Goal: Task Accomplishment & Management: Use online tool/utility

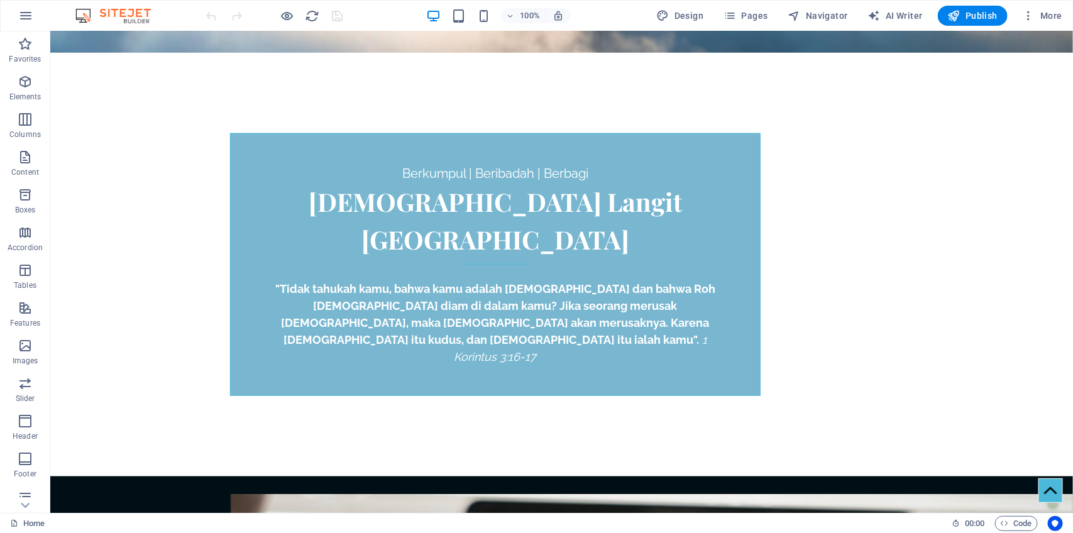
scroll to position [472, 0]
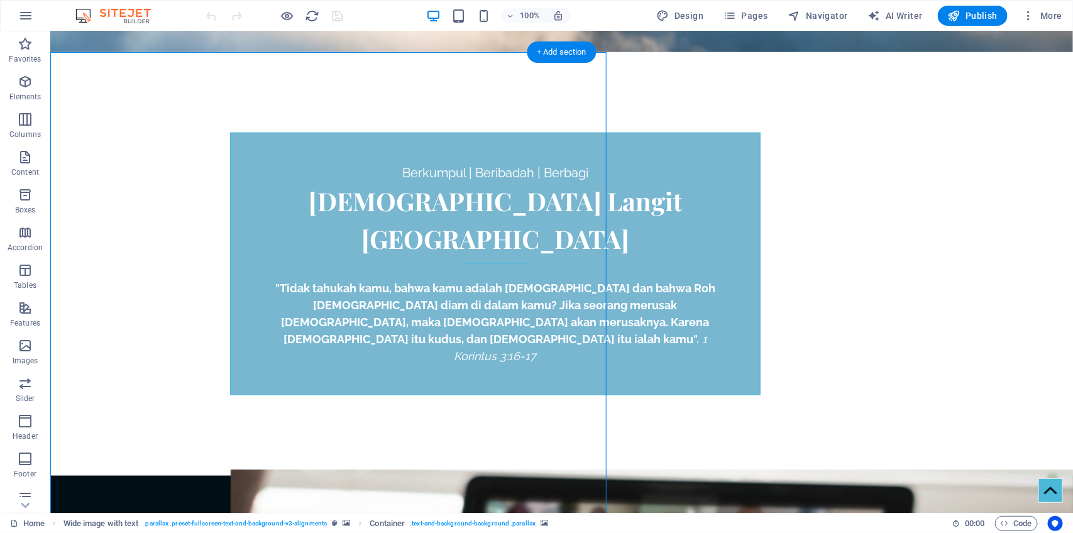
select select "px"
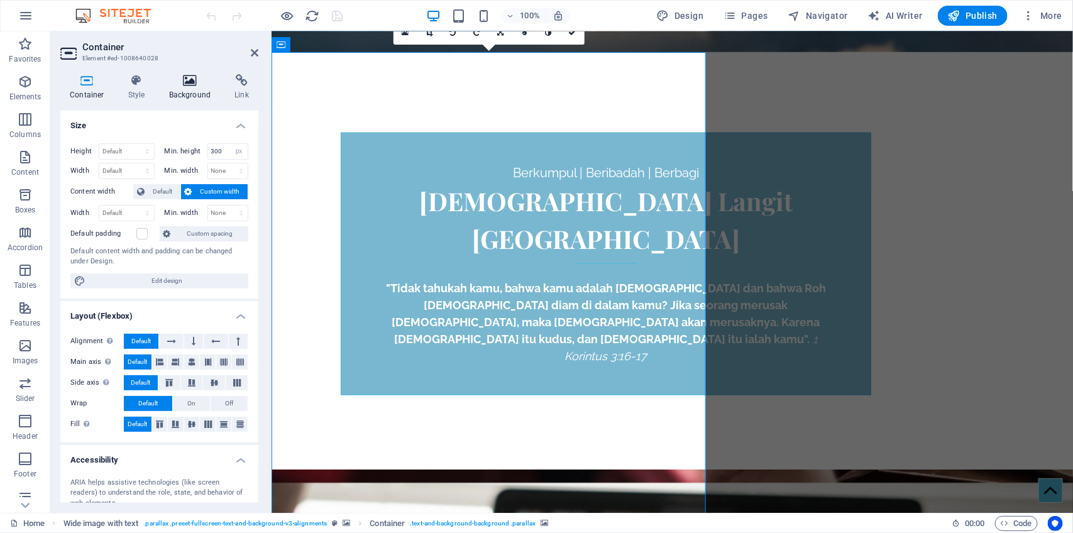
click at [187, 79] on icon at bounding box center [190, 80] width 61 height 13
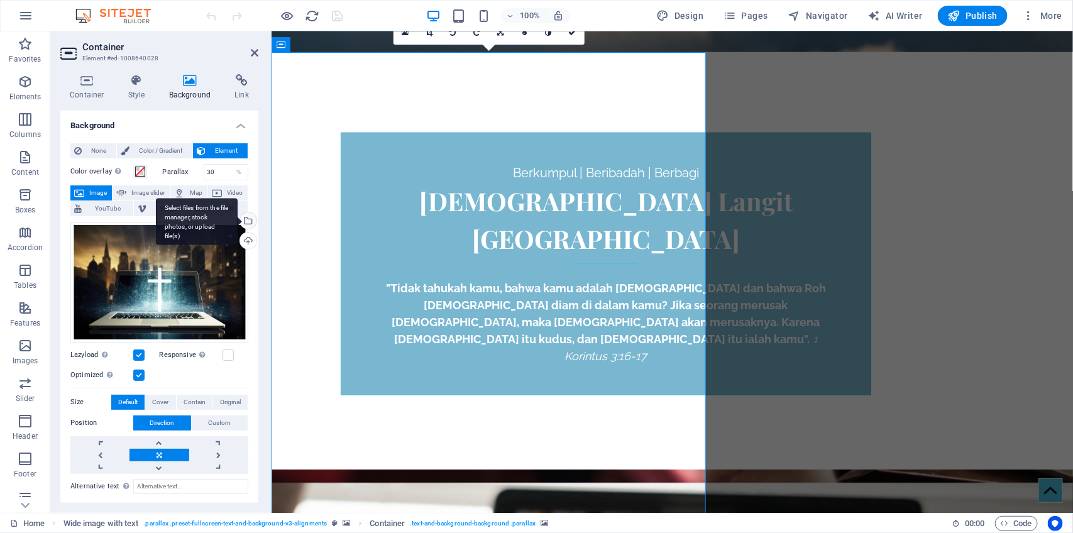
click at [247, 224] on div "Select files from the file manager, stock photos, or upload file(s)" at bounding box center [247, 221] width 19 height 19
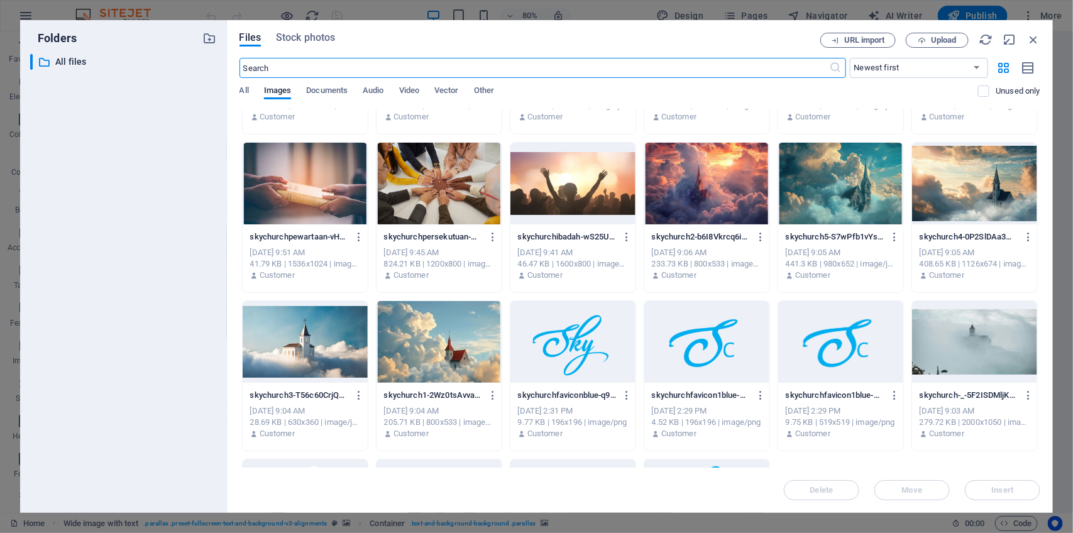
scroll to position [0, 0]
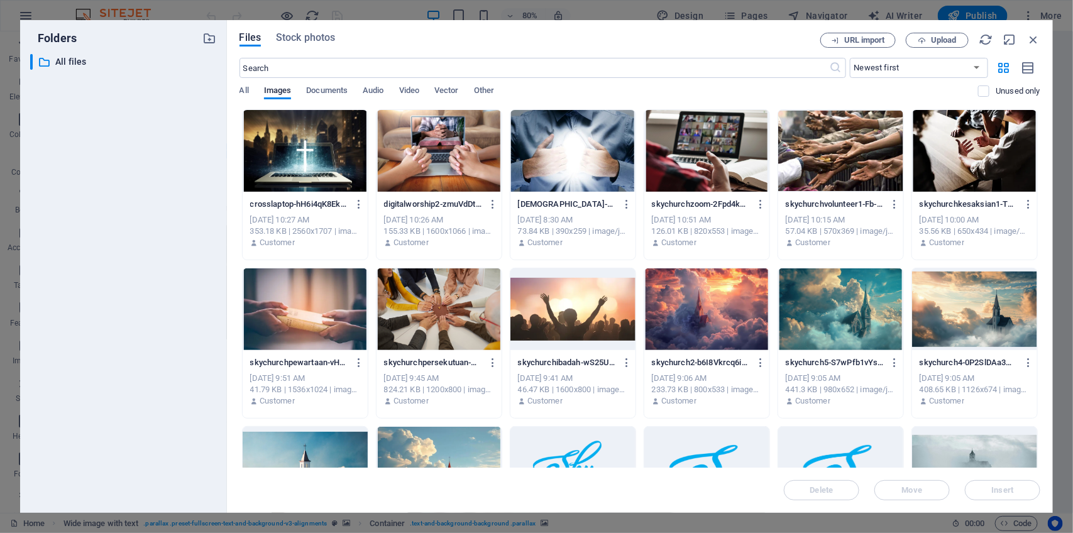
click at [461, 152] on div at bounding box center [439, 151] width 125 height 82
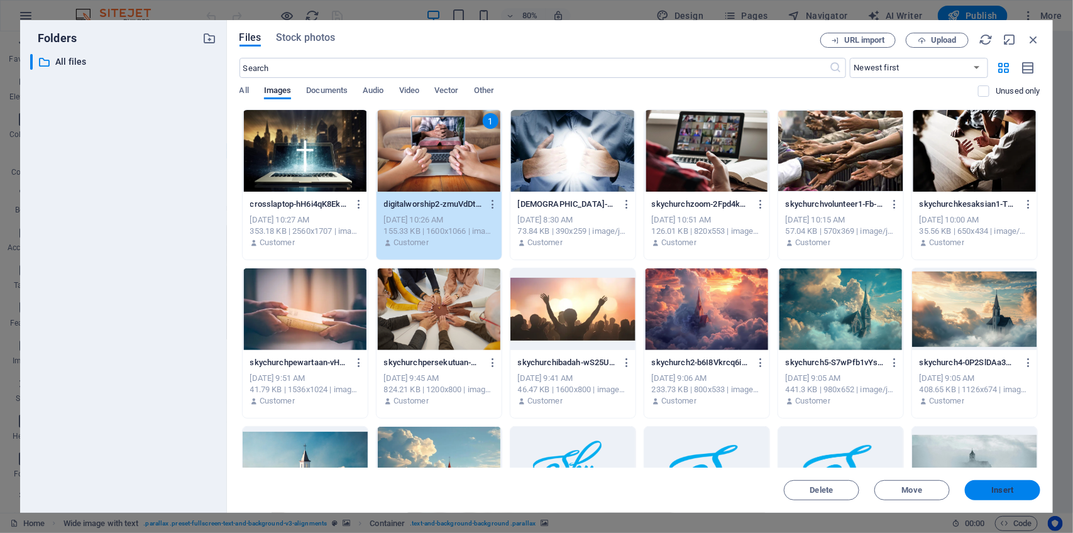
click at [1013, 492] on span "Insert" at bounding box center [1003, 491] width 22 height 8
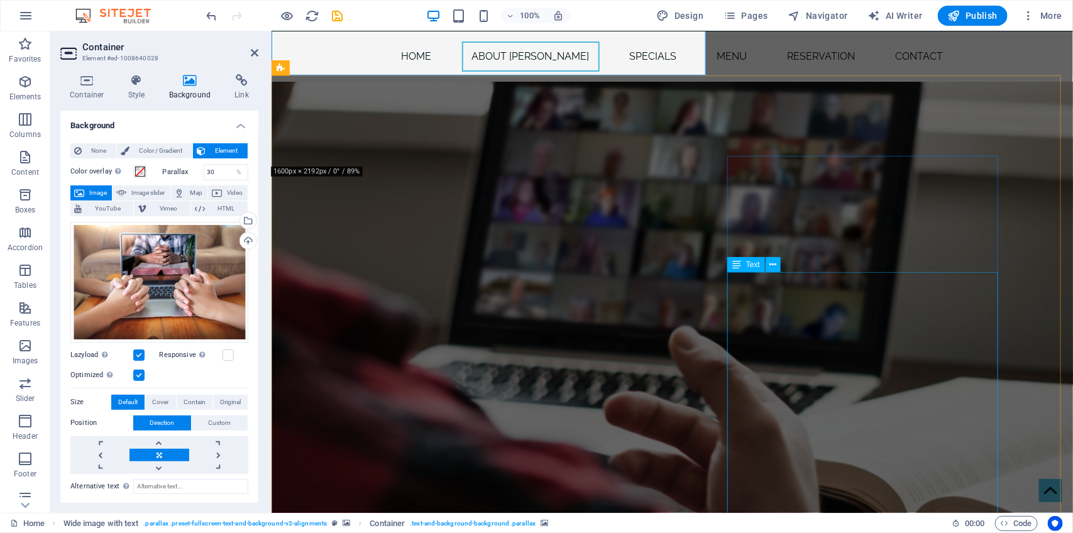
scroll to position [953, 0]
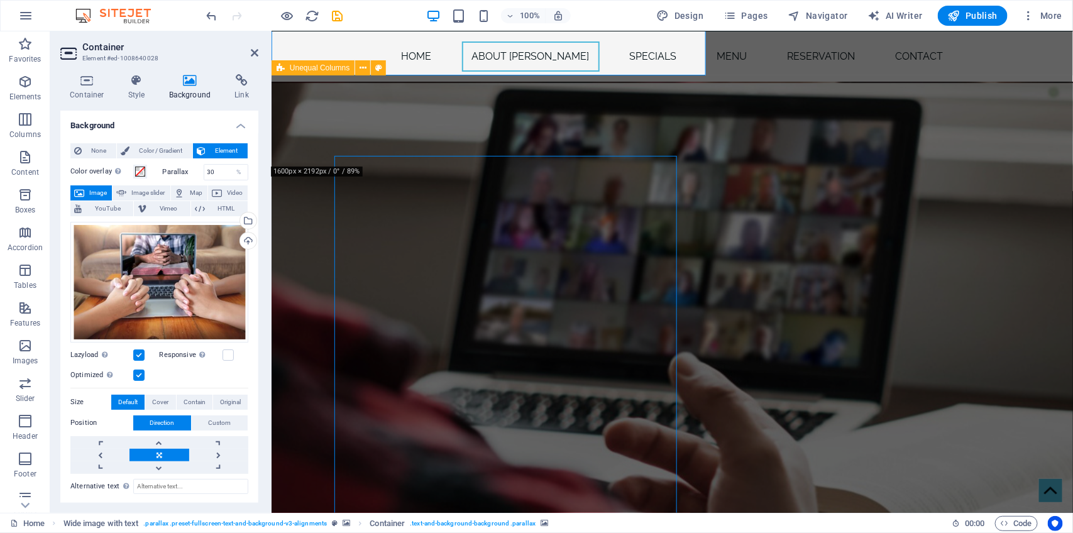
select select "px"
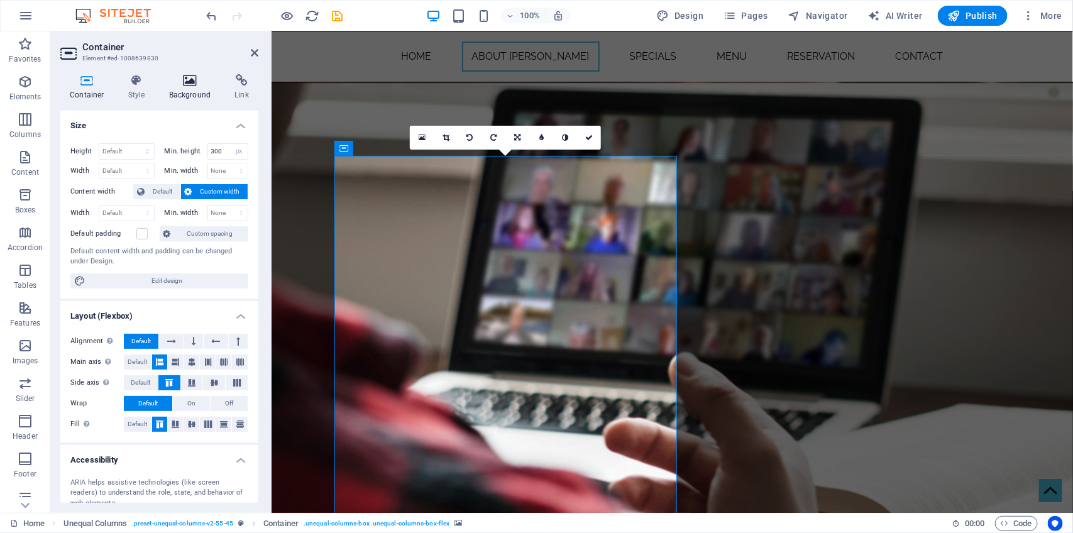
click at [190, 85] on icon at bounding box center [190, 80] width 61 height 13
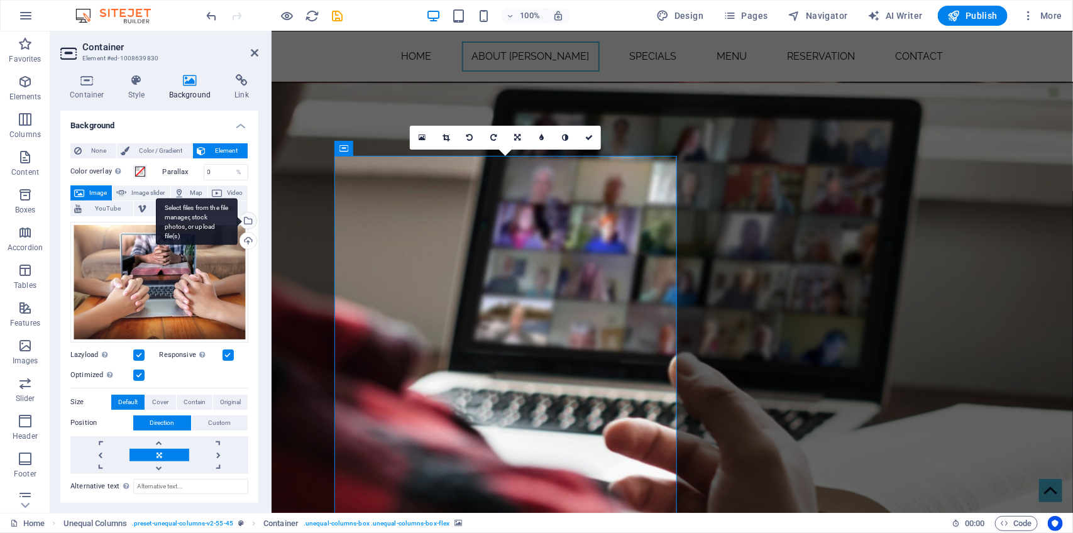
click at [249, 217] on div "Select files from the file manager, stock photos, or upload file(s)" at bounding box center [247, 221] width 19 height 19
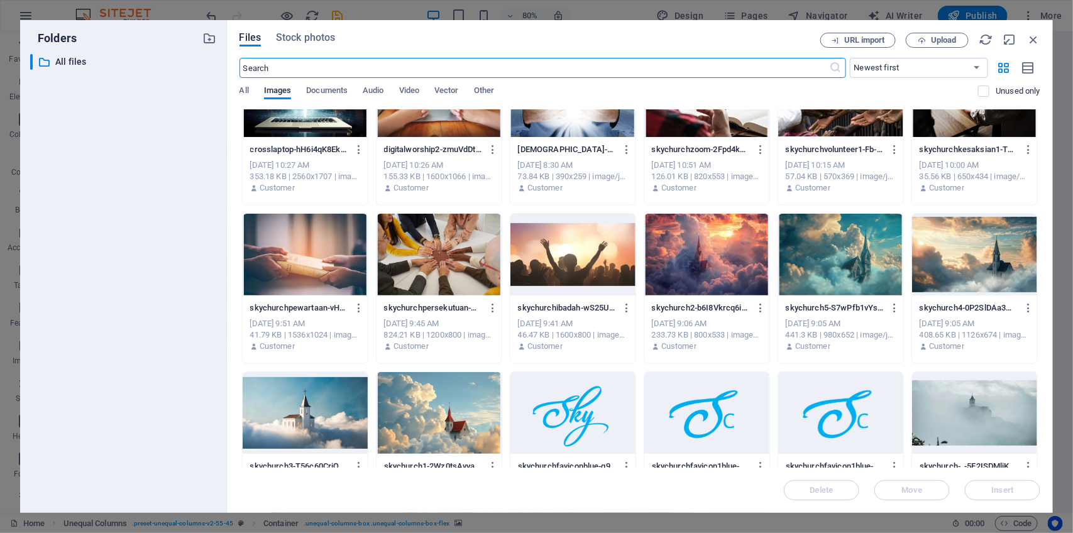
scroll to position [80, 0]
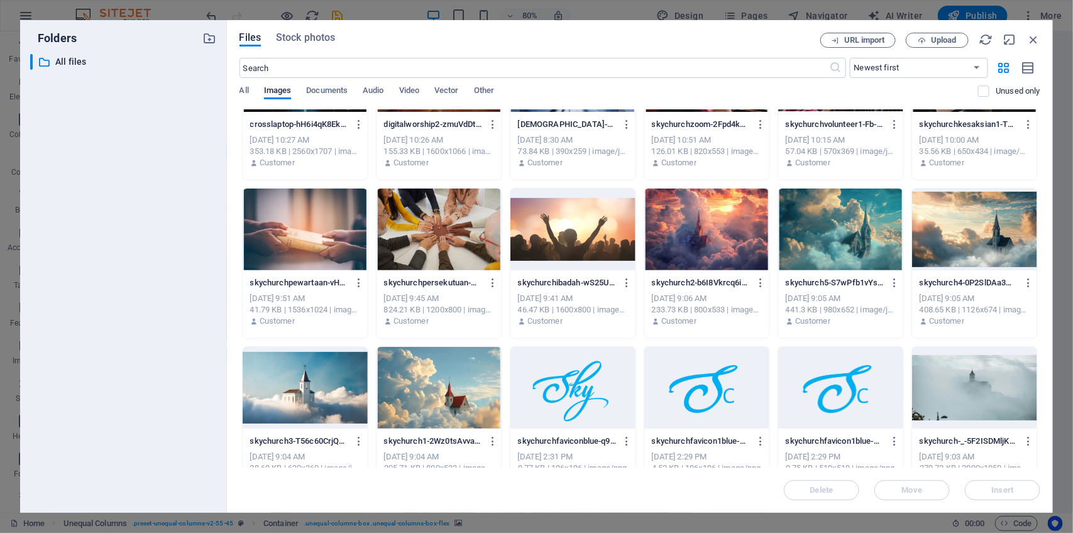
click at [431, 400] on div at bounding box center [439, 388] width 125 height 82
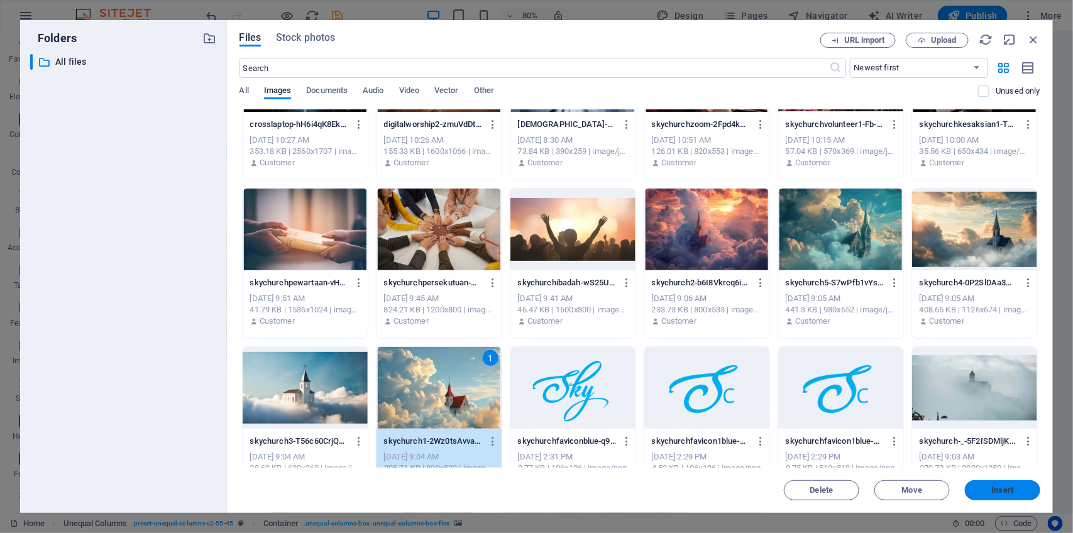
click at [987, 489] on span "Insert" at bounding box center [1002, 491] width 65 height 8
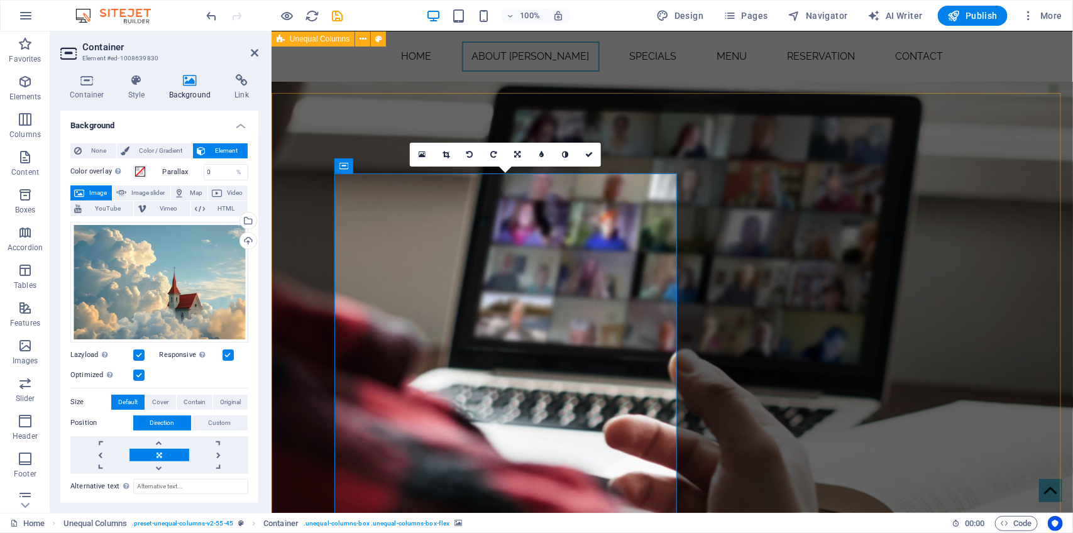
scroll to position [935, 0]
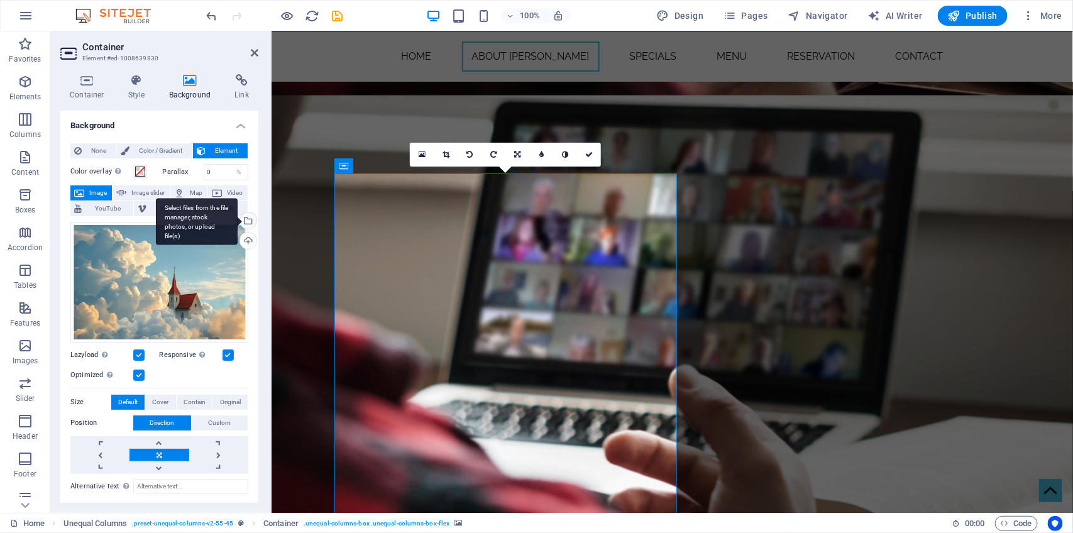
click at [246, 221] on div "Select files from the file manager, stock photos, or upload file(s)" at bounding box center [247, 221] width 19 height 19
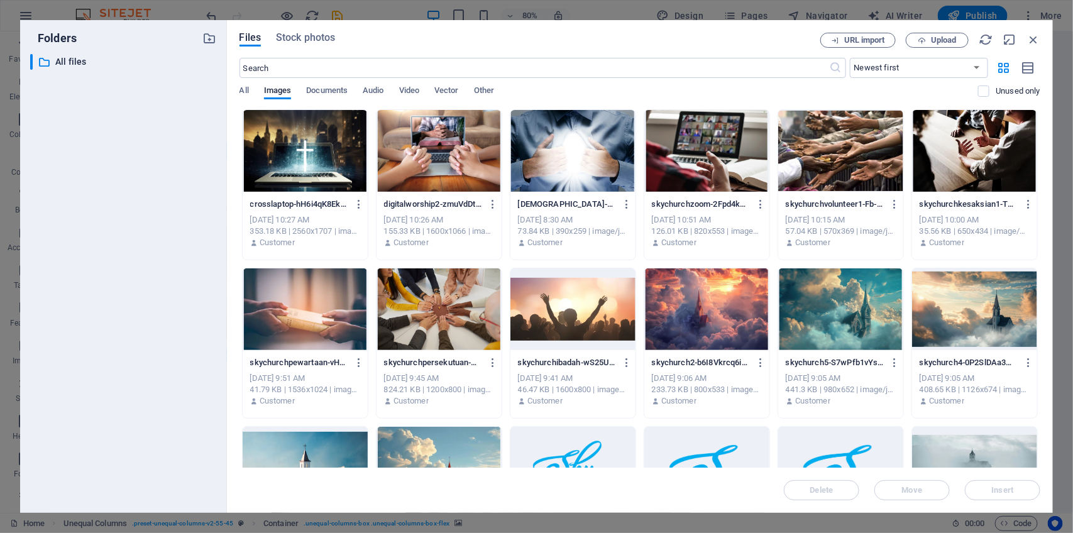
click at [305, 148] on div at bounding box center [305, 151] width 125 height 82
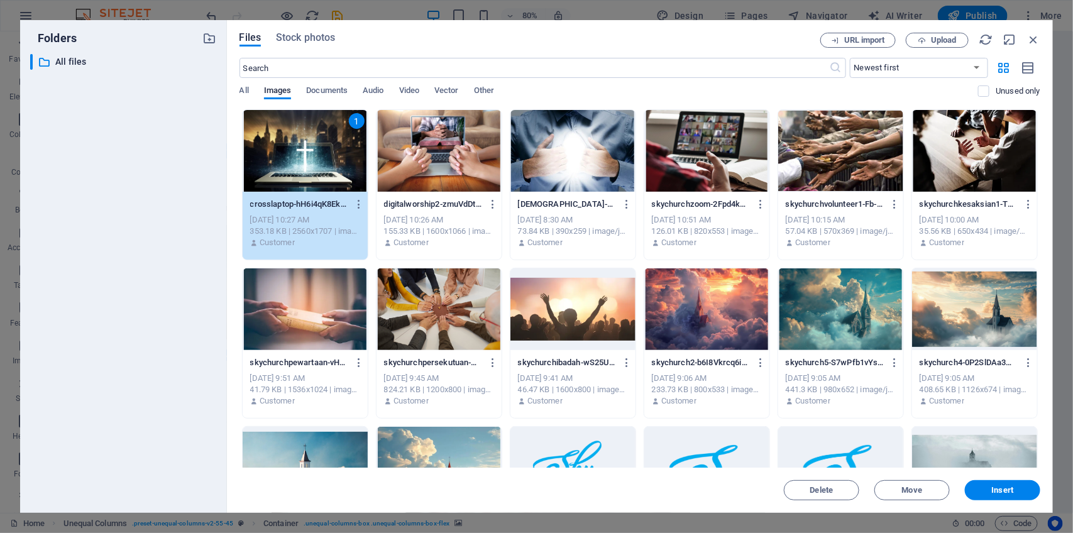
click at [305, 148] on div "1" at bounding box center [305, 151] width 125 height 82
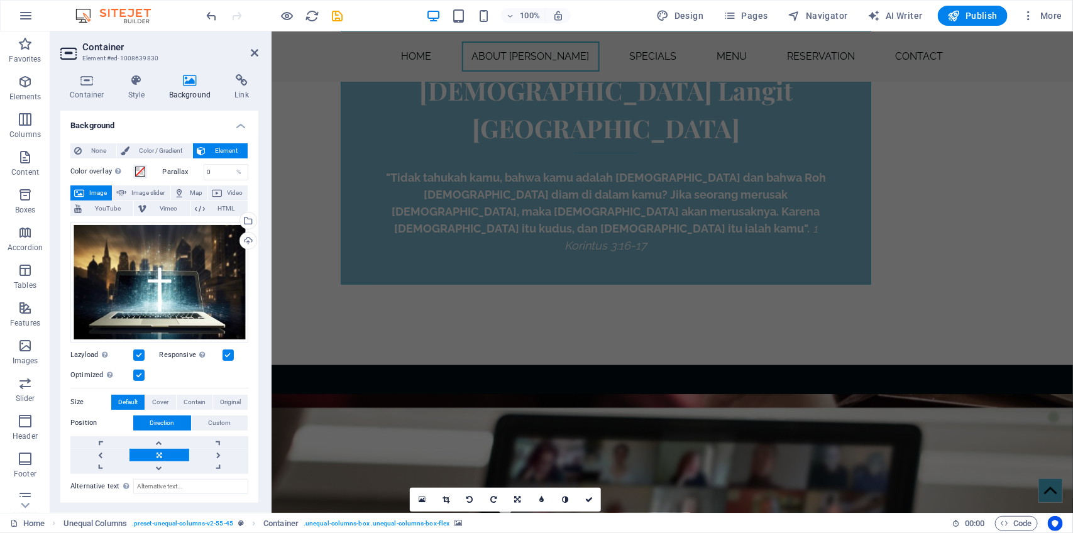
scroll to position [705, 0]
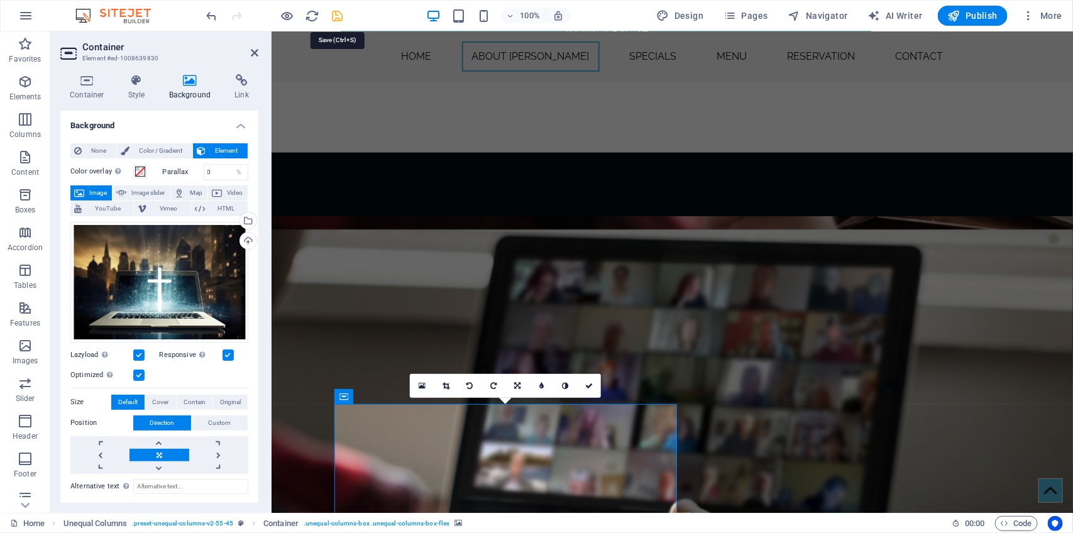
click at [338, 17] on icon "save" at bounding box center [338, 16] width 14 height 14
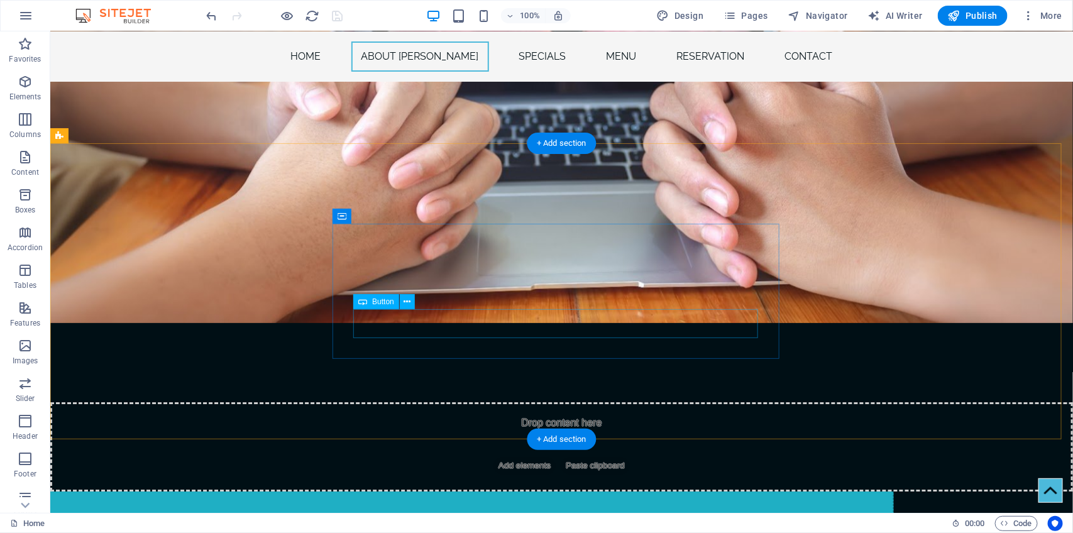
scroll to position [1575, 0]
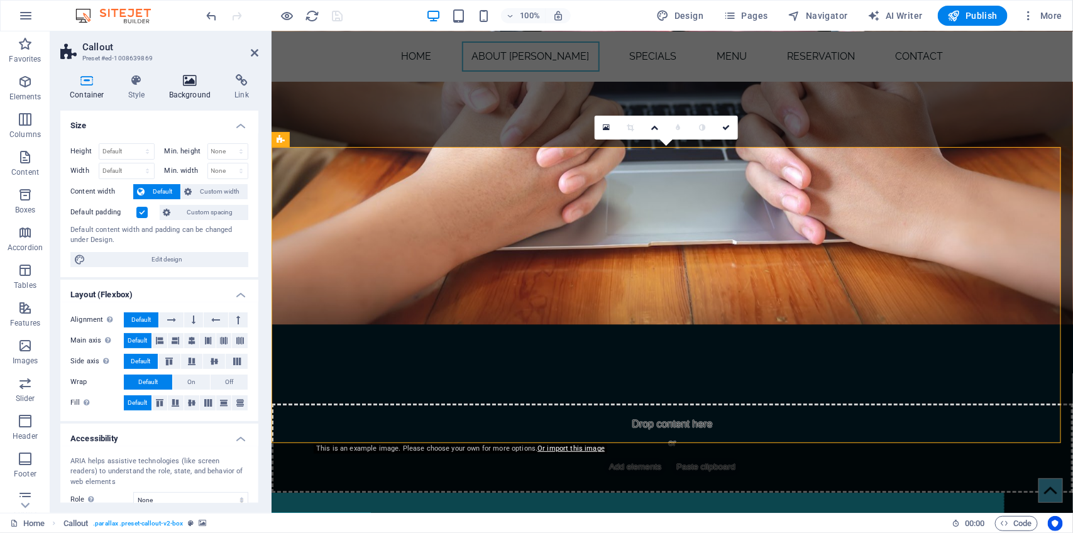
click at [189, 79] on icon at bounding box center [190, 80] width 61 height 13
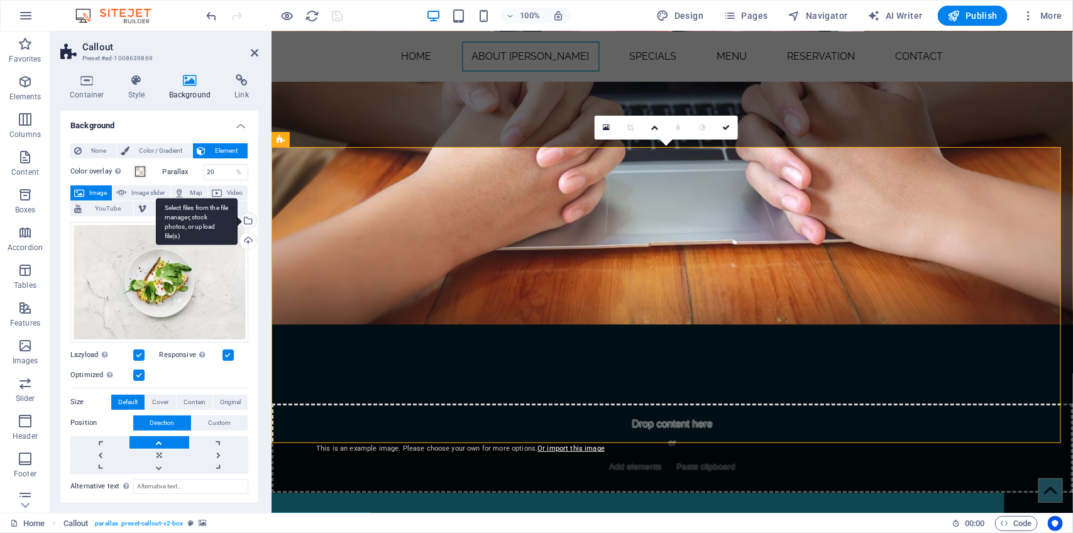
click at [247, 221] on div "Select files from the file manager, stock photos, or upload file(s)" at bounding box center [247, 221] width 19 height 19
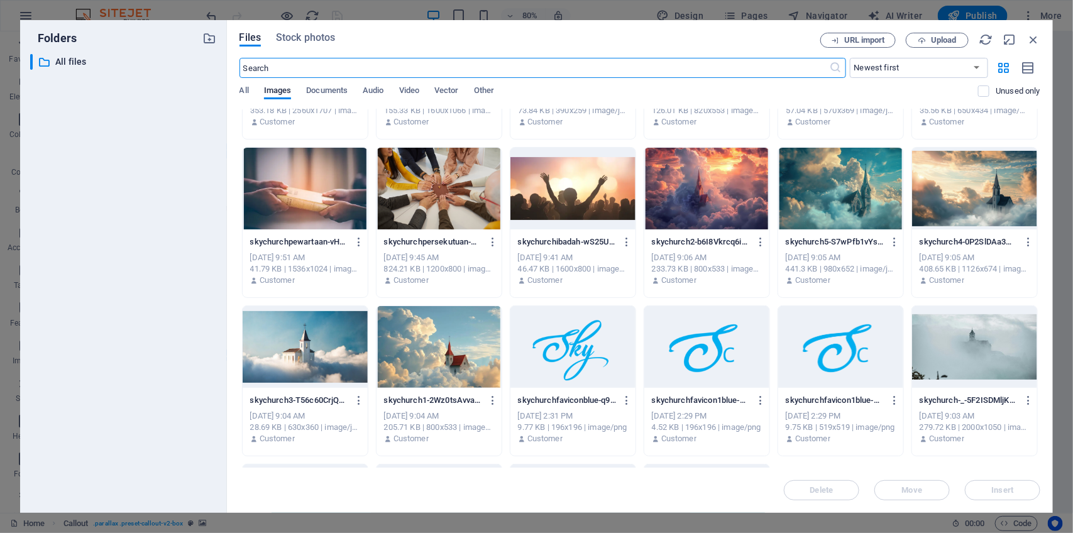
scroll to position [0, 0]
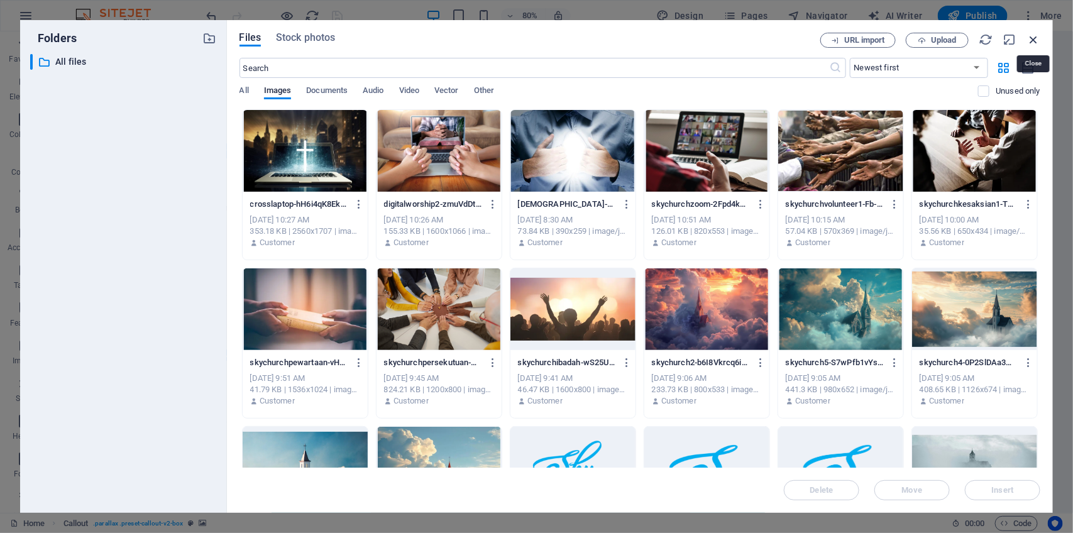
click at [1036, 40] on icon "button" at bounding box center [1034, 40] width 14 height 14
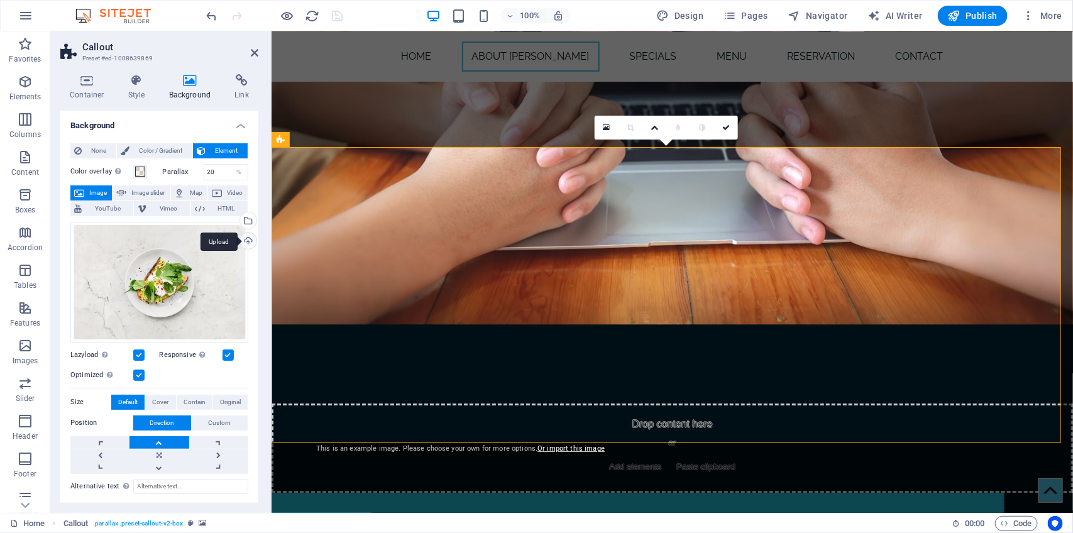
click at [246, 242] on div "Upload" at bounding box center [247, 242] width 19 height 19
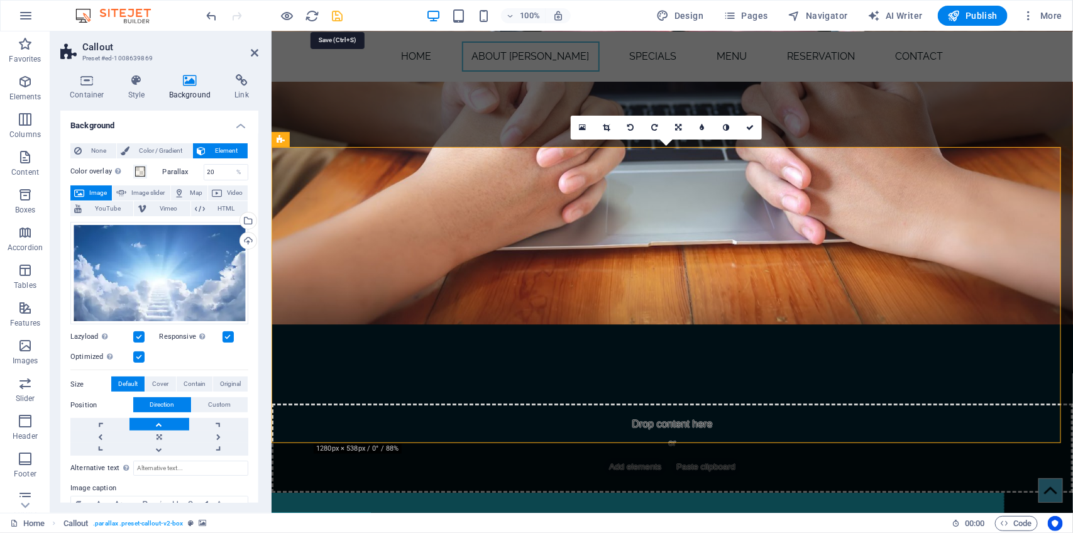
click at [336, 16] on icon "save" at bounding box center [338, 16] width 14 height 14
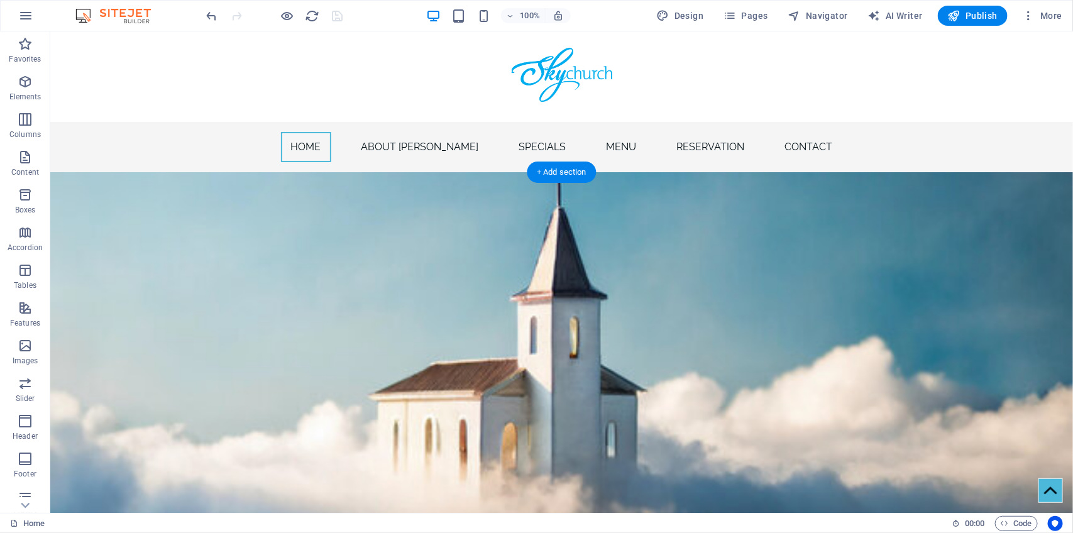
click at [172, 258] on figure at bounding box center [561, 348] width 1023 height 352
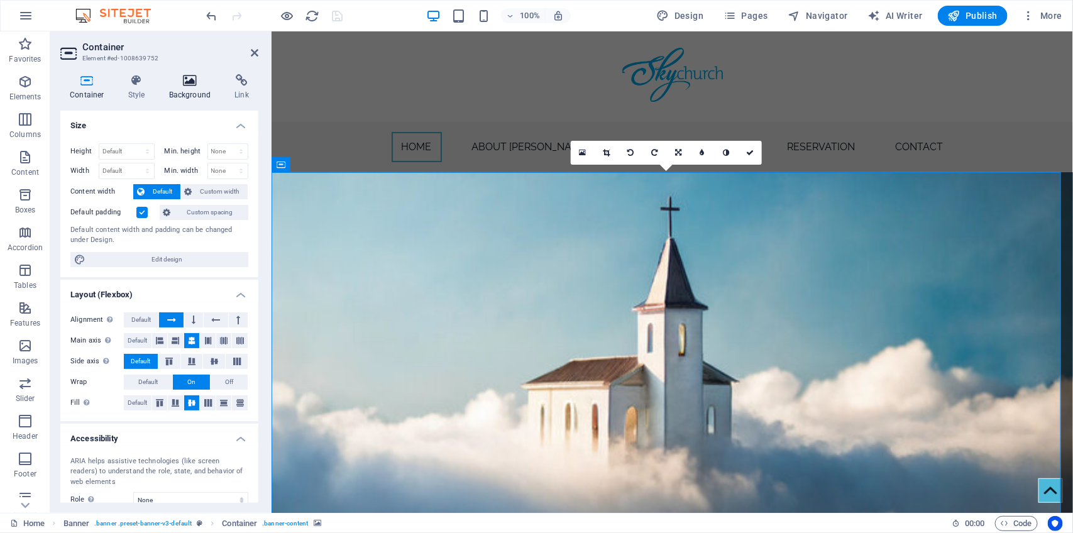
click at [189, 83] on icon at bounding box center [190, 80] width 61 height 13
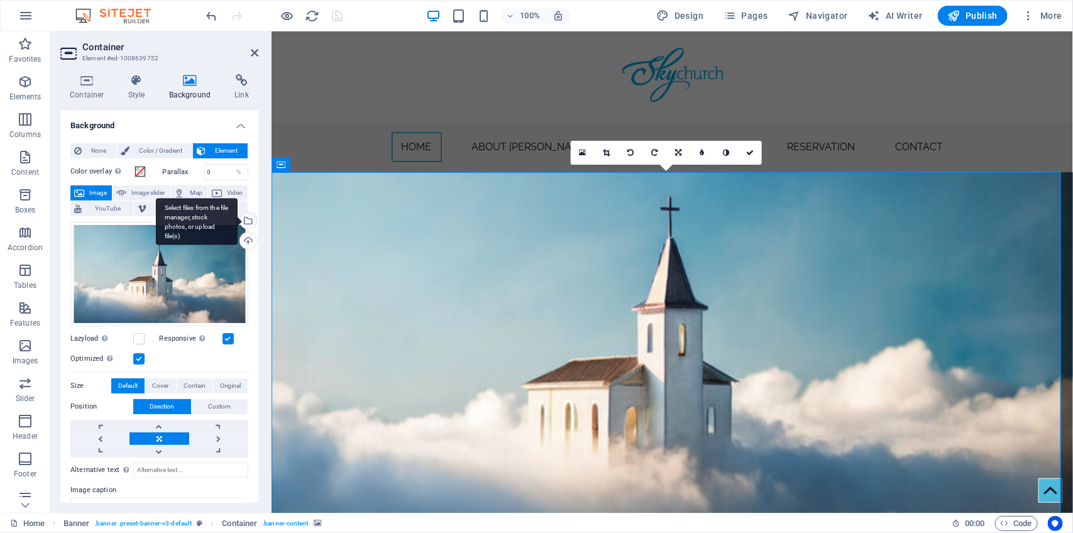
click at [244, 216] on div "Select files from the file manager, stock photos, or upload file(s)" at bounding box center [247, 221] width 19 height 19
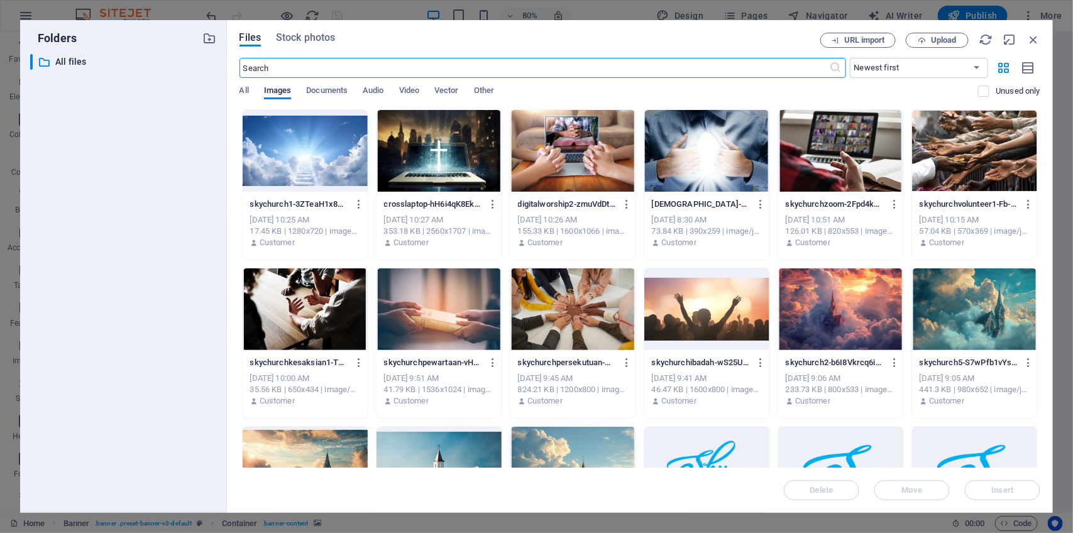
click at [334, 150] on div at bounding box center [305, 151] width 125 height 82
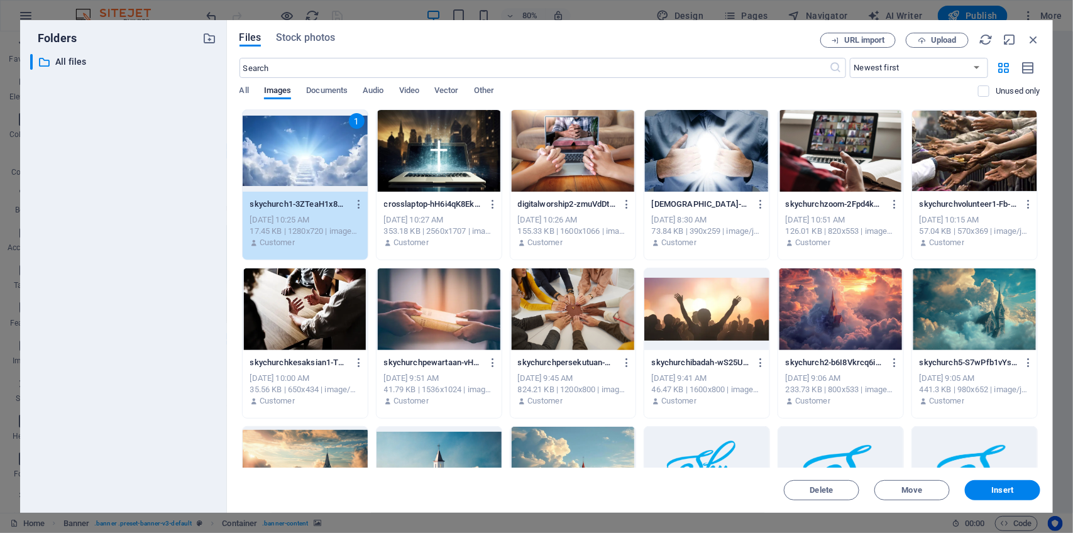
click at [334, 150] on div "1" at bounding box center [305, 151] width 125 height 82
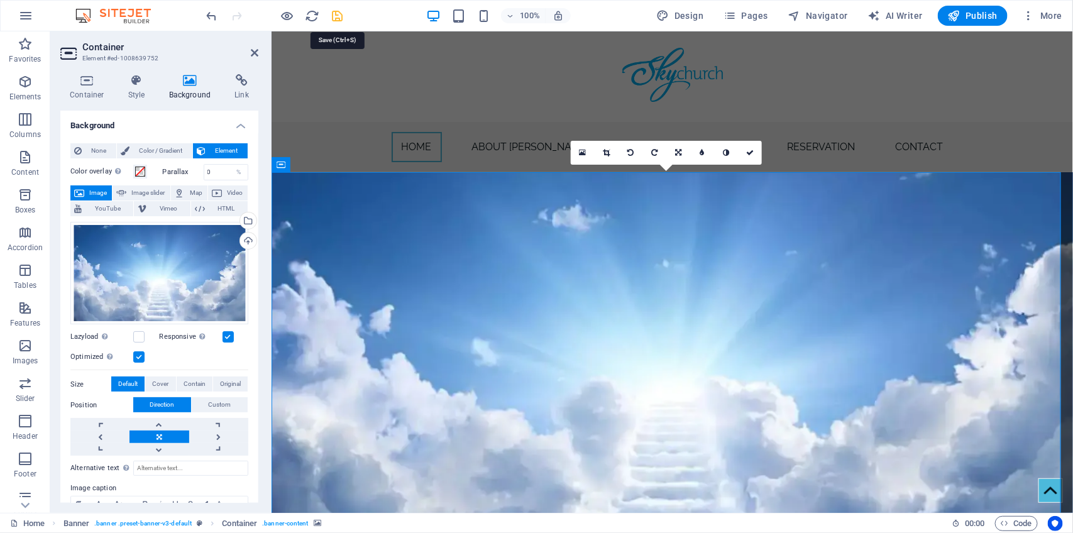
click at [334, 11] on icon "save" at bounding box center [338, 16] width 14 height 14
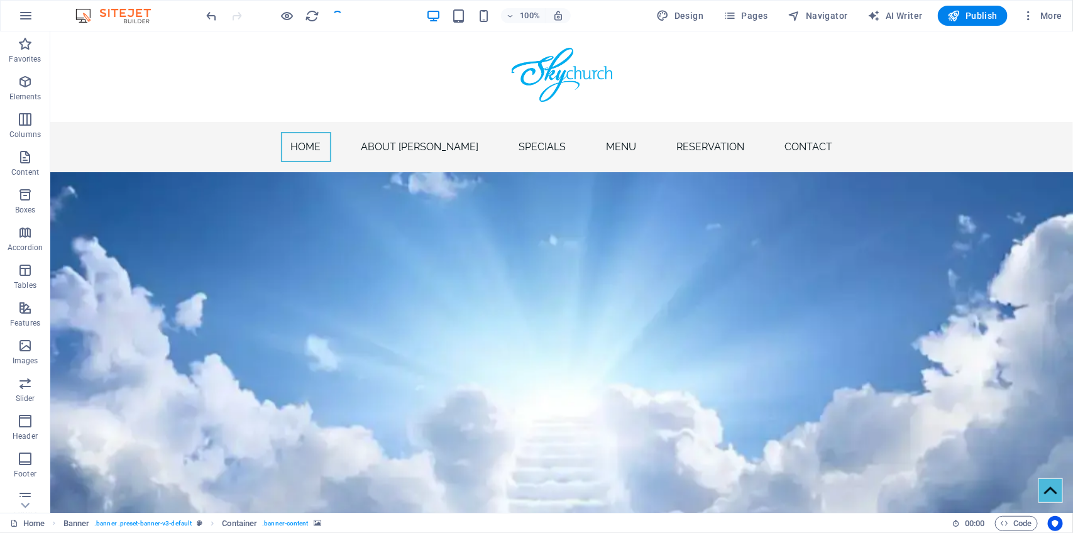
checkbox input "false"
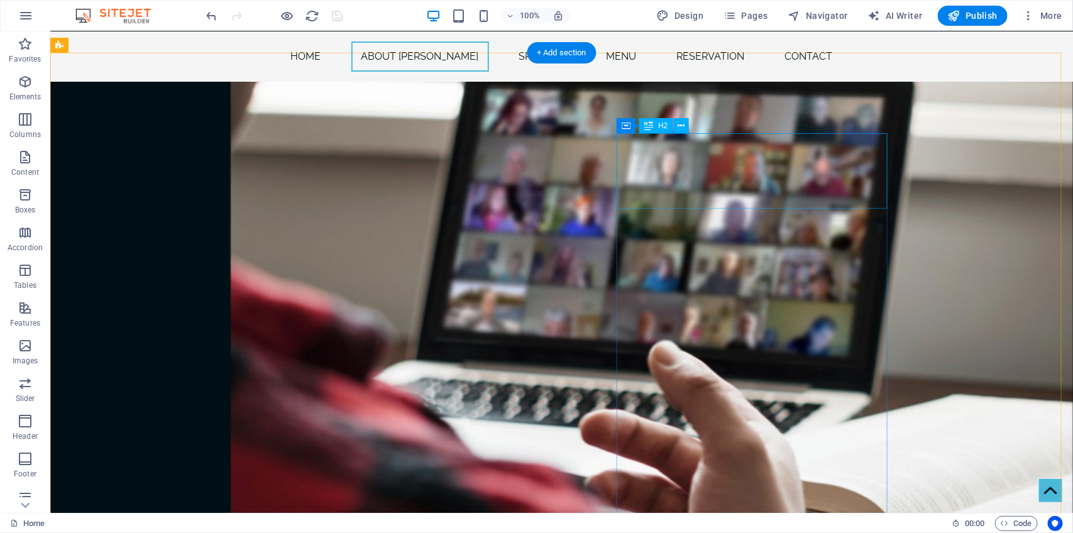
scroll to position [976, 0]
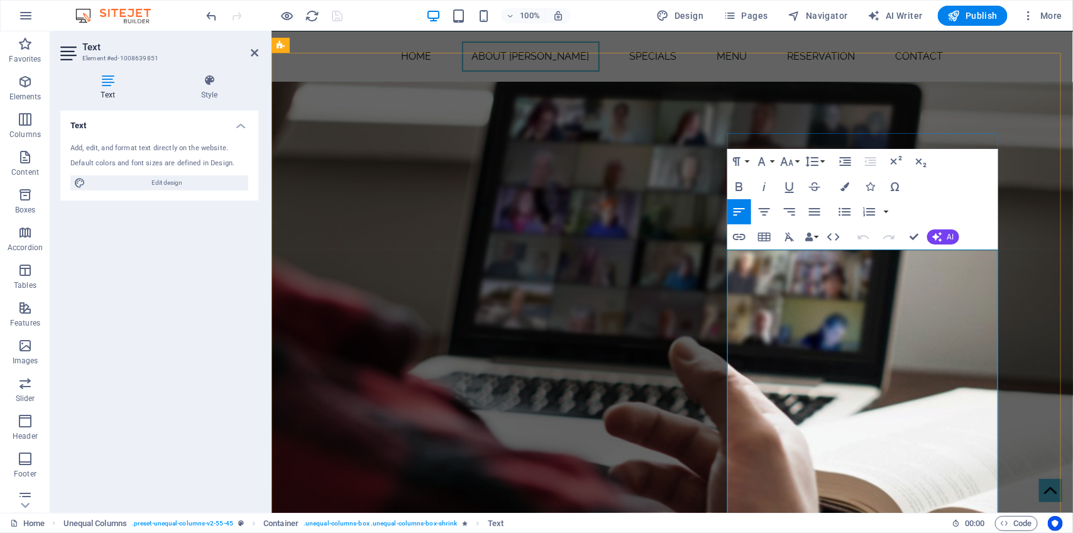
drag, startPoint x: 981, startPoint y: 257, endPoint x: 862, endPoint y: 232, distance: 120.8
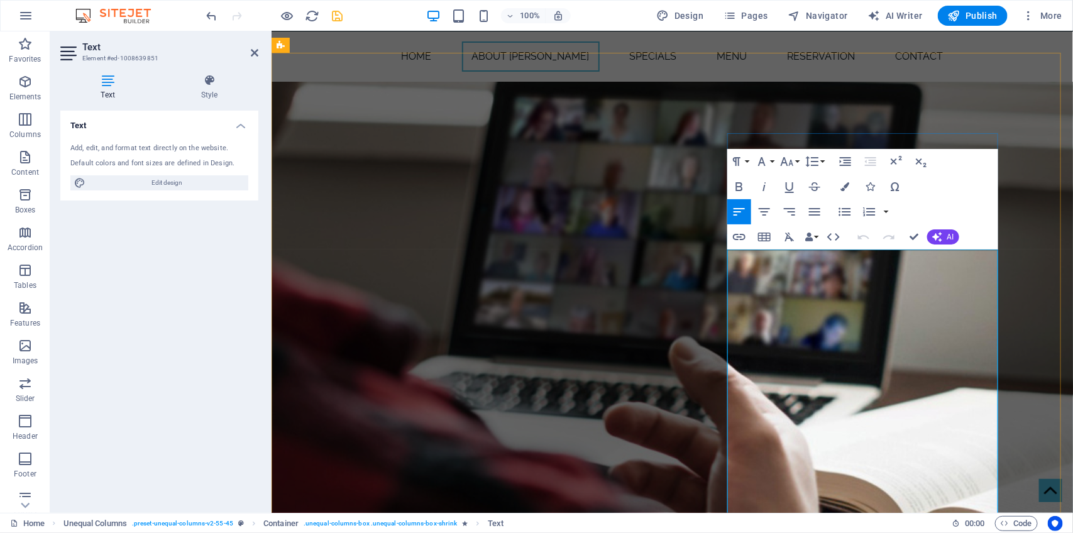
click at [338, 16] on icon "save" at bounding box center [338, 16] width 14 height 14
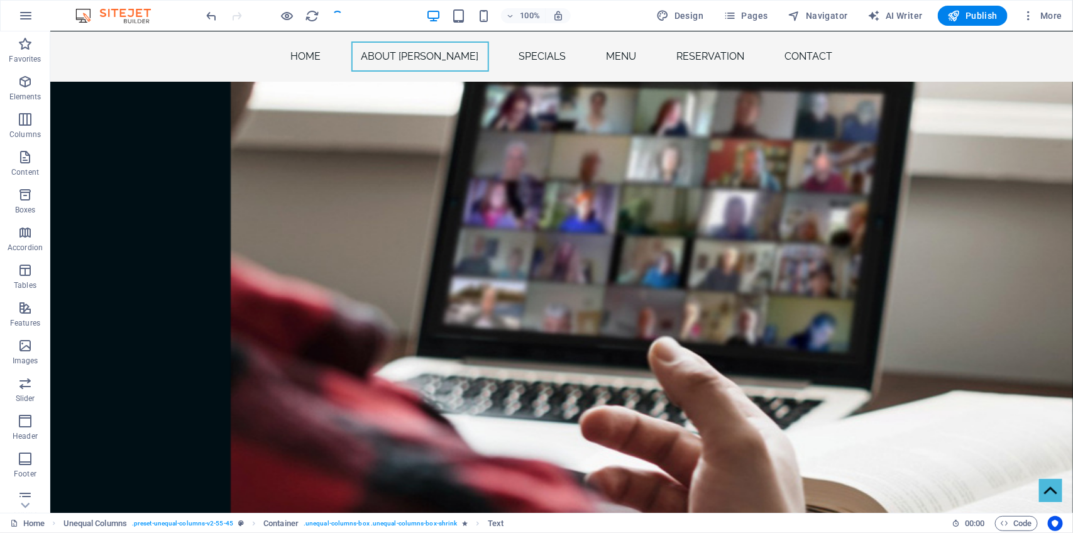
checkbox input "false"
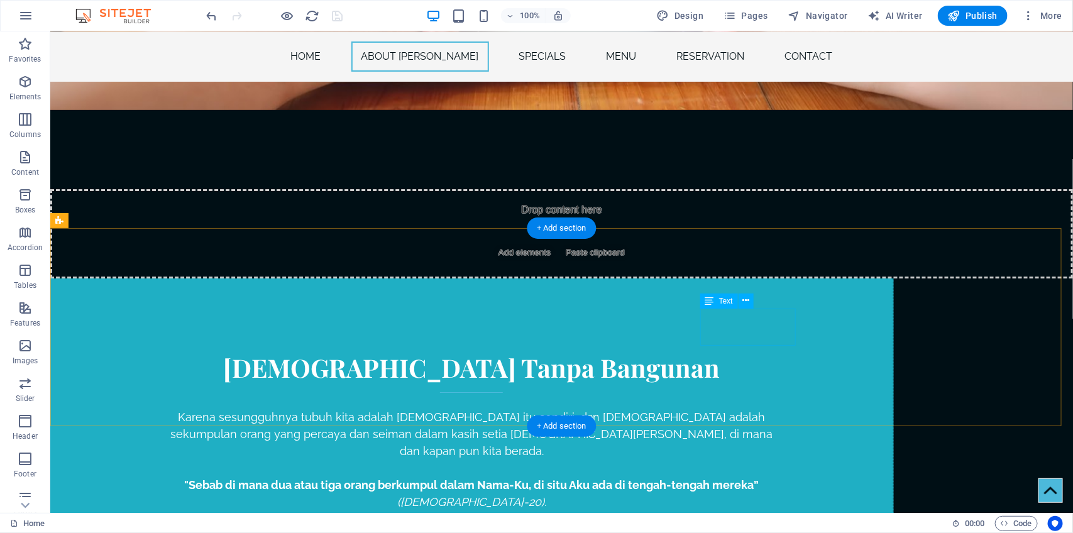
scroll to position [1790, 0]
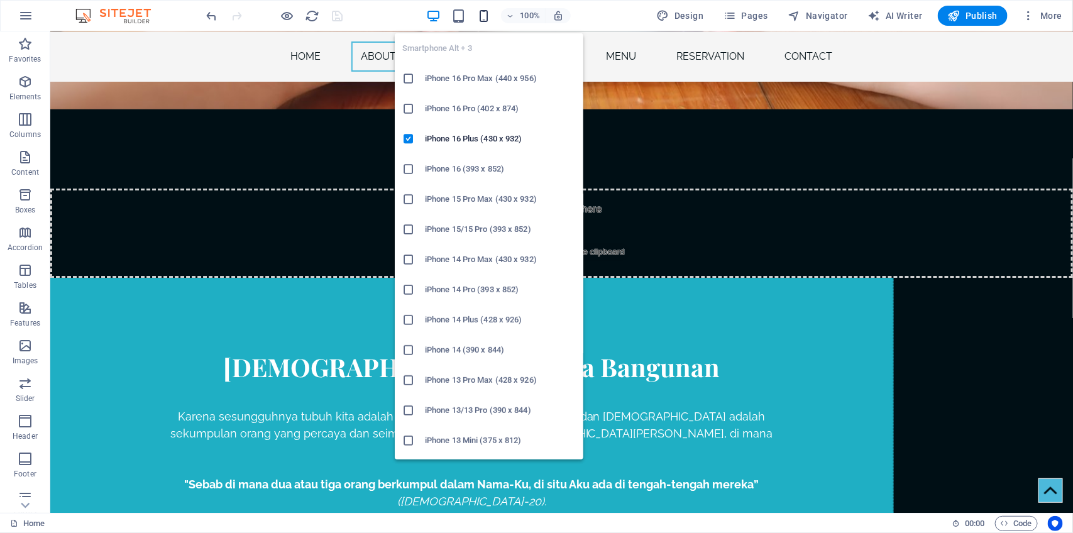
click at [488, 14] on icon "button" at bounding box center [483, 16] width 14 height 14
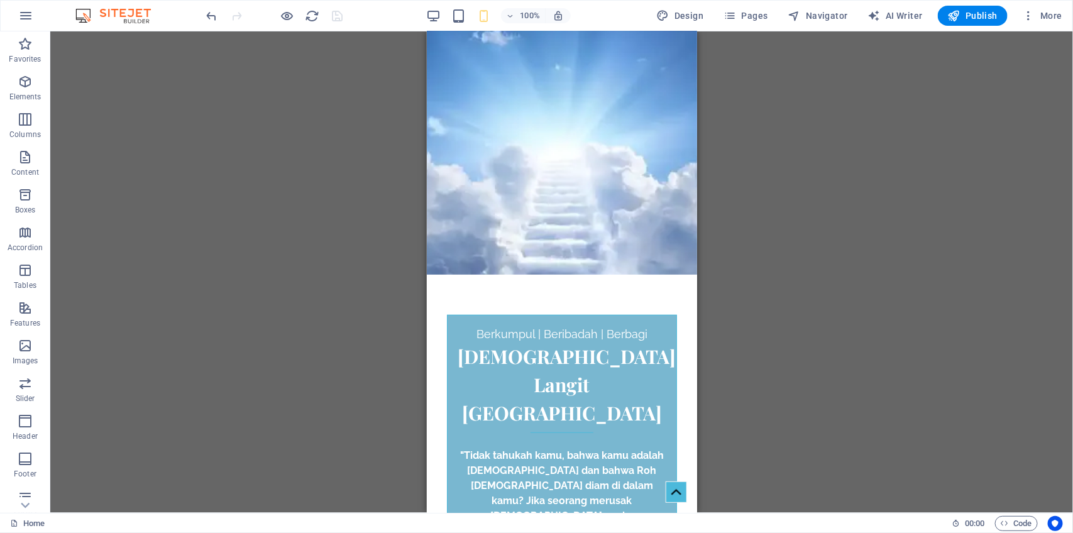
scroll to position [0, 0]
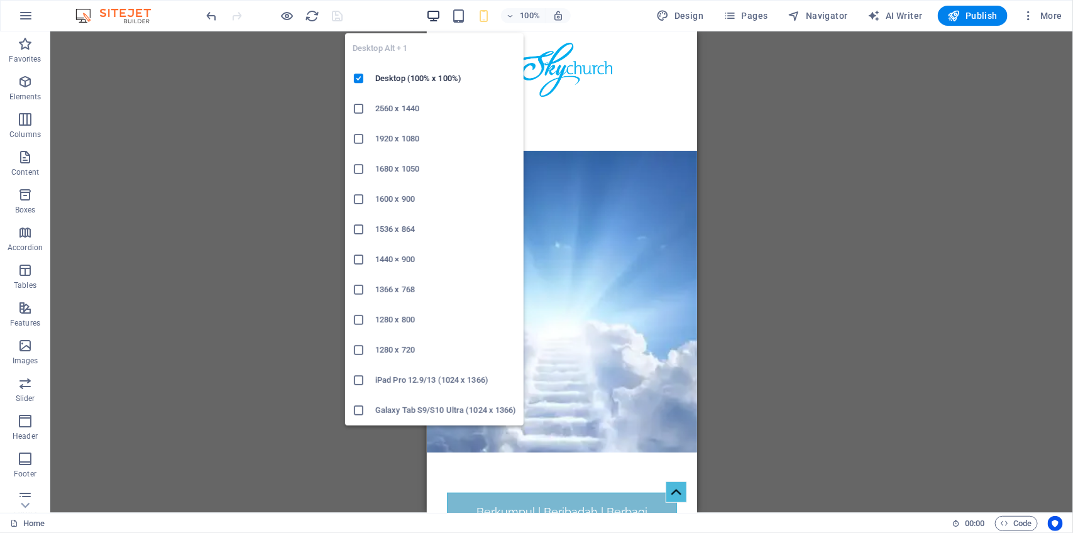
click at [434, 19] on icon "button" at bounding box center [433, 16] width 14 height 14
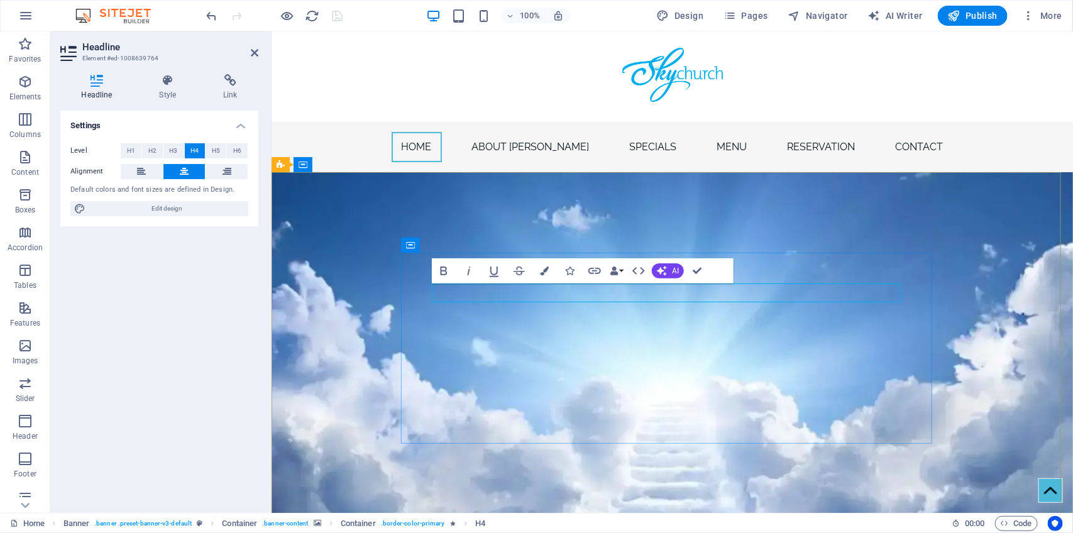
click at [988, 246] on figure at bounding box center [671, 348] width 801 height 352
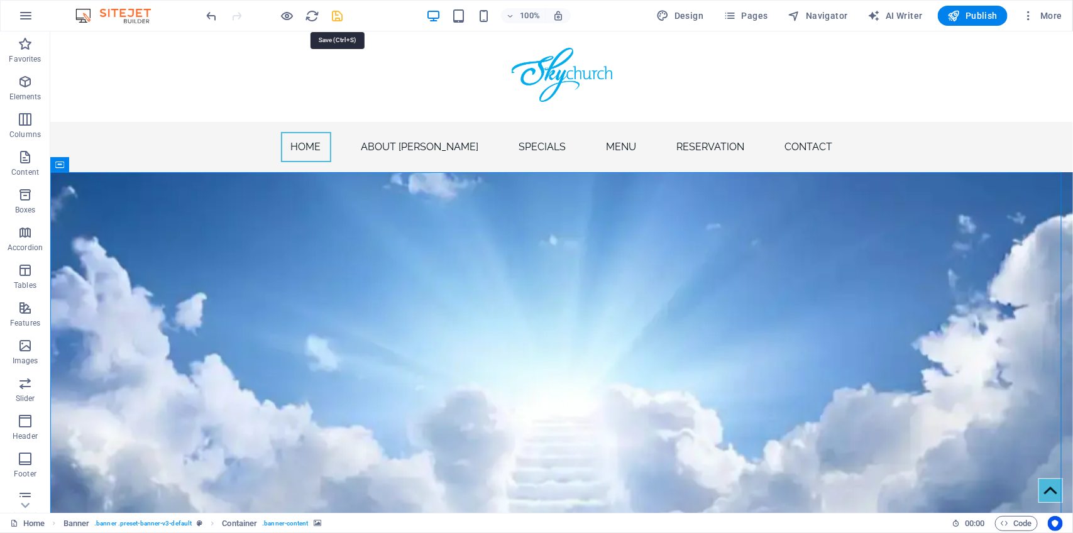
click at [338, 19] on icon "save" at bounding box center [338, 16] width 14 height 14
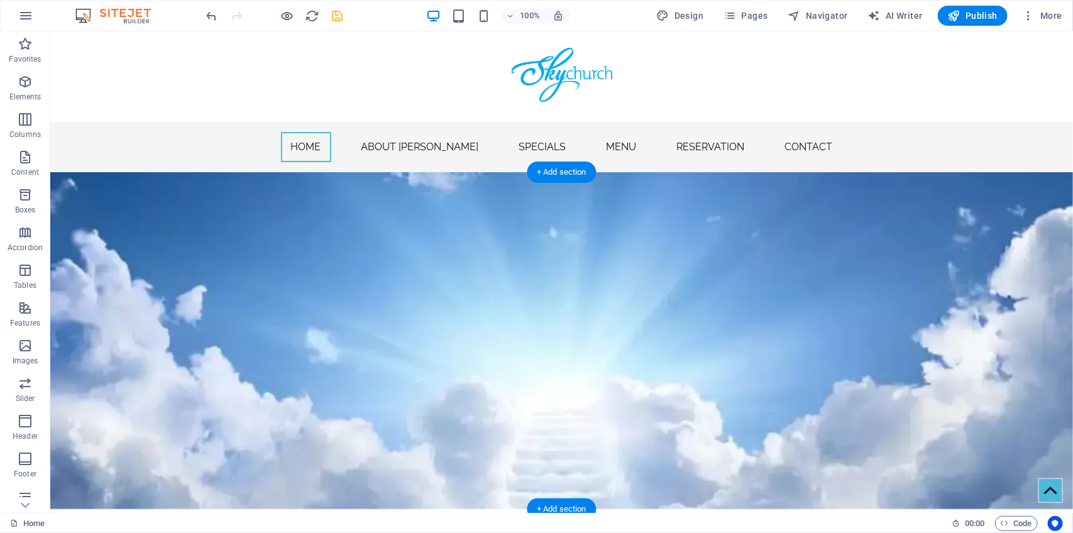
click at [872, 251] on figure at bounding box center [561, 340] width 1023 height 337
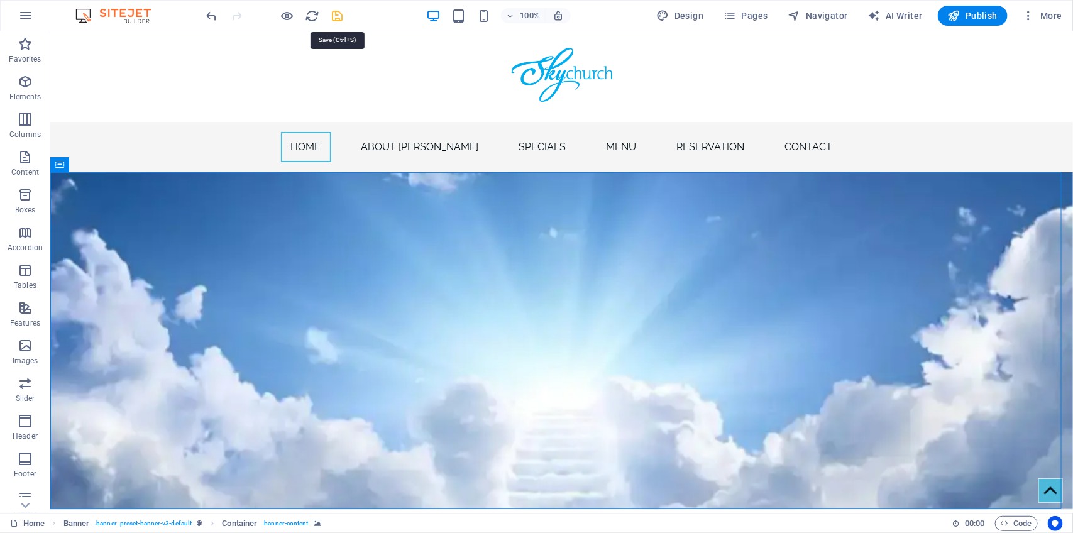
click at [340, 19] on icon "save" at bounding box center [338, 16] width 14 height 14
checkbox input "false"
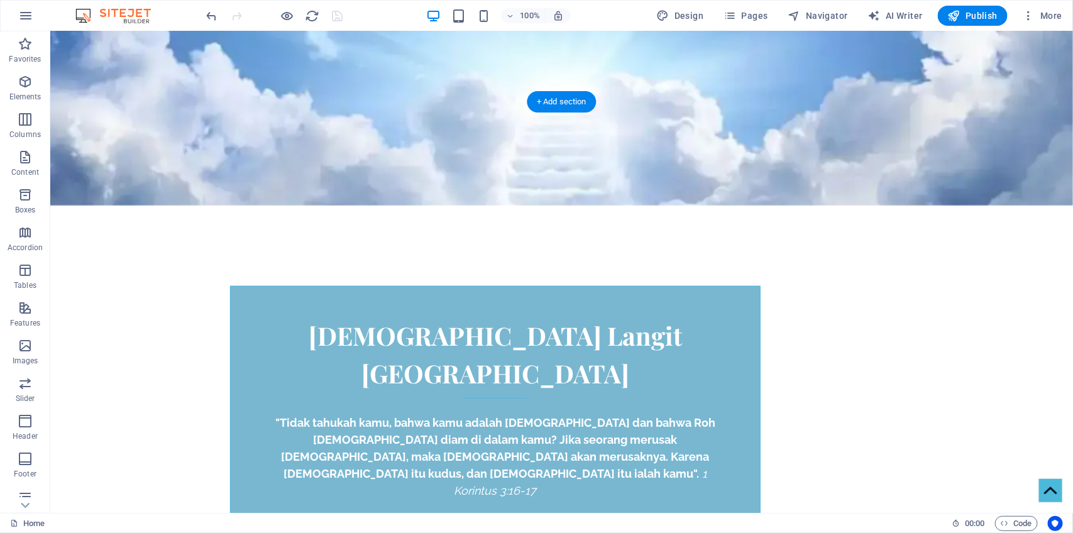
scroll to position [412, 0]
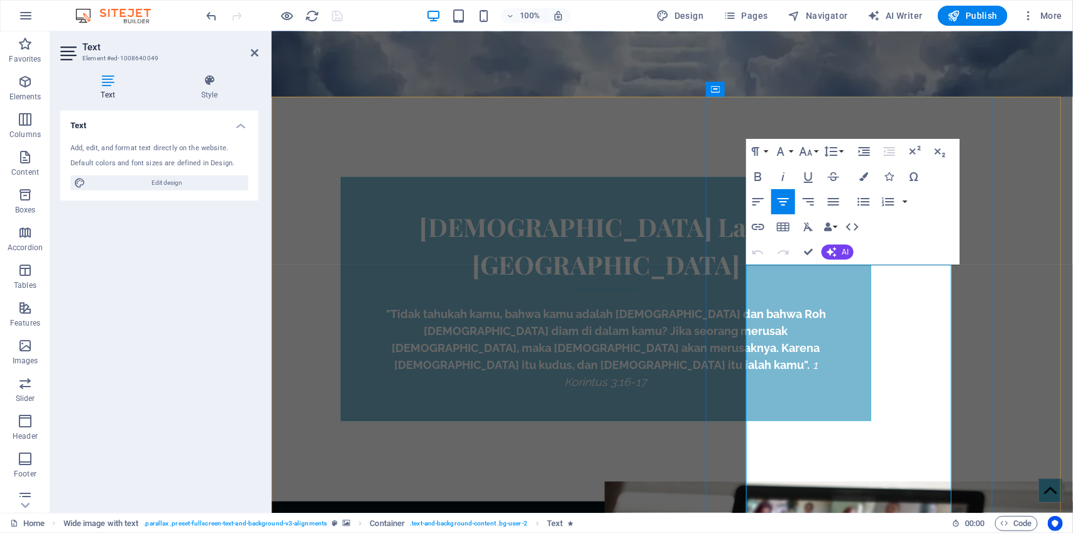
drag, startPoint x: 917, startPoint y: 289, endPoint x: 881, endPoint y: 257, distance: 48.1
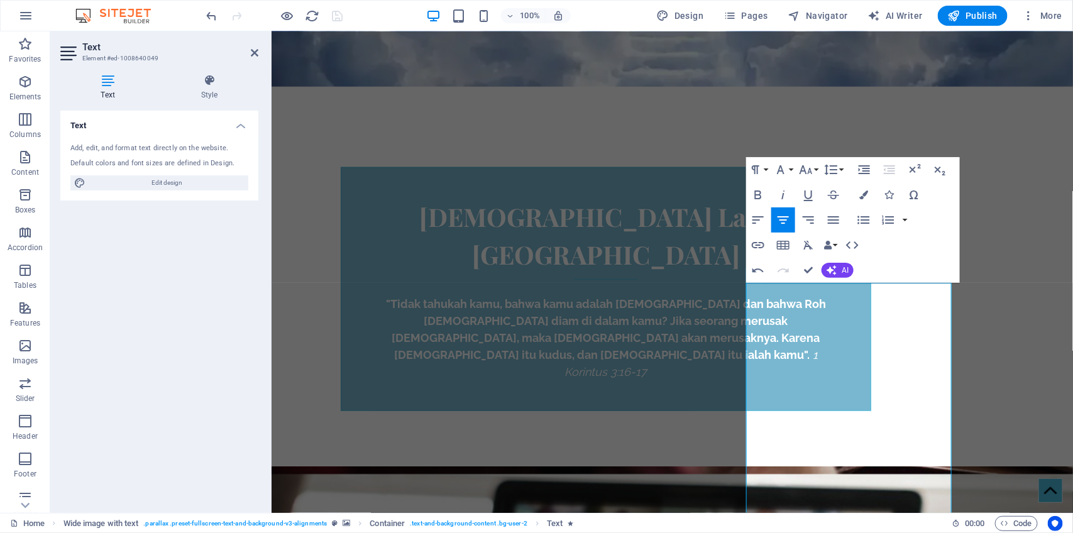
scroll to position [393, 0]
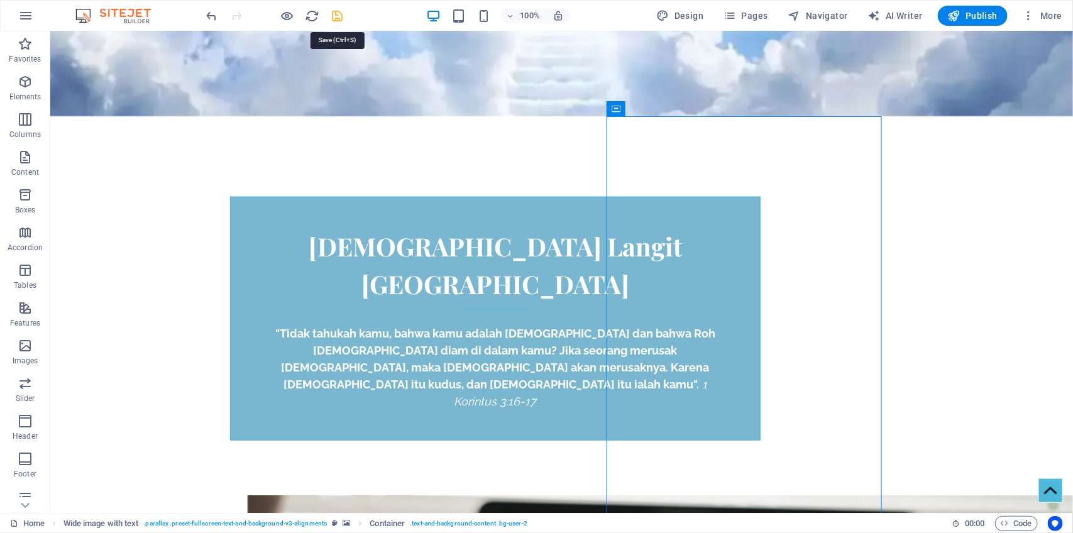
click at [336, 13] on icon "save" at bounding box center [338, 16] width 14 height 14
checkbox input "false"
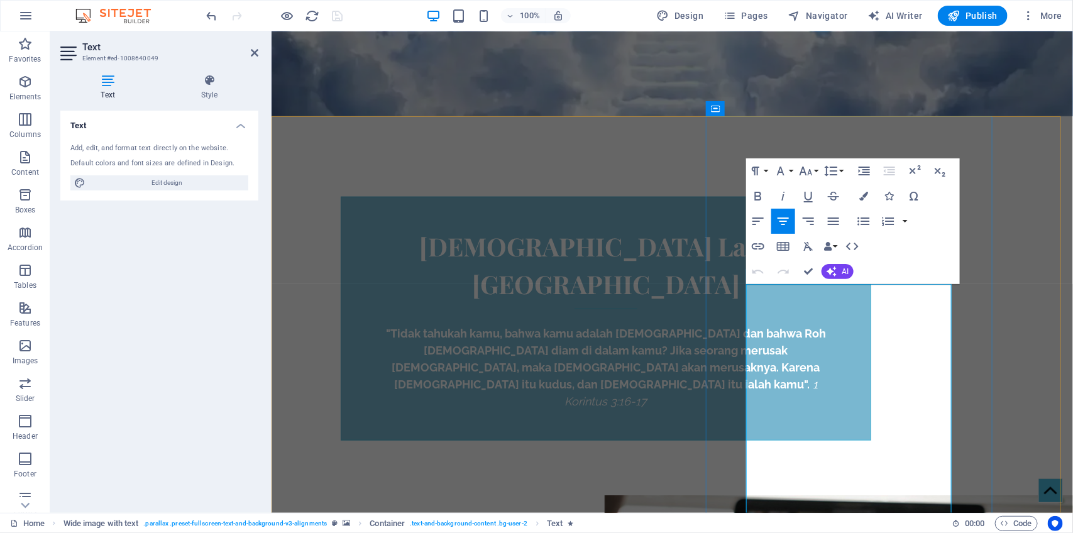
drag, startPoint x: 790, startPoint y: 340, endPoint x: 757, endPoint y: 293, distance: 57.4
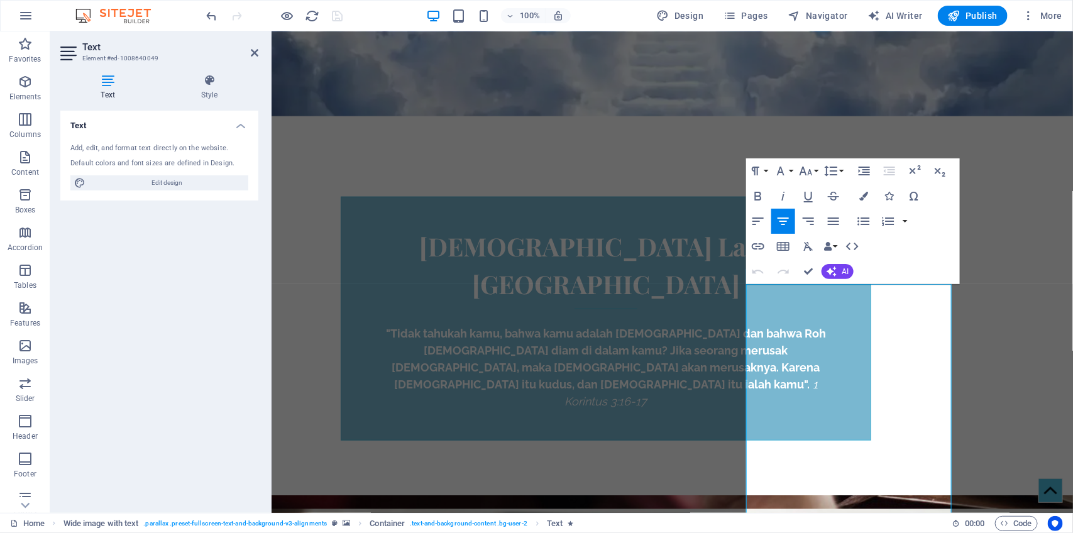
scroll to position [1734, 1]
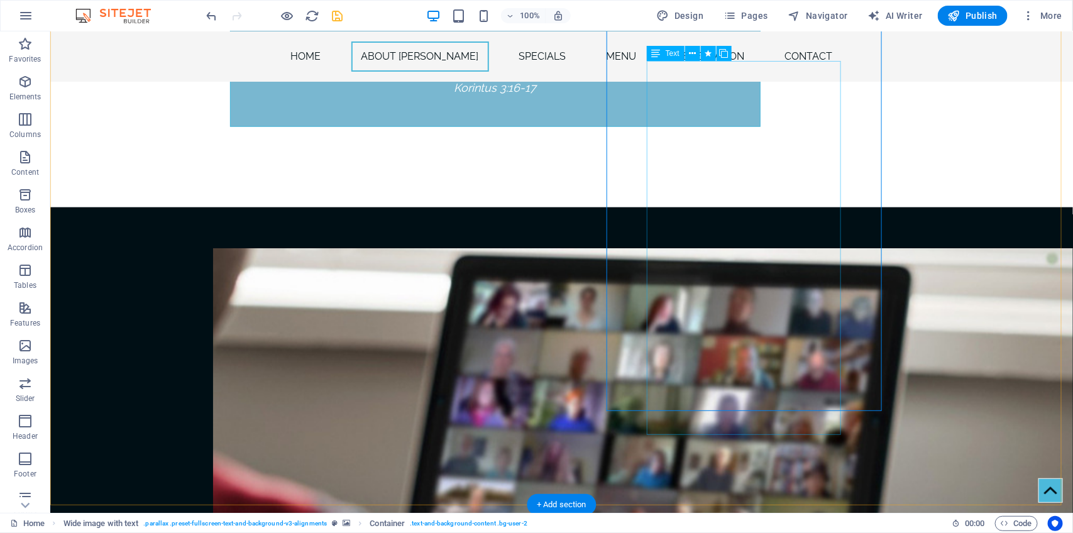
scroll to position [617, 0]
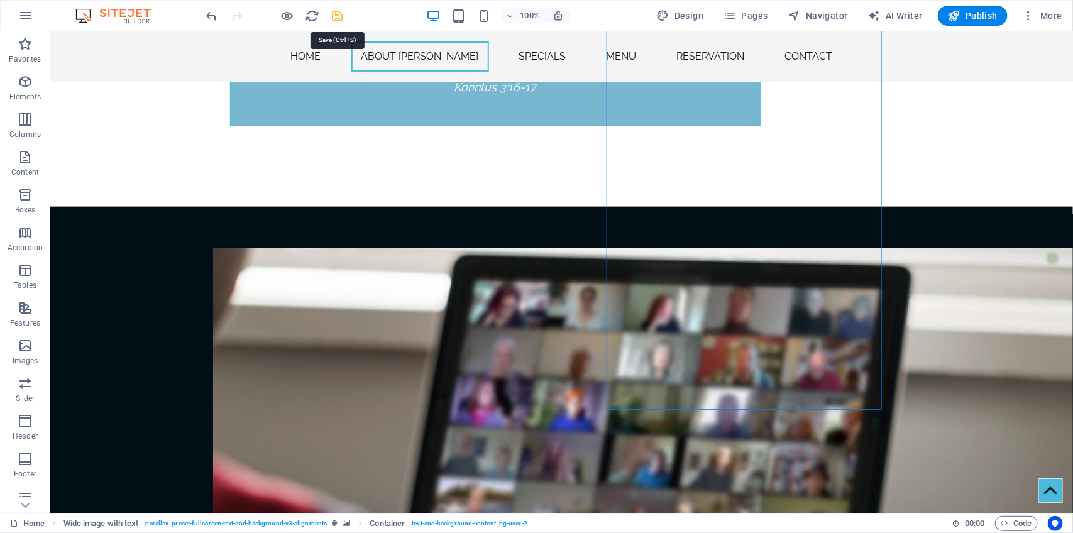
click at [338, 16] on icon "save" at bounding box center [338, 16] width 14 height 14
checkbox input "false"
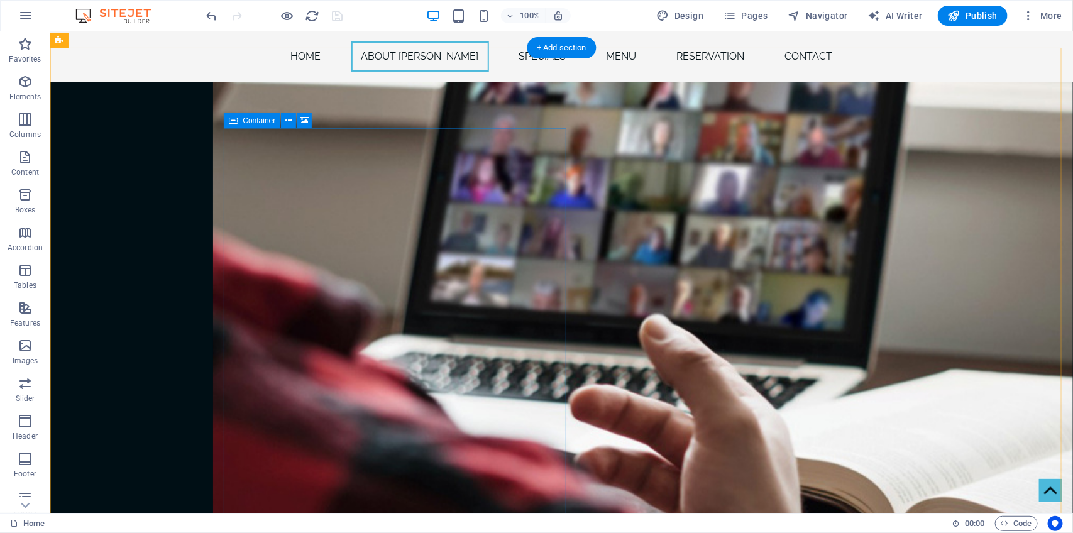
scroll to position [981, 0]
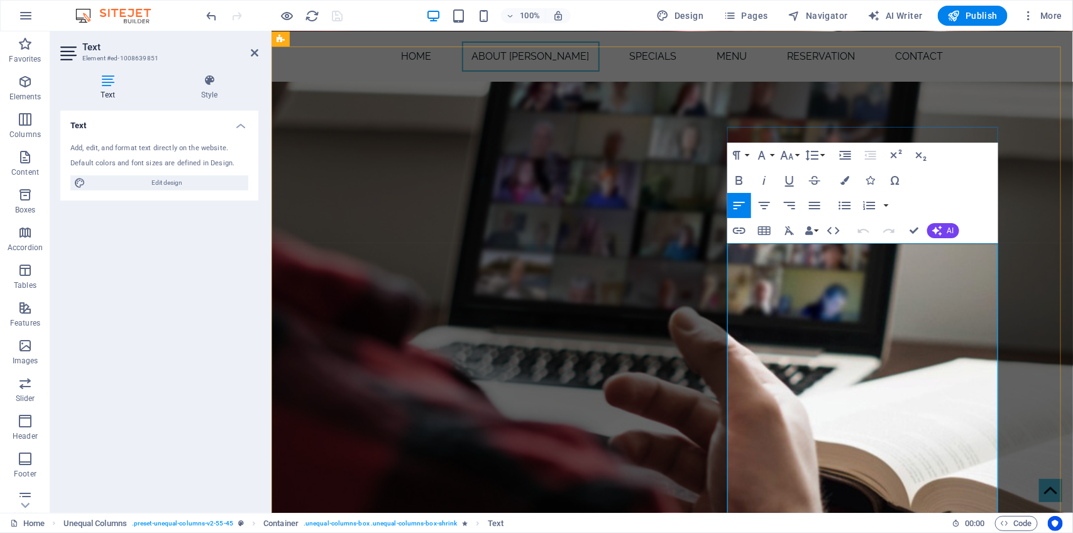
drag, startPoint x: 957, startPoint y: 352, endPoint x: 836, endPoint y: 347, distance: 120.8
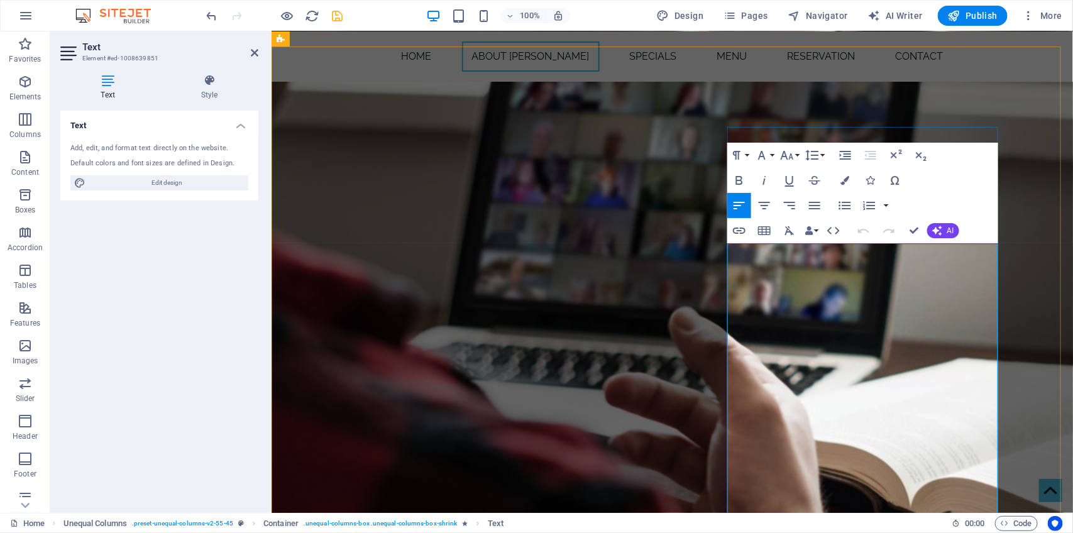
drag, startPoint x: 796, startPoint y: 353, endPoint x: 788, endPoint y: 353, distance: 8.2
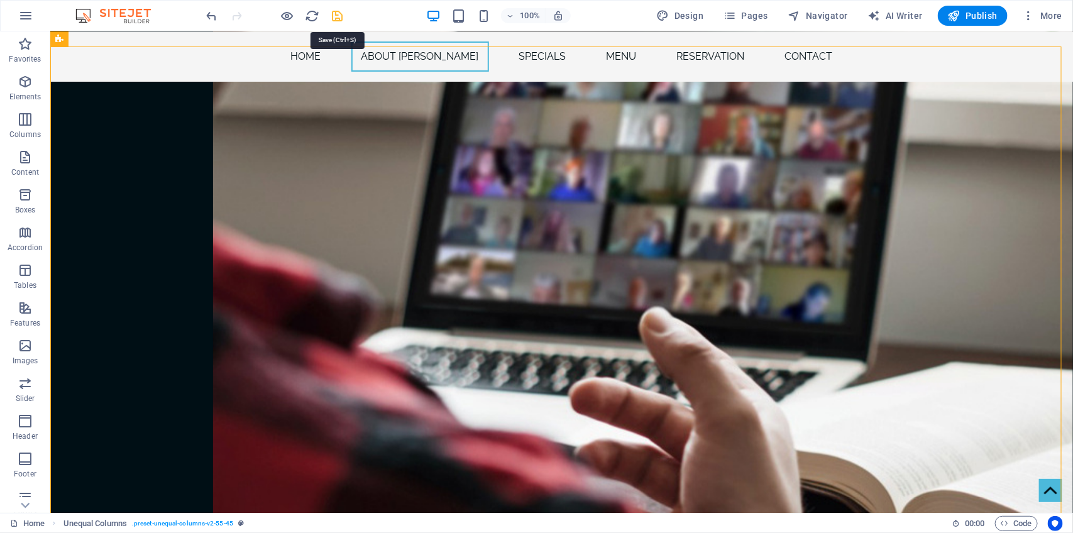
click at [341, 17] on icon "save" at bounding box center [338, 16] width 14 height 14
checkbox input "false"
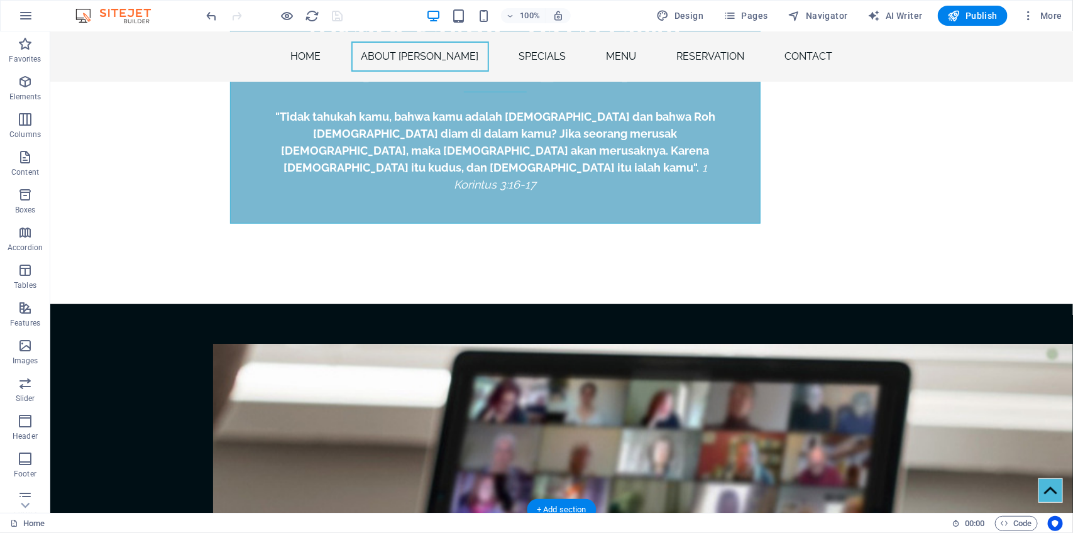
scroll to position [517, 0]
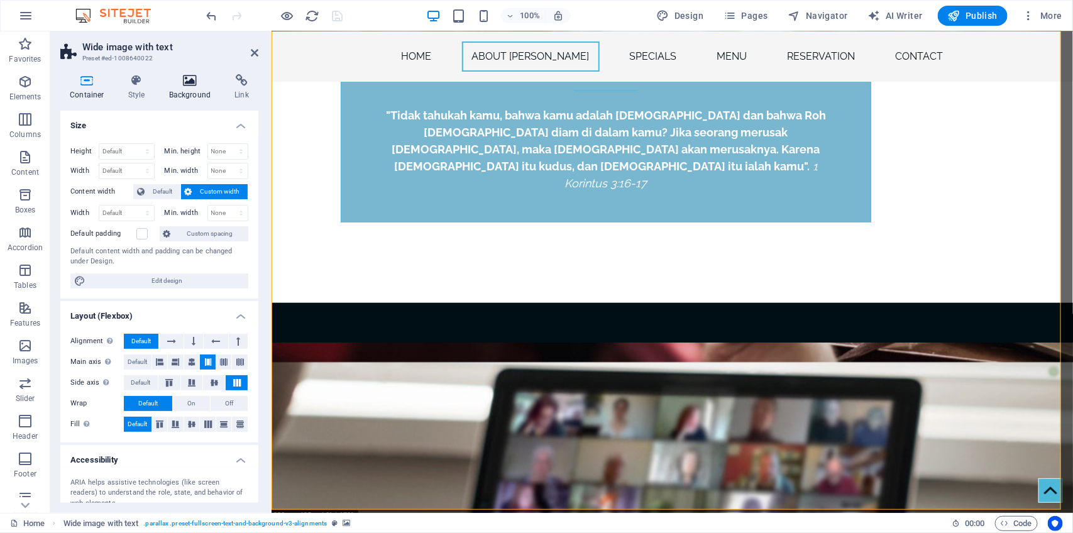
click at [189, 83] on icon at bounding box center [190, 80] width 61 height 13
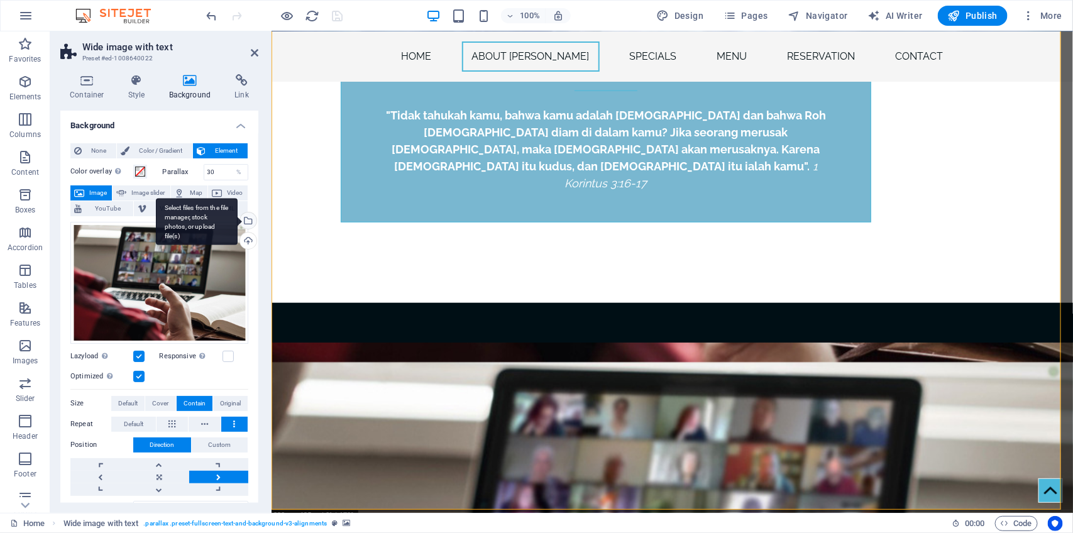
click at [245, 221] on div "Select files from the file manager, stock photos, or upload file(s)" at bounding box center [247, 221] width 19 height 19
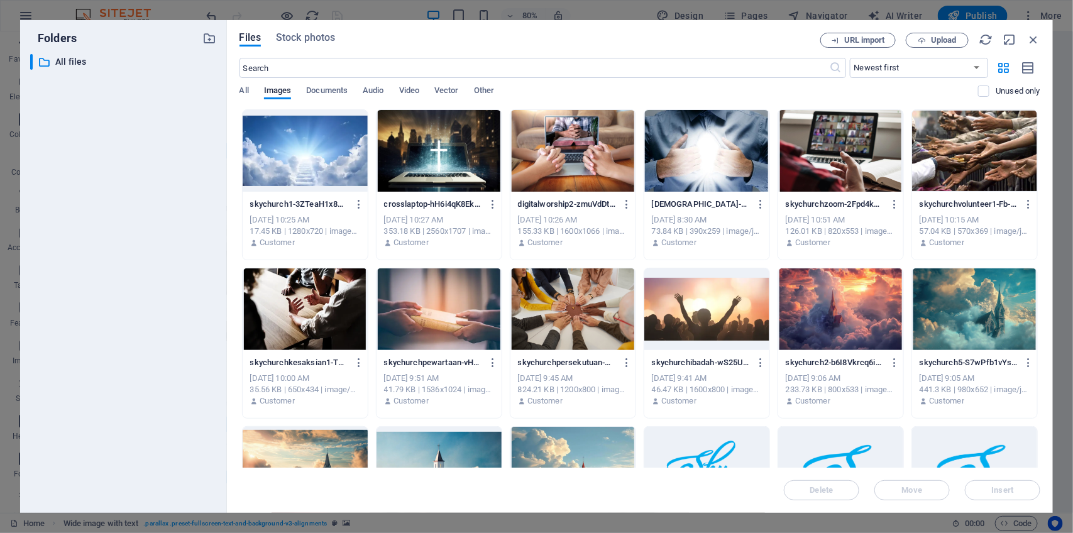
click at [598, 134] on div at bounding box center [572, 151] width 125 height 82
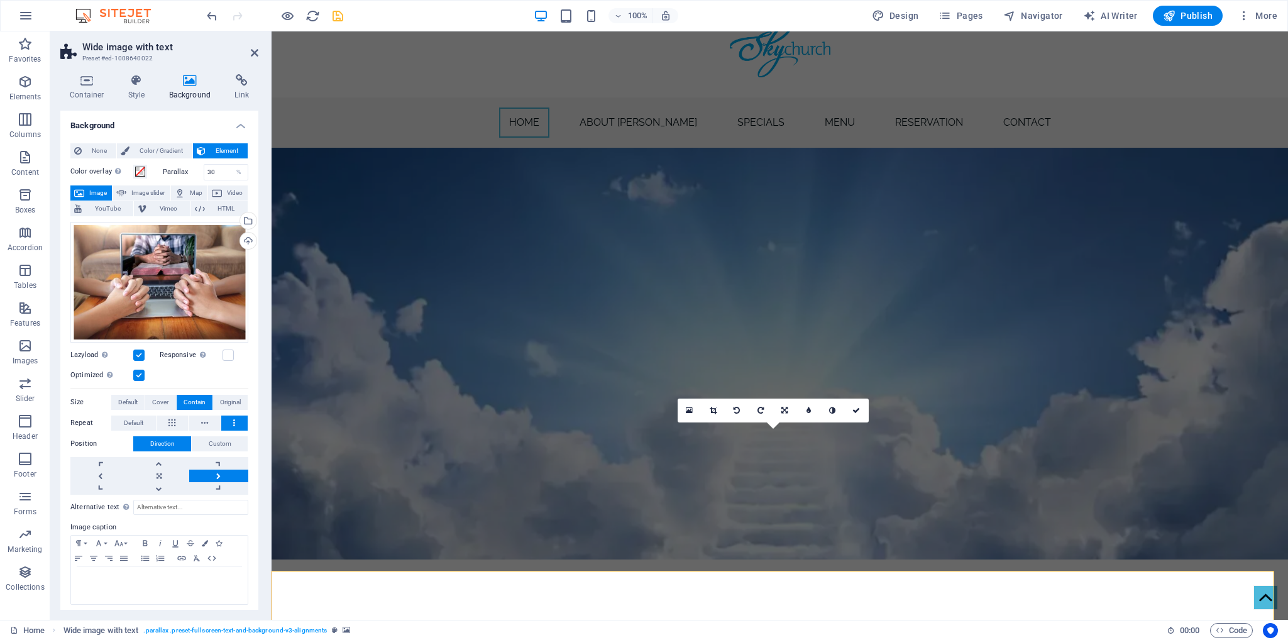
scroll to position [0, 0]
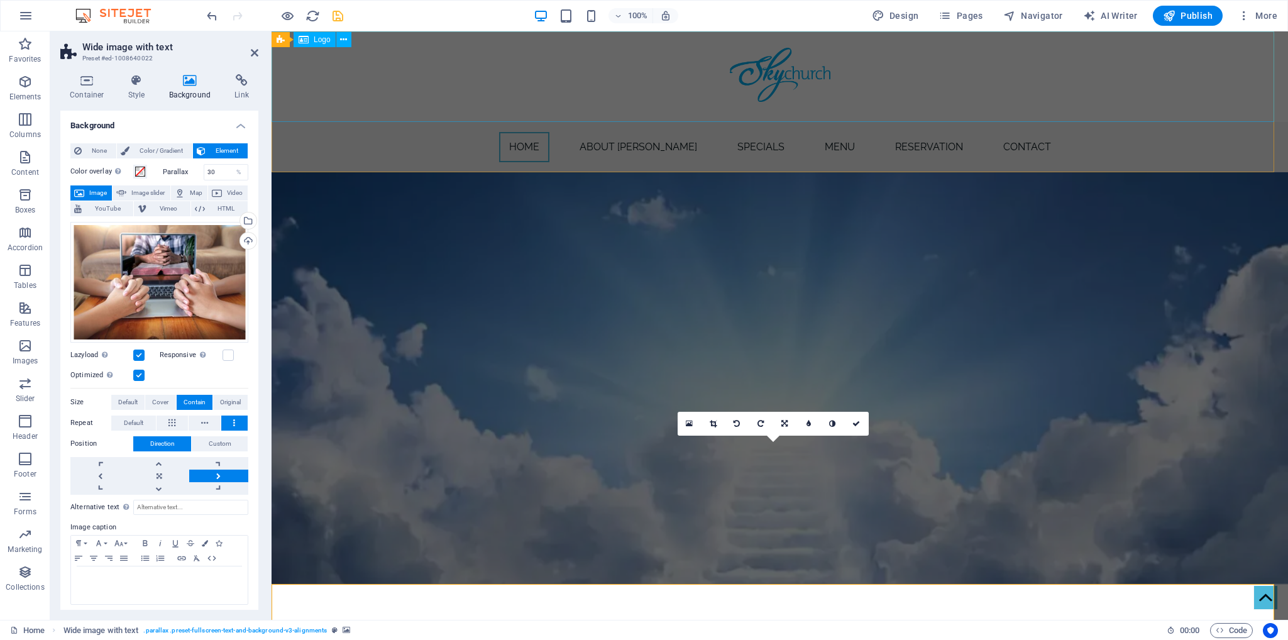
click at [1072, 106] on div at bounding box center [780, 76] width 1016 height 91
select select "px"
select select "%"
select select "px"
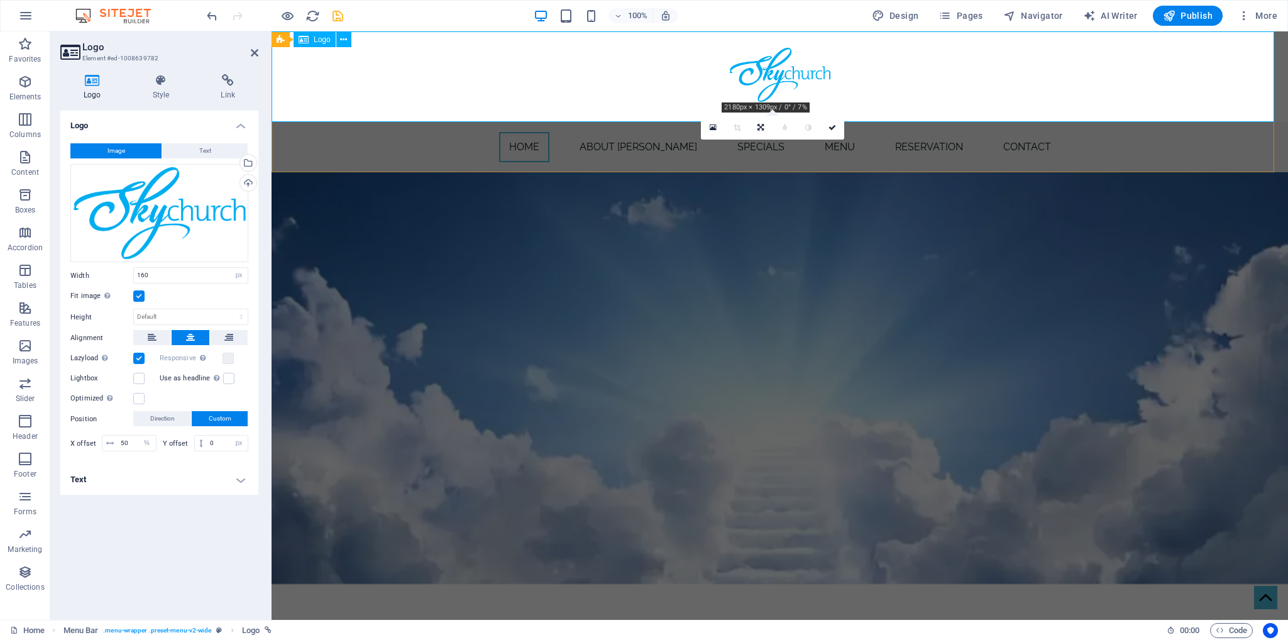
click at [1072, 104] on div at bounding box center [780, 76] width 1016 height 91
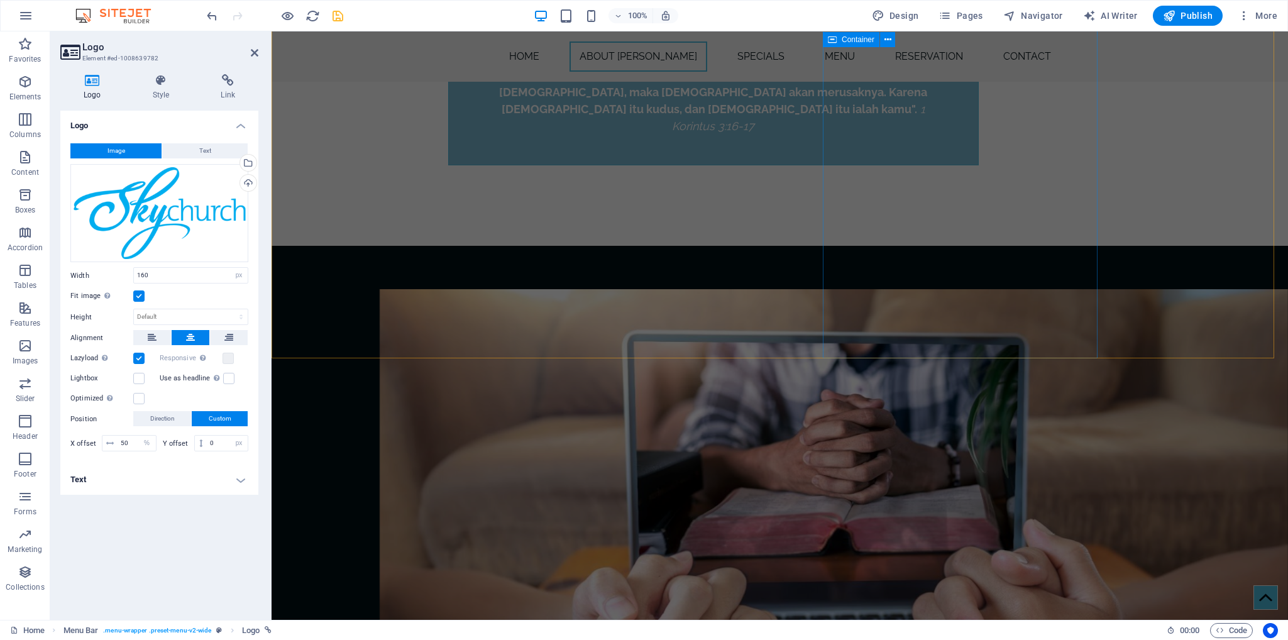
scroll to position [700, 0]
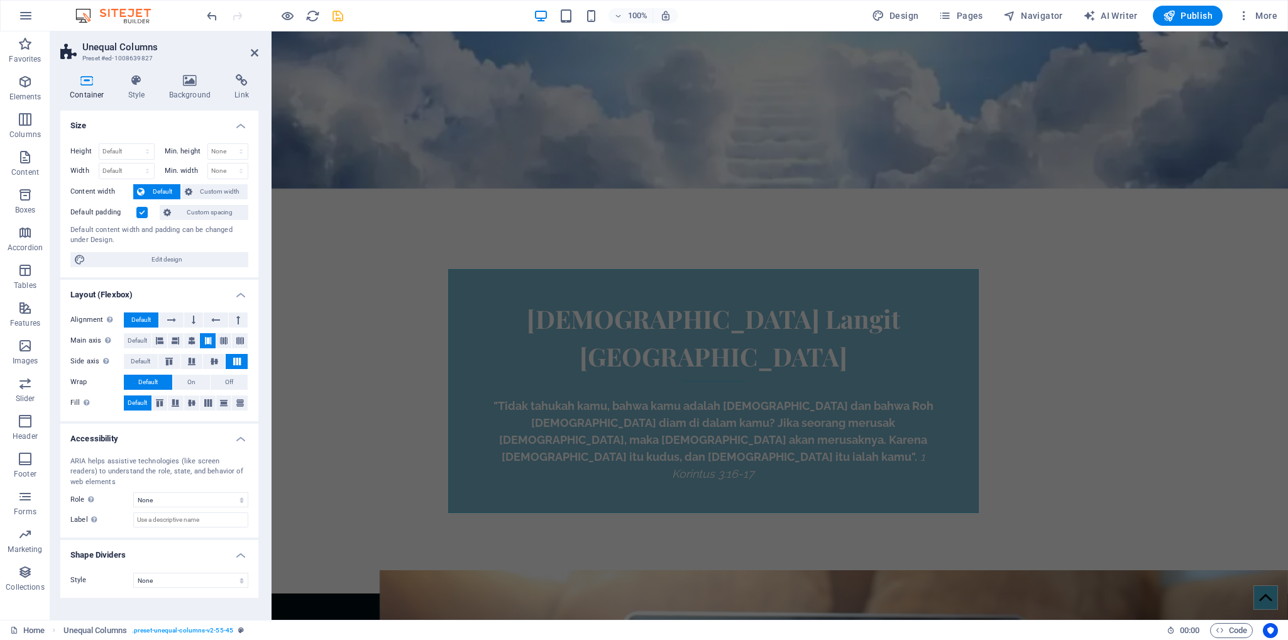
scroll to position [334, 0]
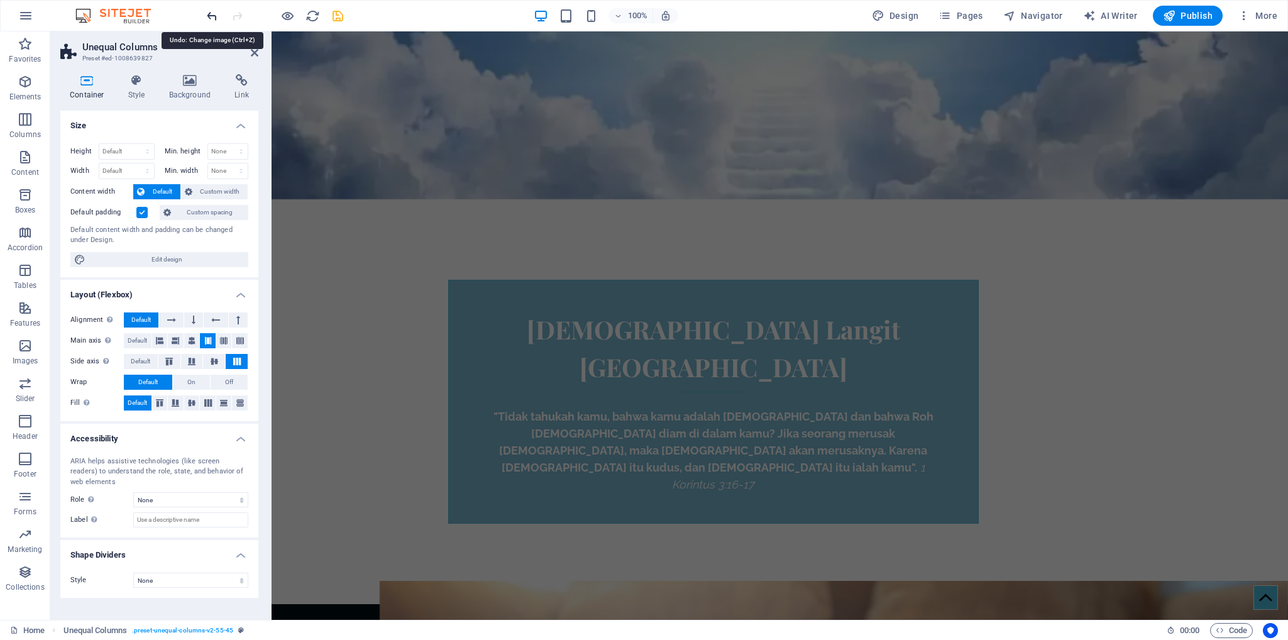
click at [212, 13] on icon "undo" at bounding box center [212, 16] width 14 height 14
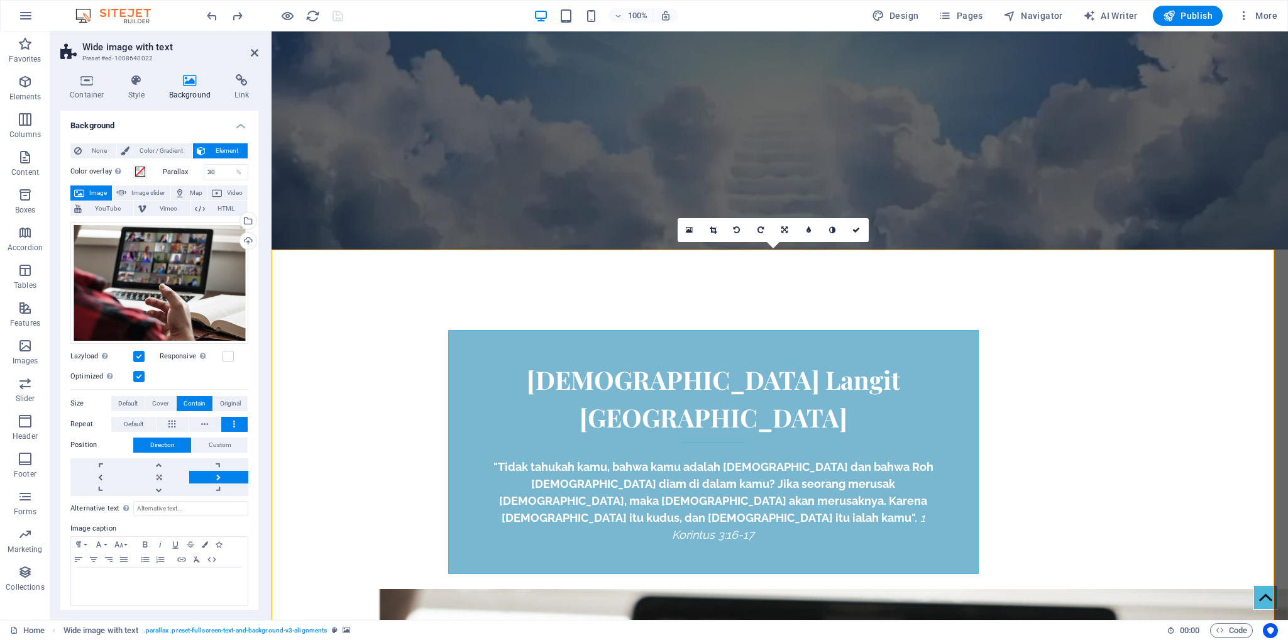
click at [238, 219] on div "Select files from the file manager, stock photos, or upload file(s)" at bounding box center [197, 221] width 82 height 47
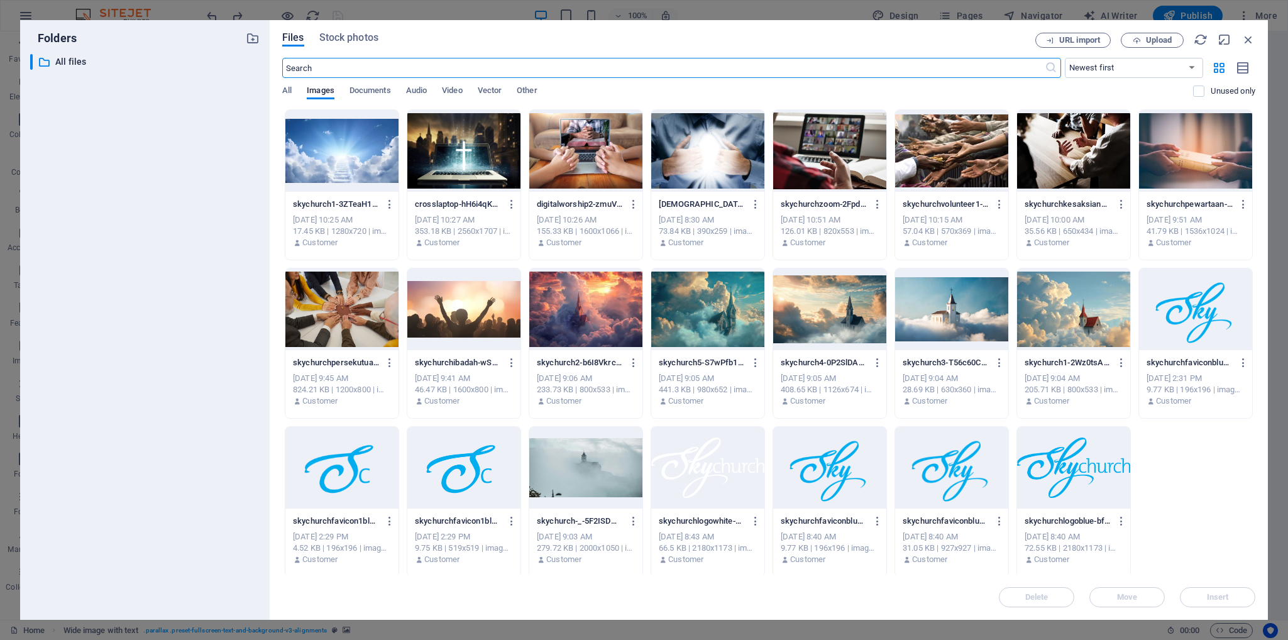
click at [636, 141] on div at bounding box center [585, 151] width 113 height 82
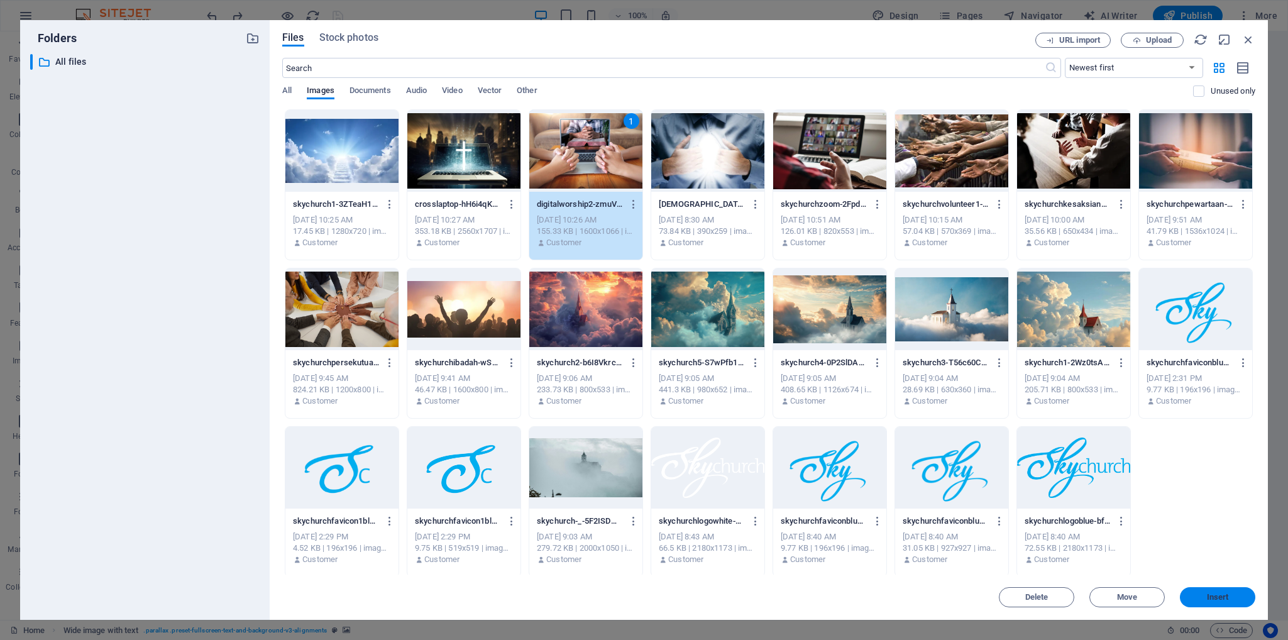
click at [1072, 532] on button "Insert" at bounding box center [1217, 597] width 75 height 20
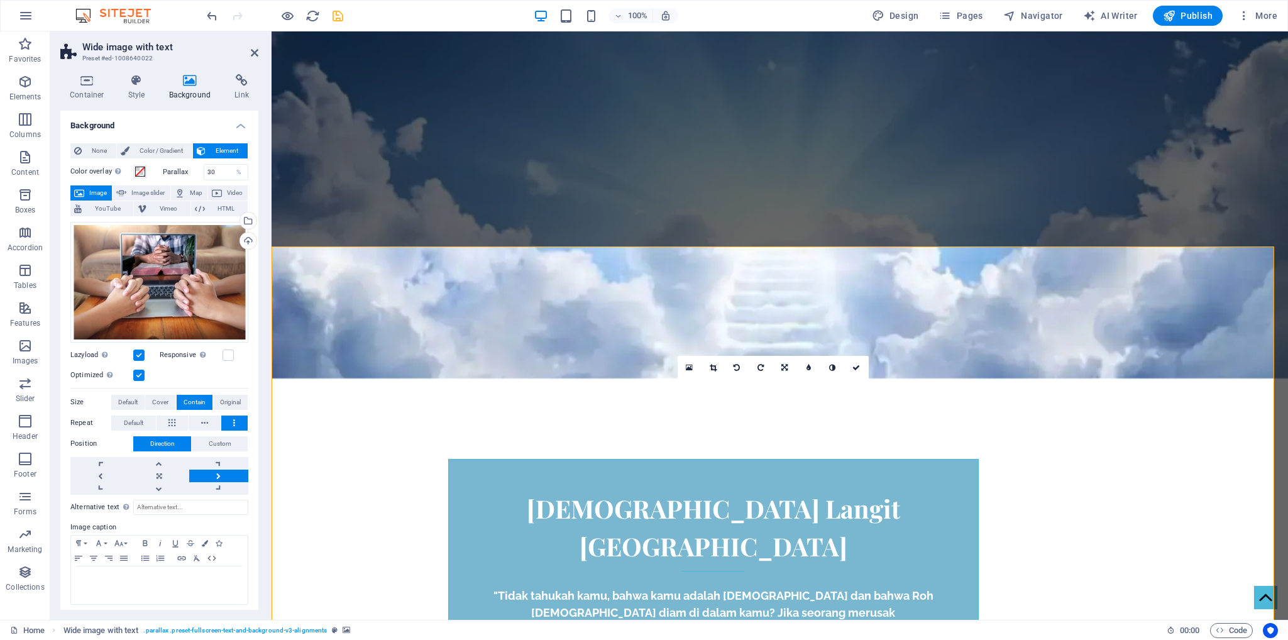
scroll to position [197, 0]
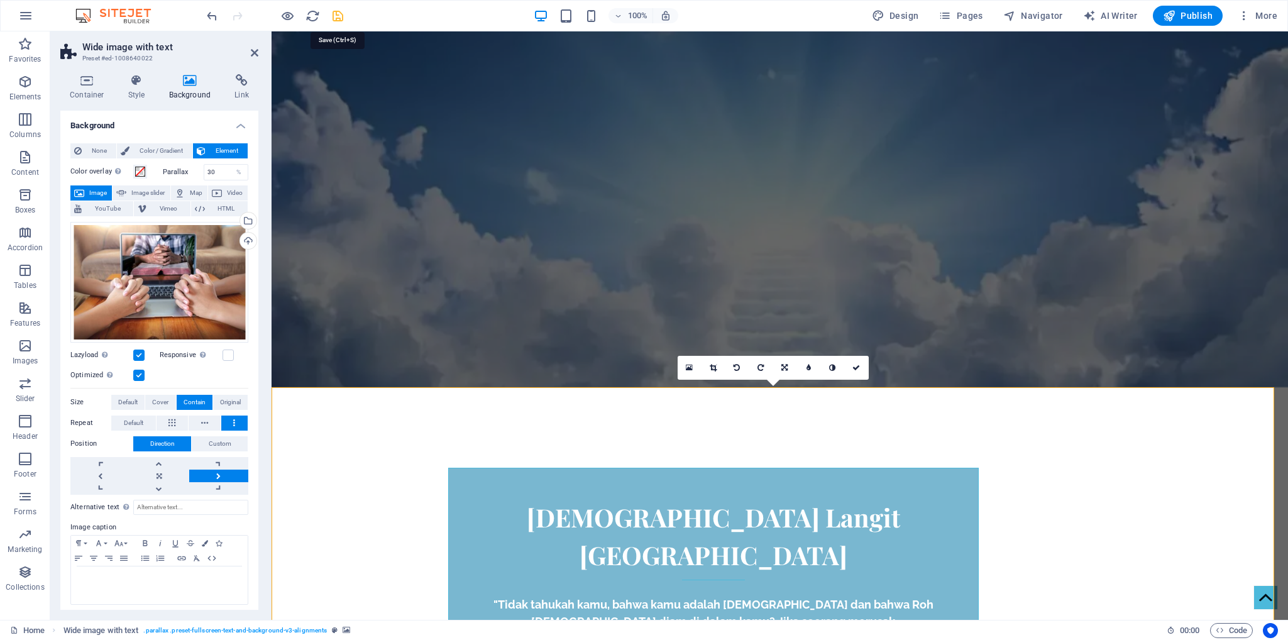
click at [343, 16] on icon "save" at bounding box center [338, 16] width 14 height 14
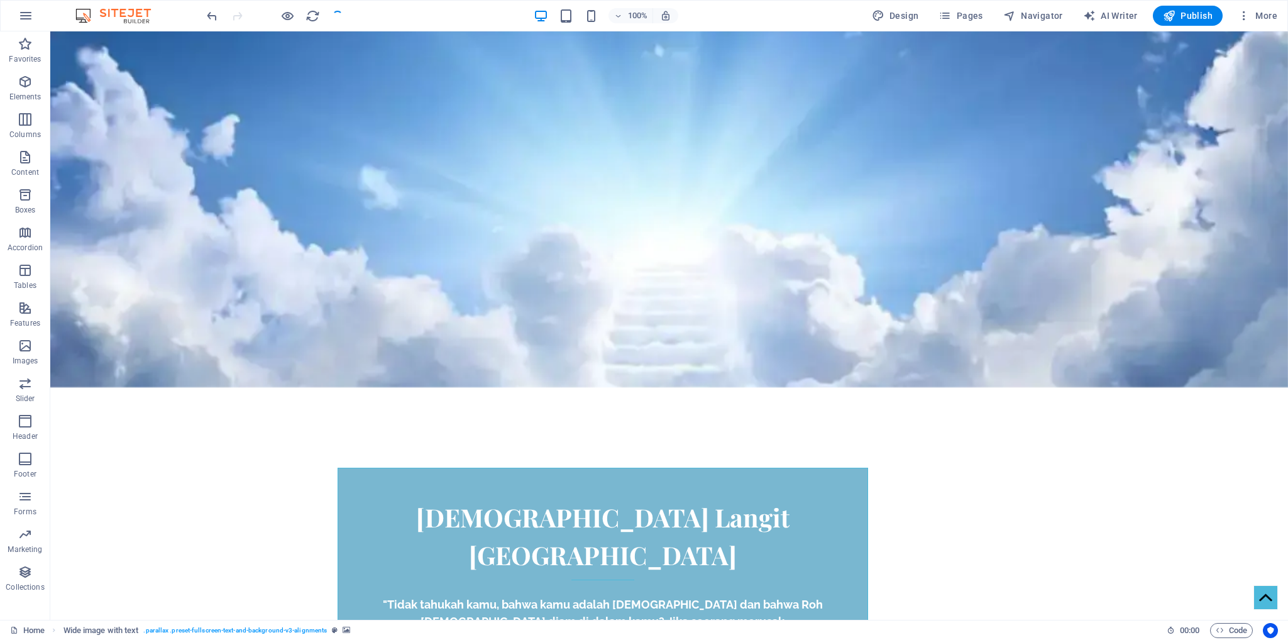
checkbox input "false"
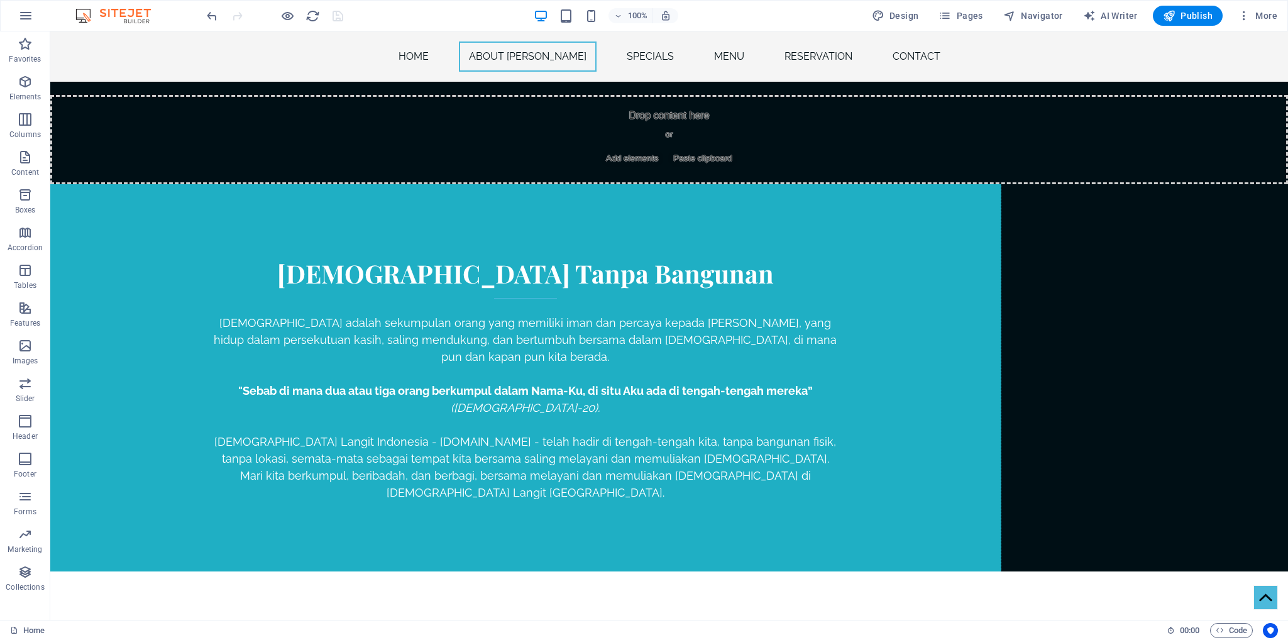
scroll to position [2022, 0]
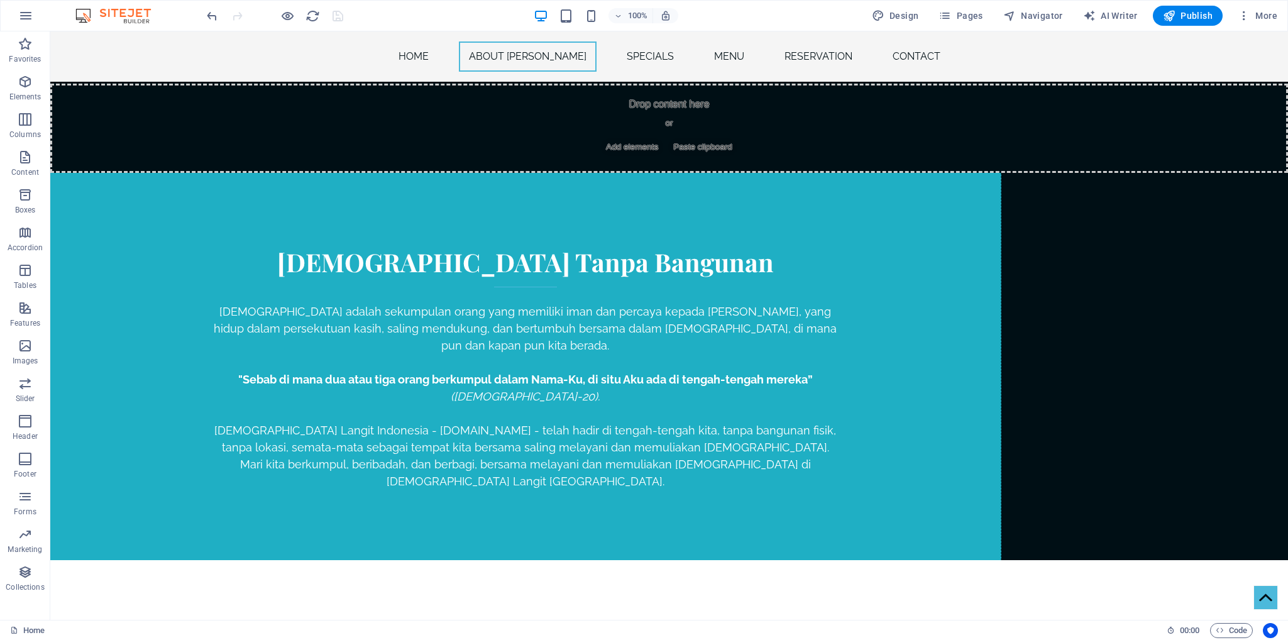
drag, startPoint x: 1064, startPoint y: 313, endPoint x: 1058, endPoint y: 166, distance: 147.2
drag, startPoint x: 1104, startPoint y: 333, endPoint x: 1100, endPoint y: 170, distance: 162.2
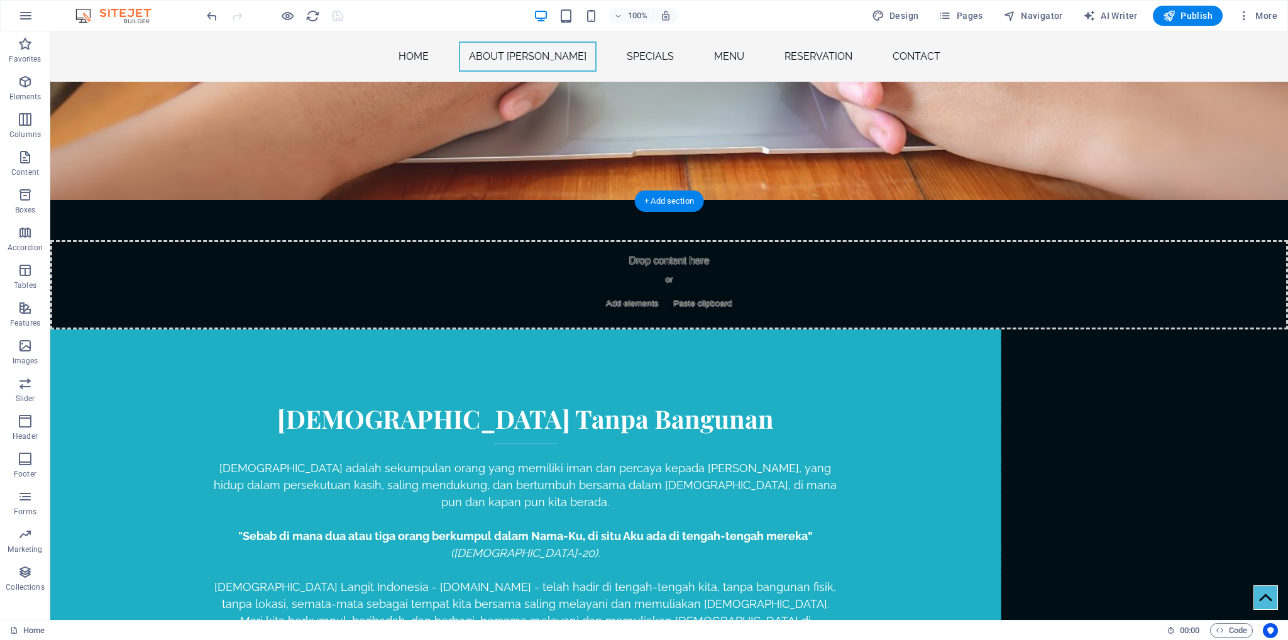
scroll to position [1856, 0]
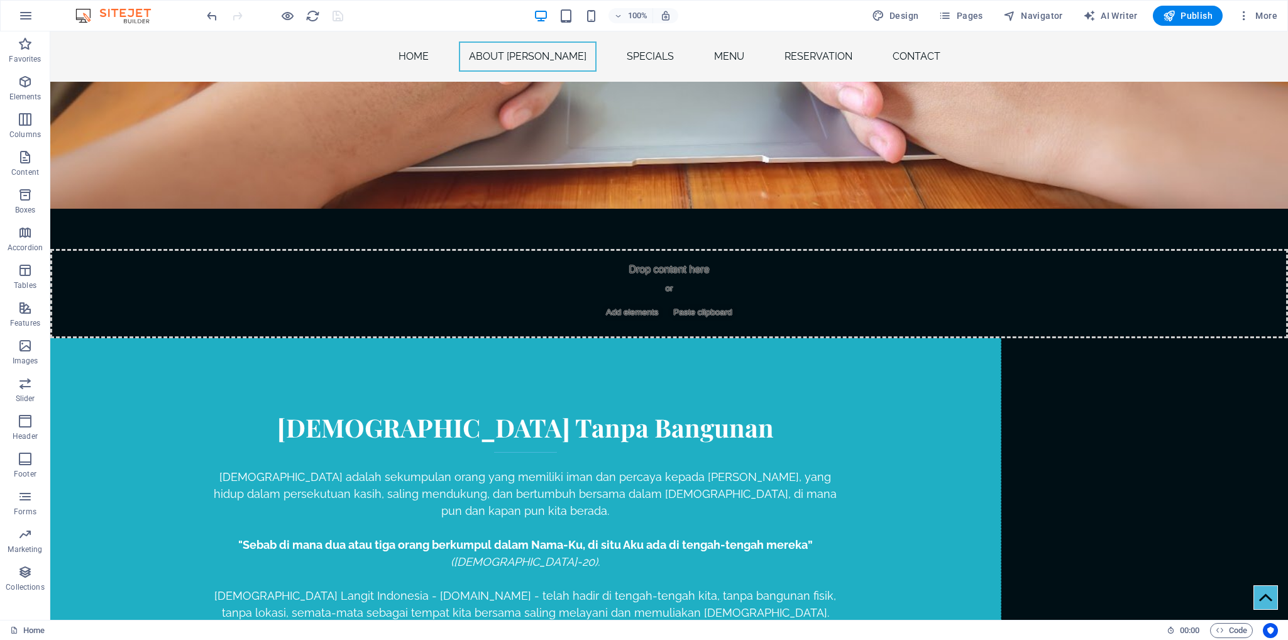
drag, startPoint x: 1165, startPoint y: 468, endPoint x: 945, endPoint y: 468, distance: 220.6
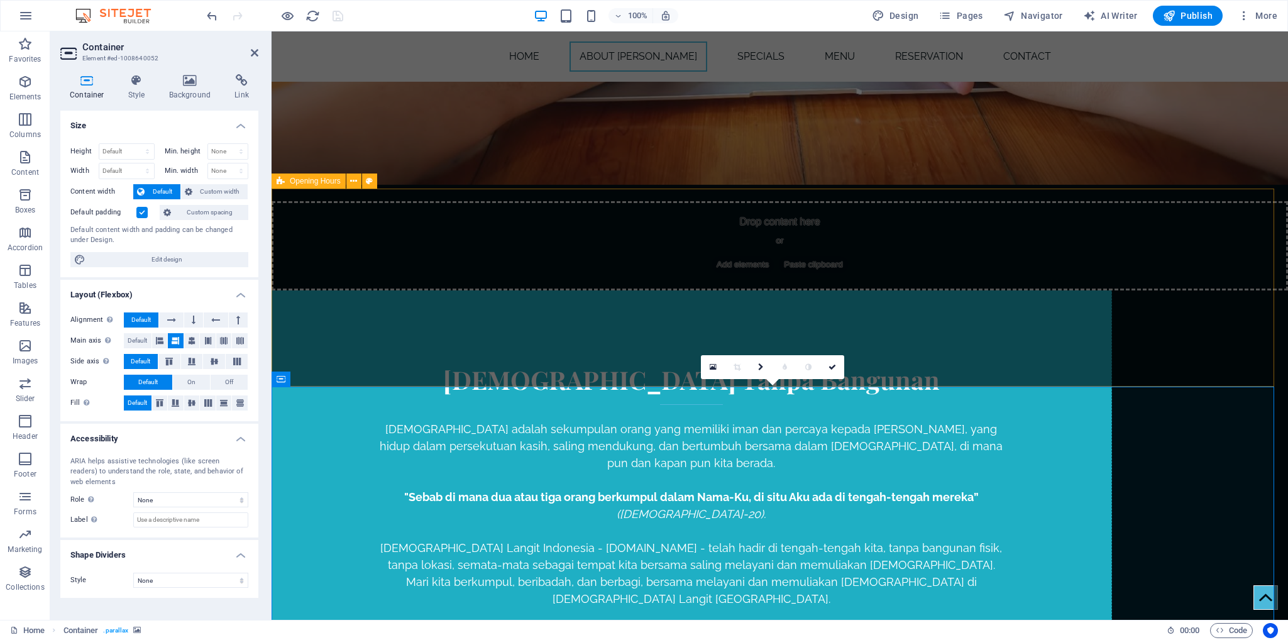
drag, startPoint x: 1166, startPoint y: 468, endPoint x: 1138, endPoint y: 208, distance: 261.1
drag, startPoint x: 1165, startPoint y: 419, endPoint x: 1155, endPoint y: 199, distance: 220.9
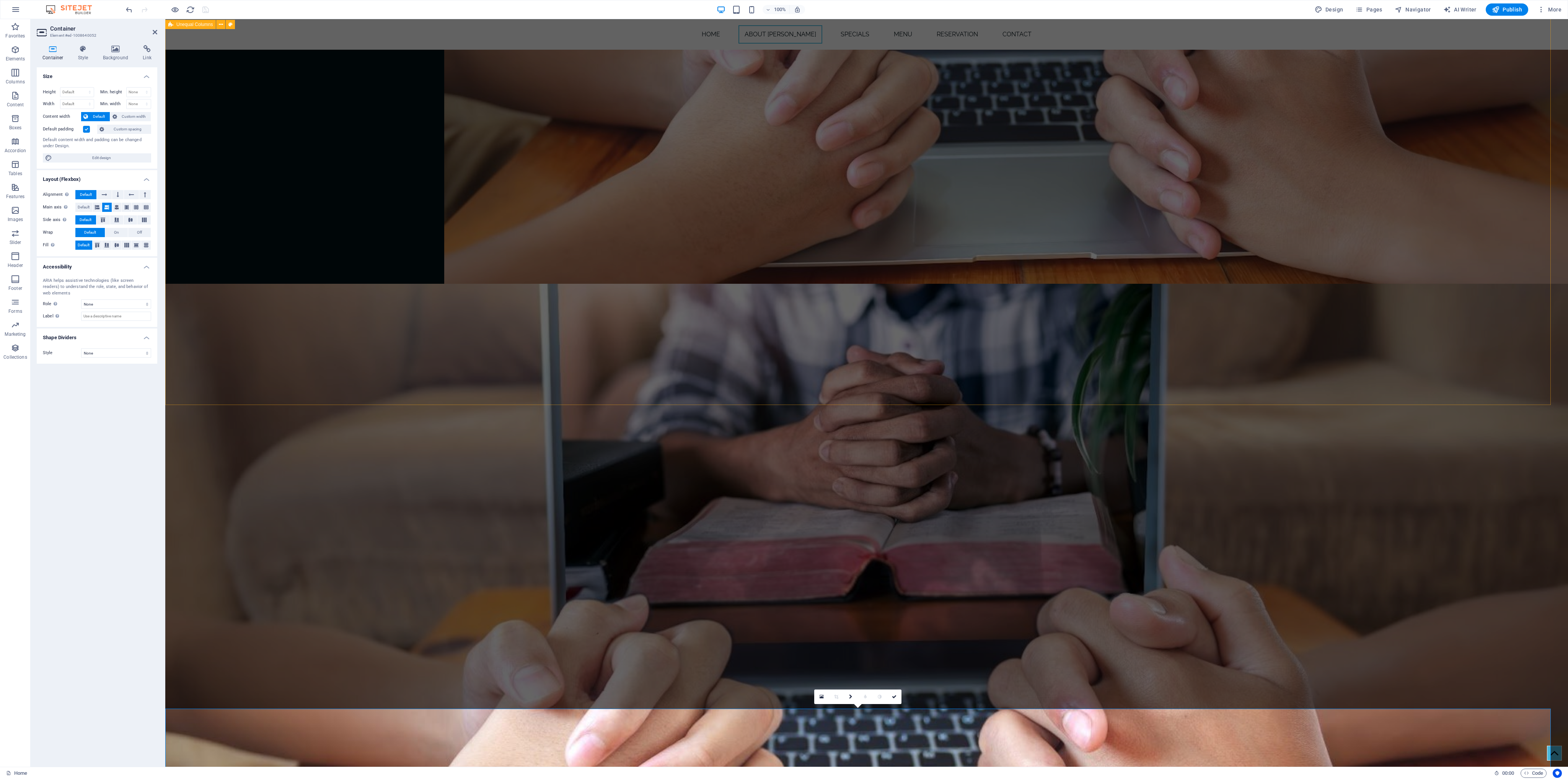
scroll to position [1131, 0]
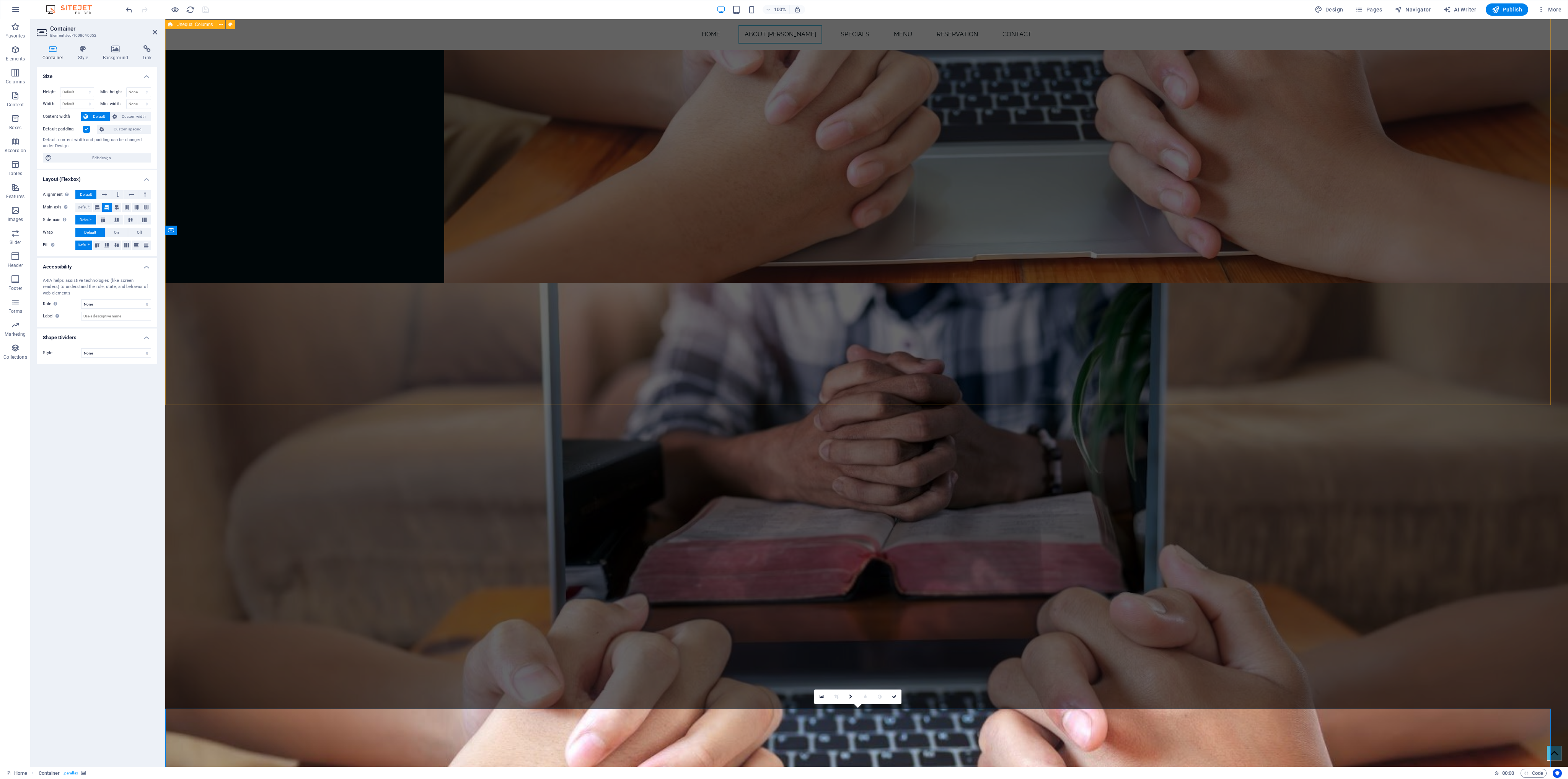
drag, startPoint x: 1248, startPoint y: 730, endPoint x: 1214, endPoint y: 356, distance: 375.5
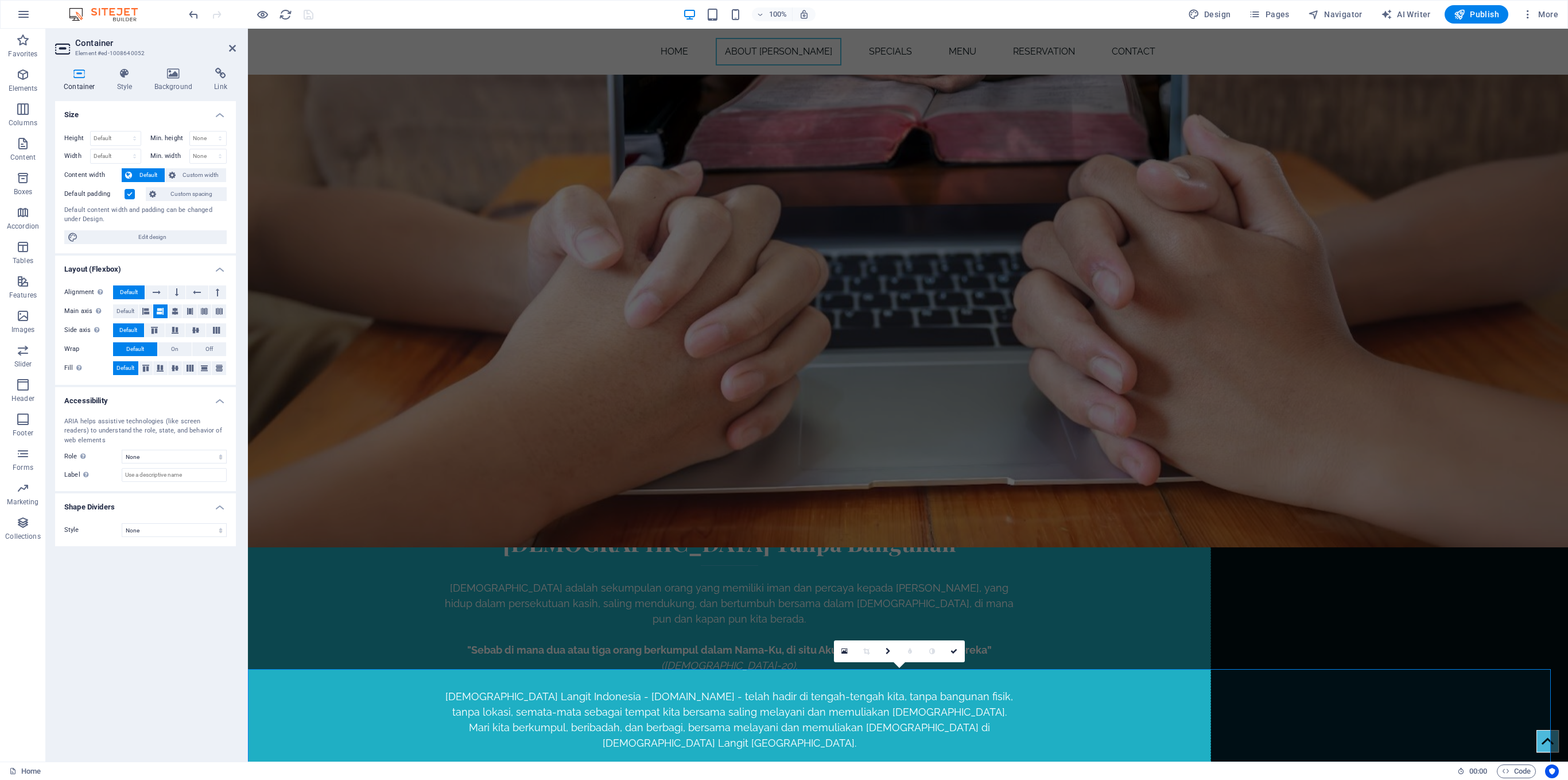
scroll to position [1580, 0]
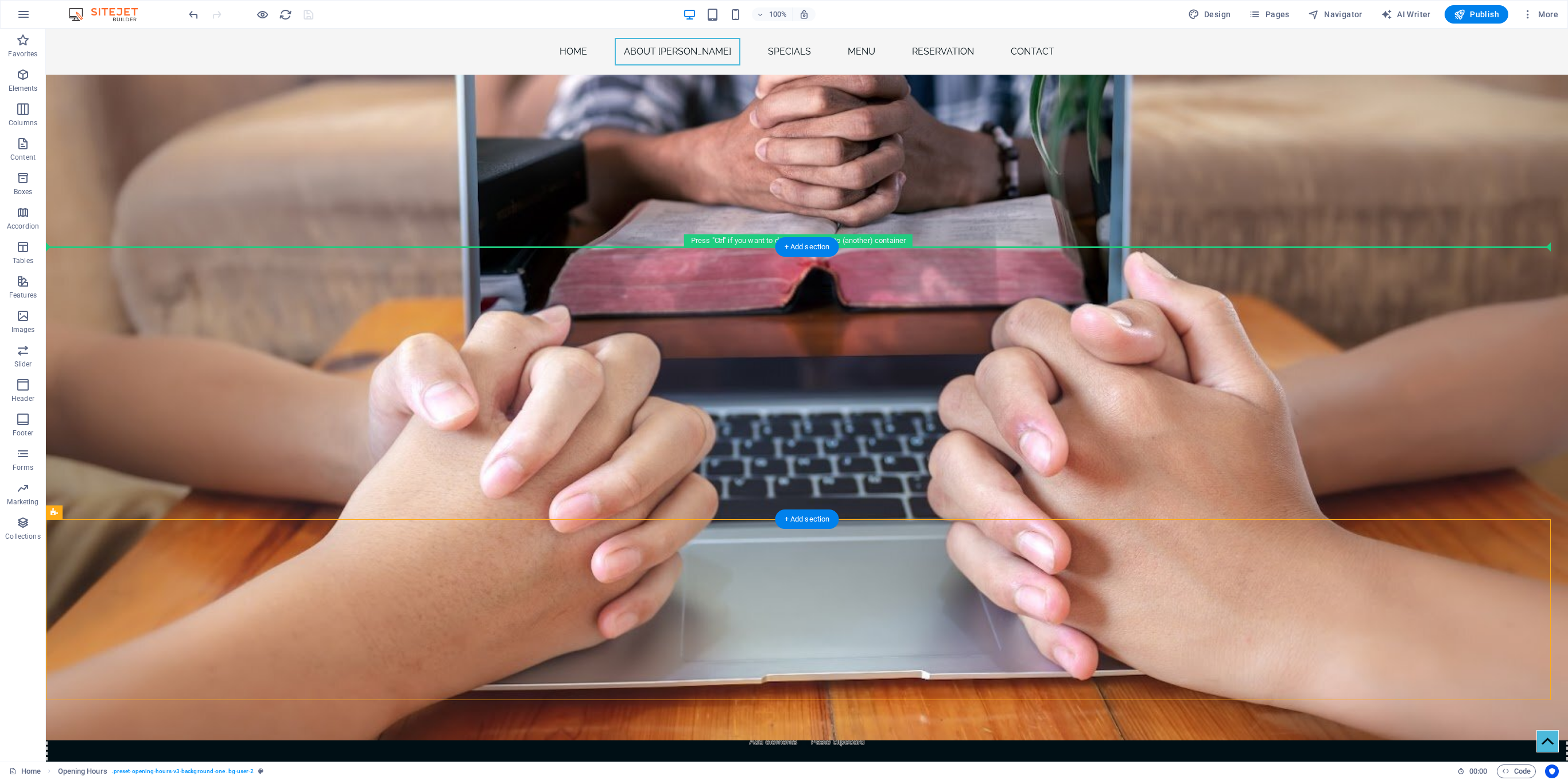
drag, startPoint x: 1023, startPoint y: 537, endPoint x: 1236, endPoint y: 286, distance: 329.2
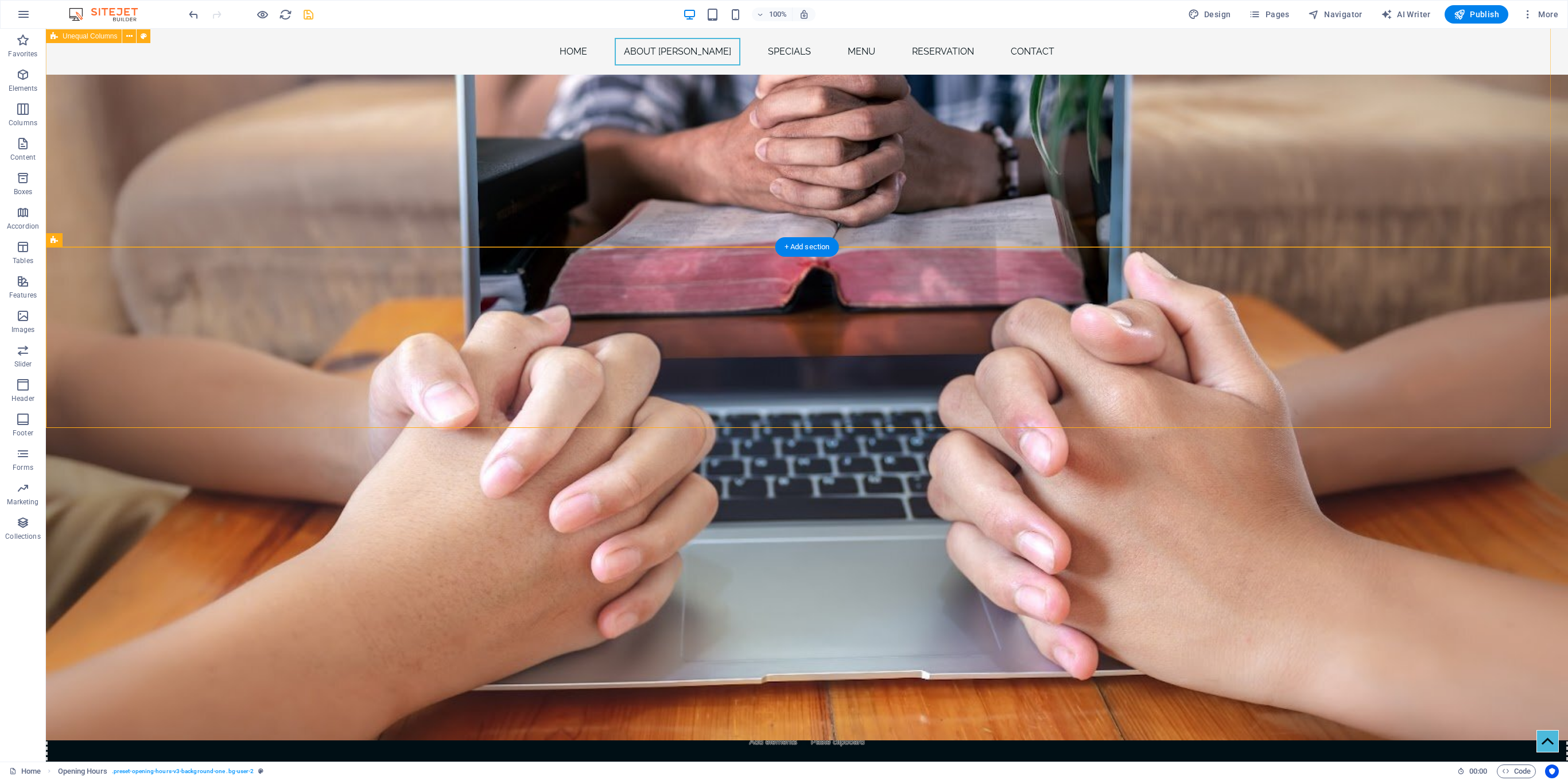
drag, startPoint x: 1269, startPoint y: 510, endPoint x: 1300, endPoint y: 232, distance: 279.7
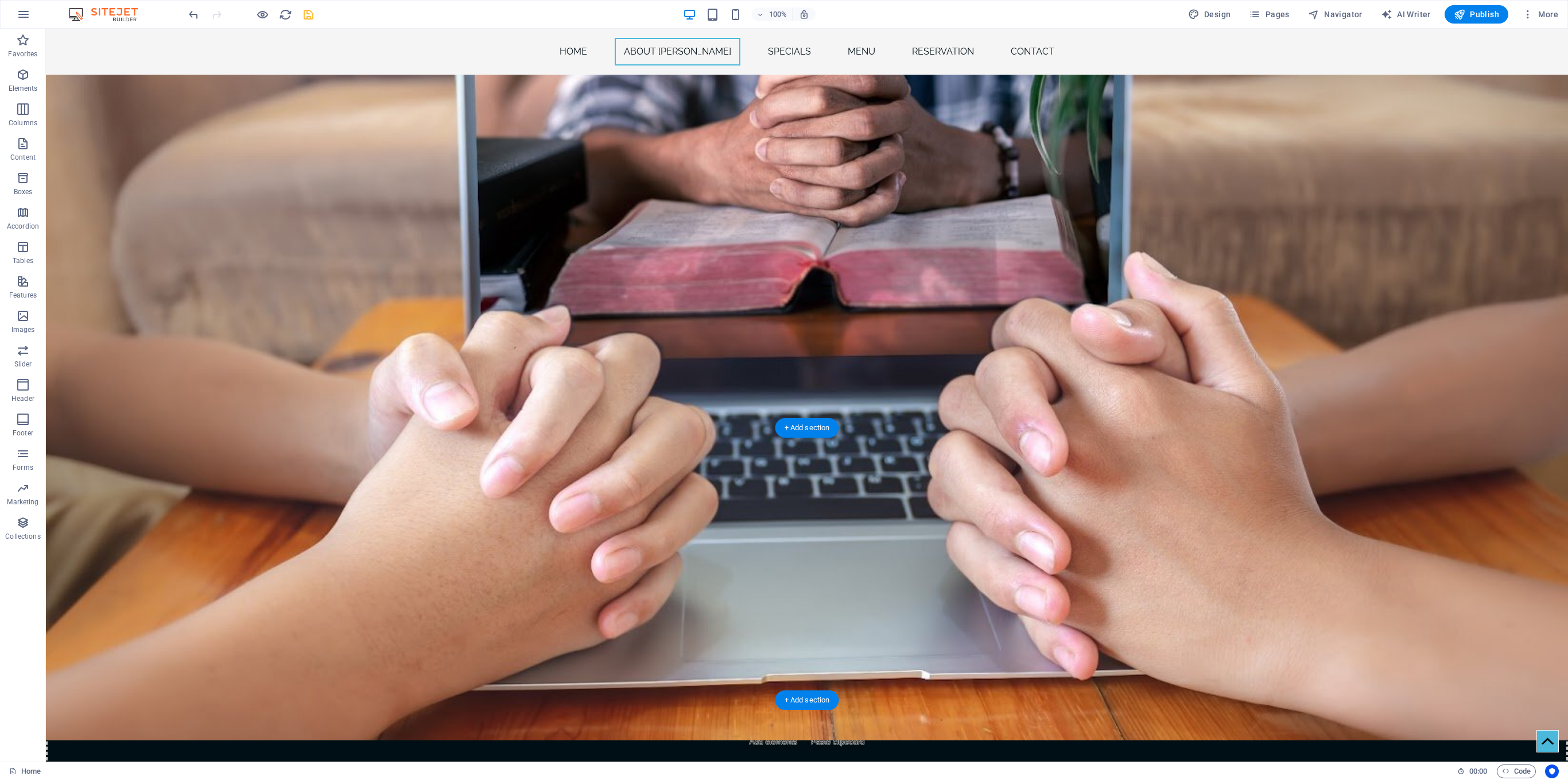
drag, startPoint x: 1229, startPoint y: 665, endPoint x: 1233, endPoint y: 265, distance: 400.0
drag, startPoint x: 1259, startPoint y: 643, endPoint x: 1276, endPoint y: 250, distance: 393.4
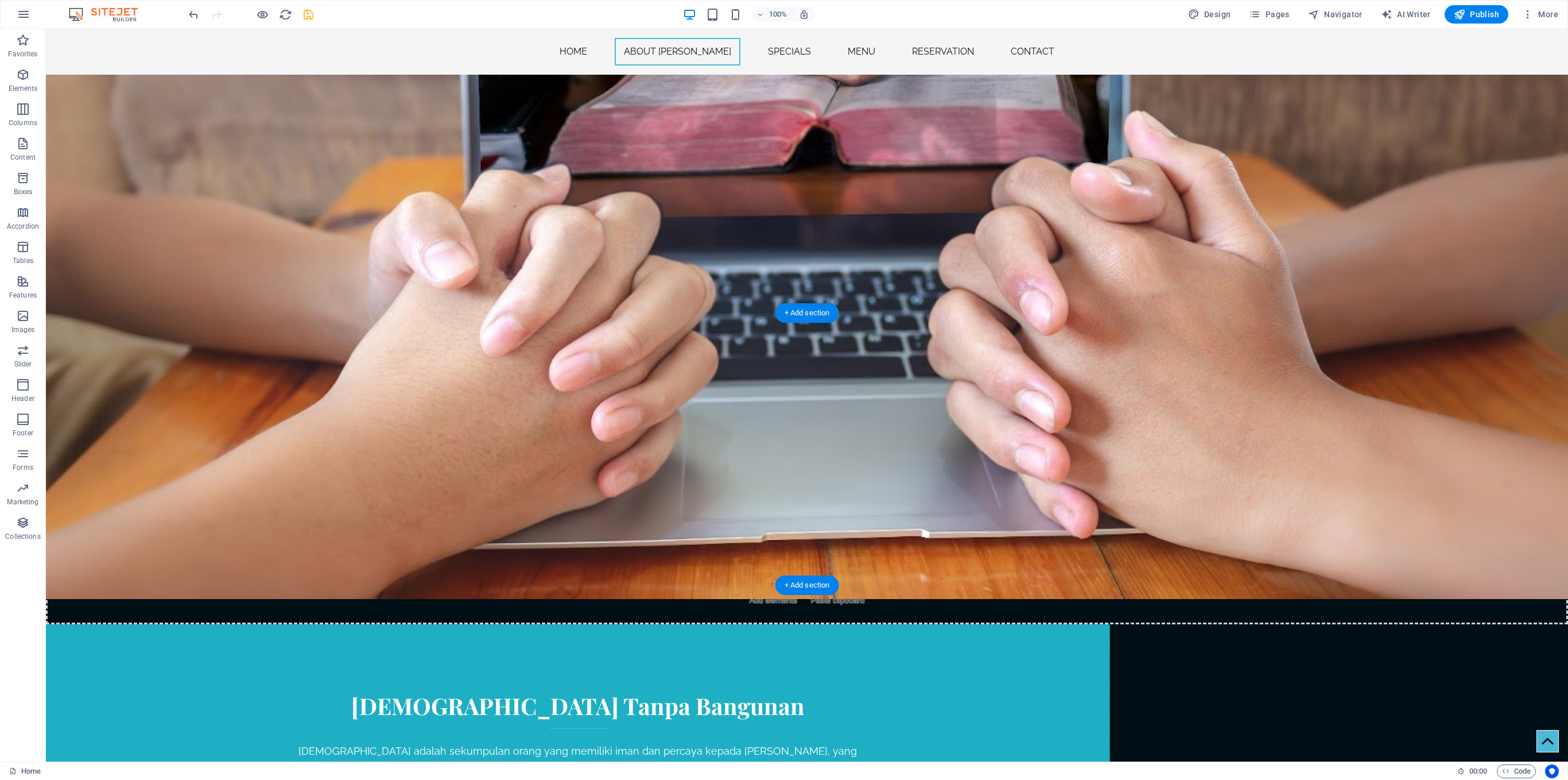
scroll to position [1683, 0]
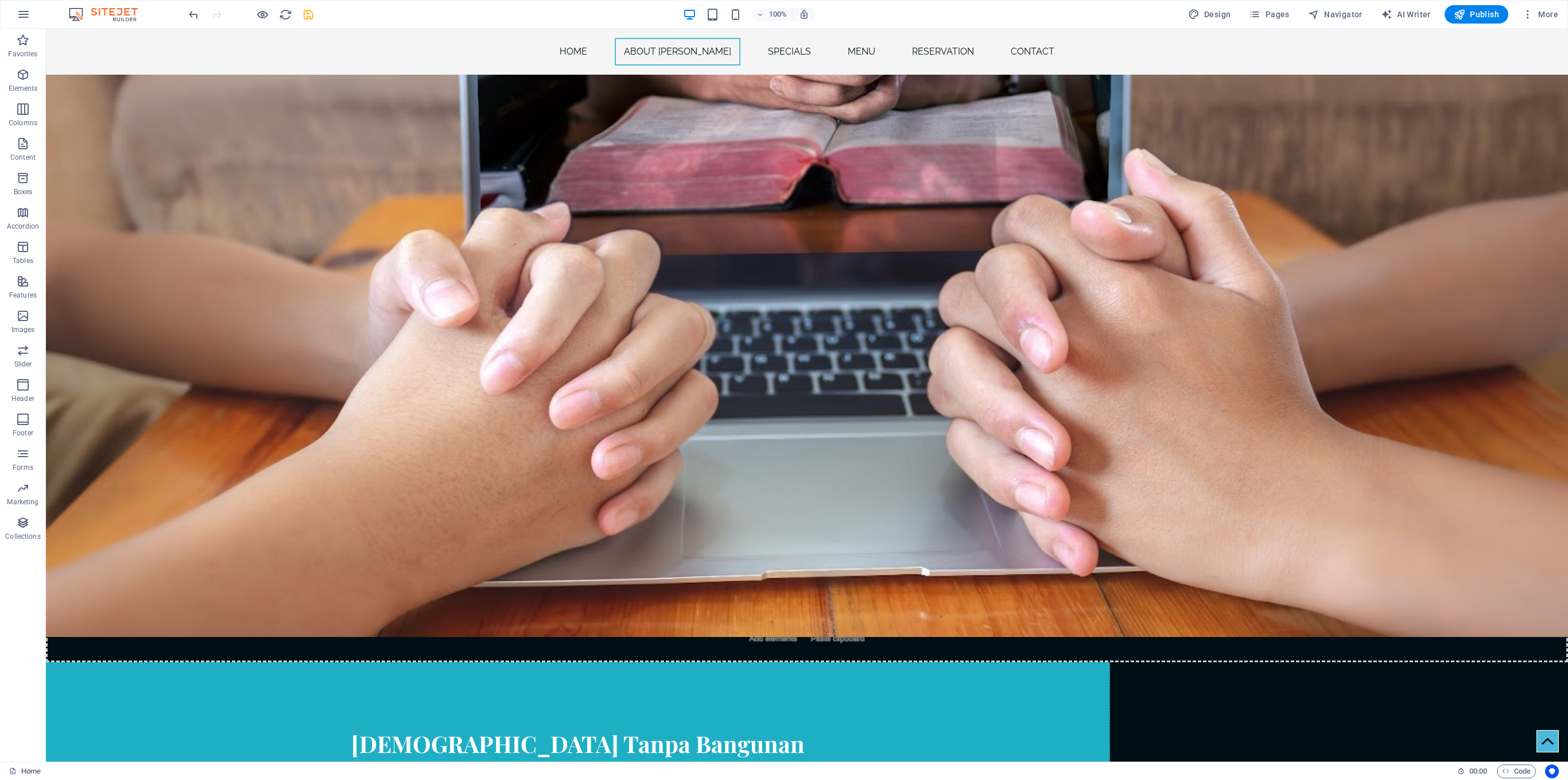
drag, startPoint x: 1259, startPoint y: 665, endPoint x: 1234, endPoint y: 132, distance: 533.6
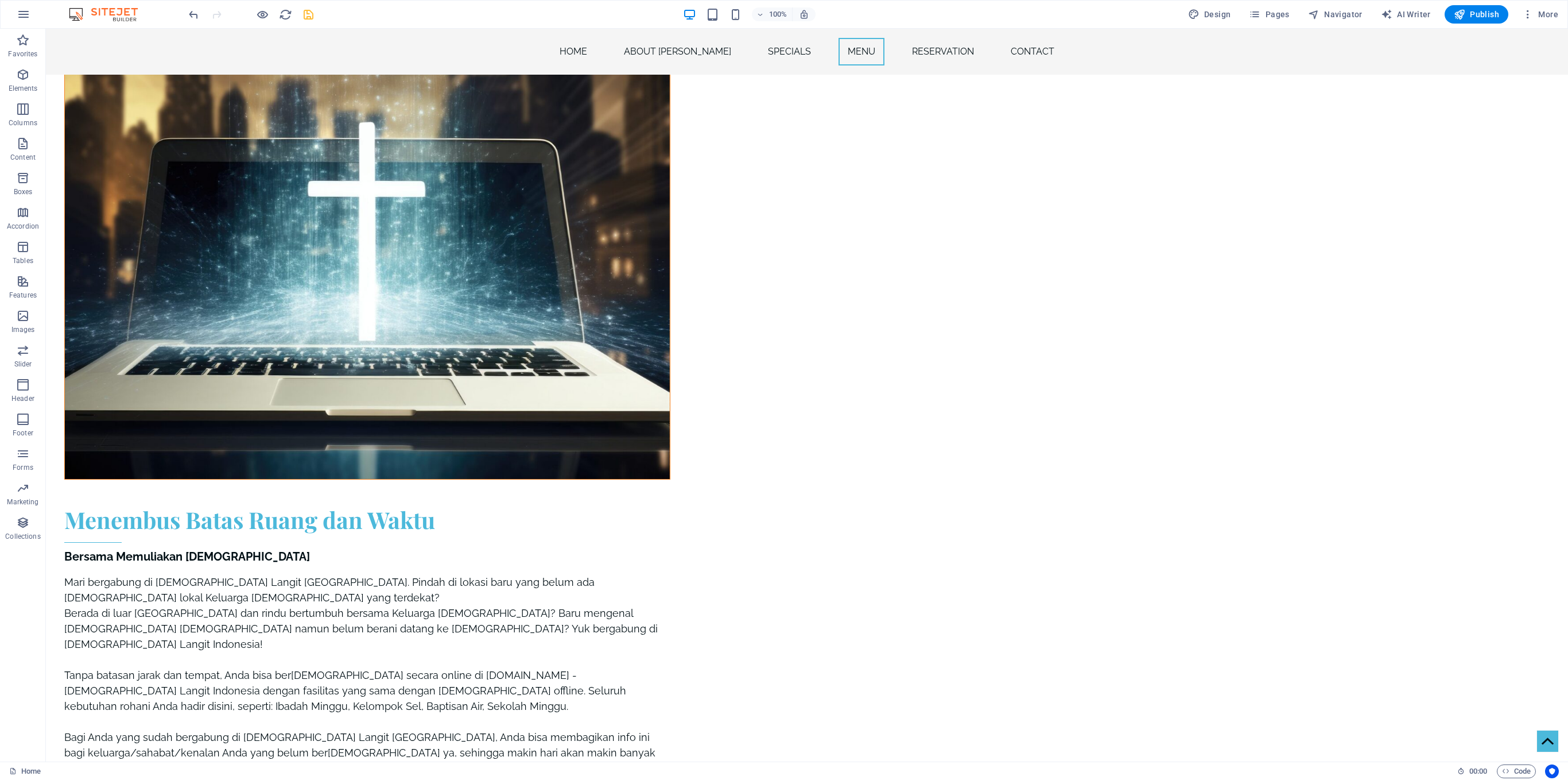
scroll to position [2896, 0]
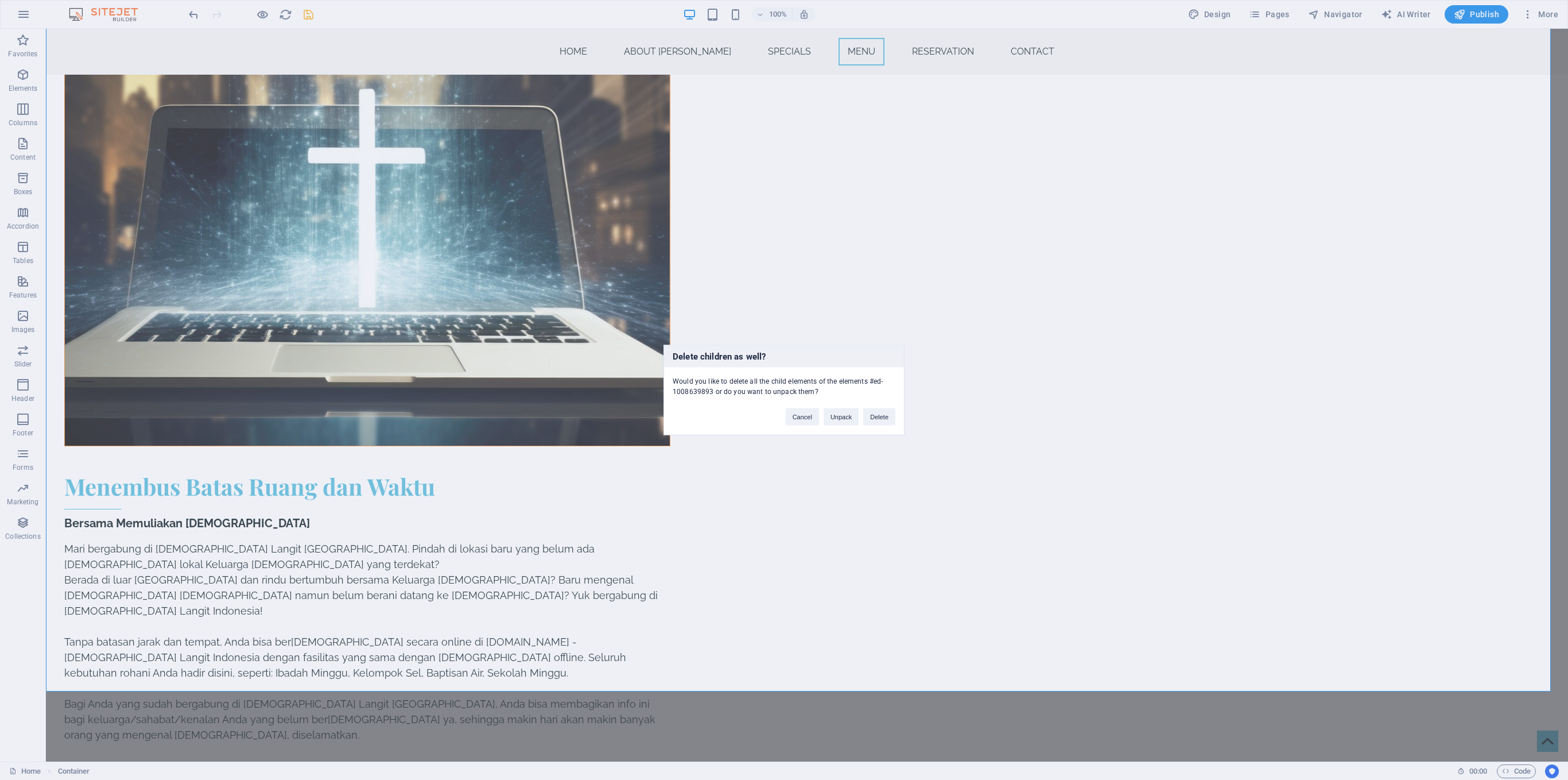
click at [979, 309] on div "Delete children as well? Would you like to delete all the child elements of the…" at bounding box center [784, 390] width 1568 height 780
click at [877, 420] on button "Delete" at bounding box center [879, 416] width 32 height 17
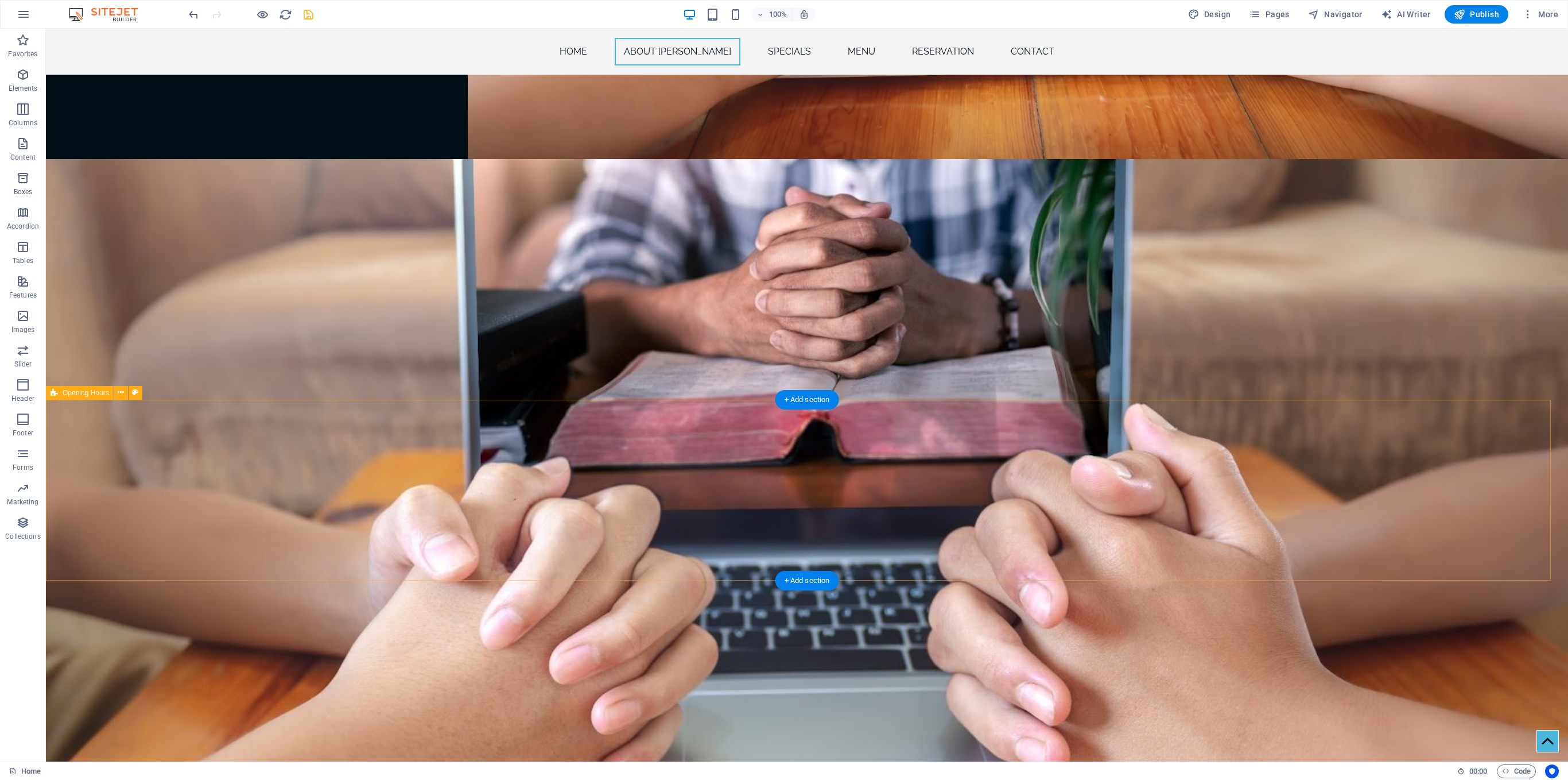
scroll to position [1428, 0]
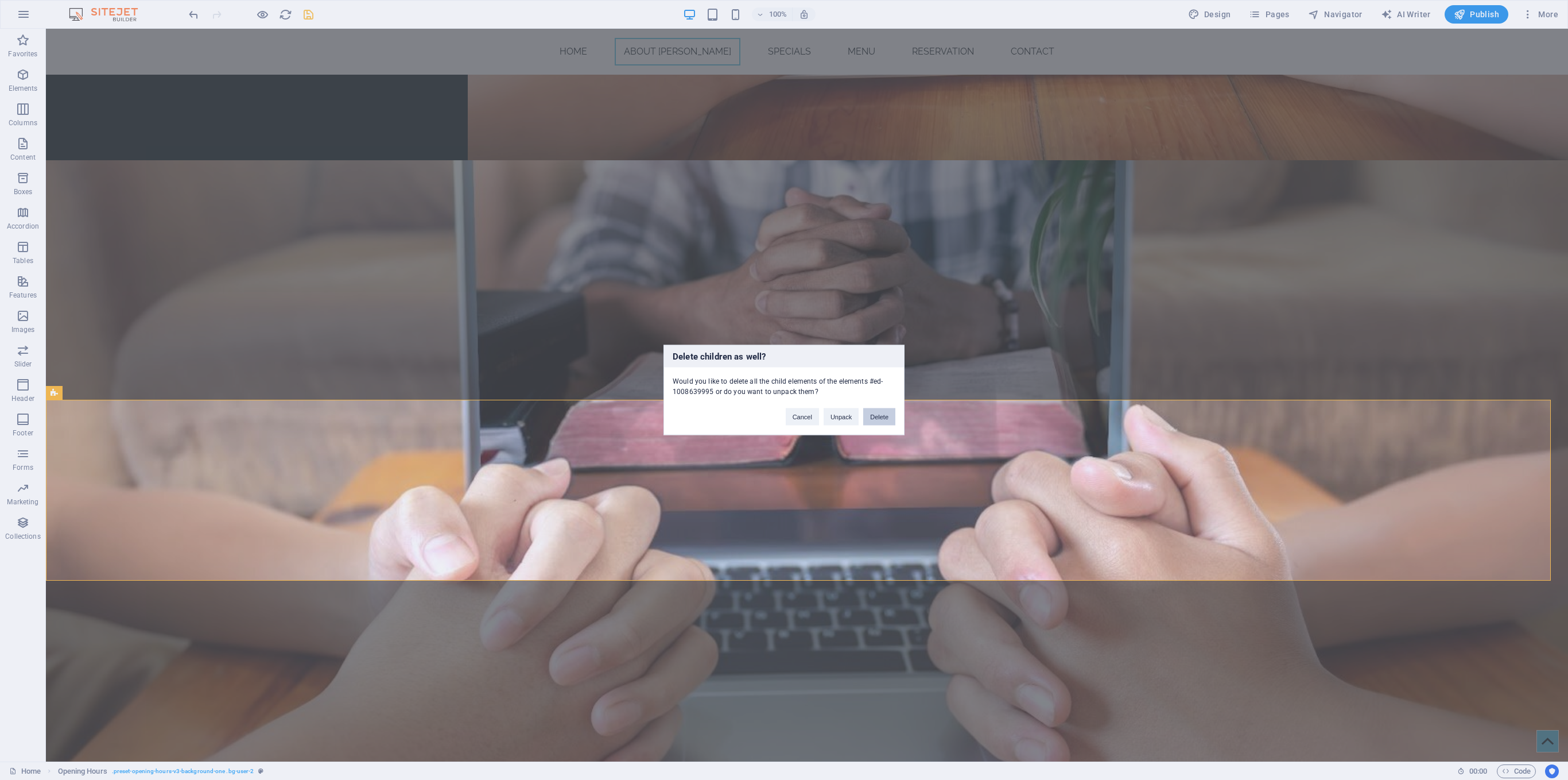
click at [889, 419] on button "Delete" at bounding box center [879, 416] width 32 height 17
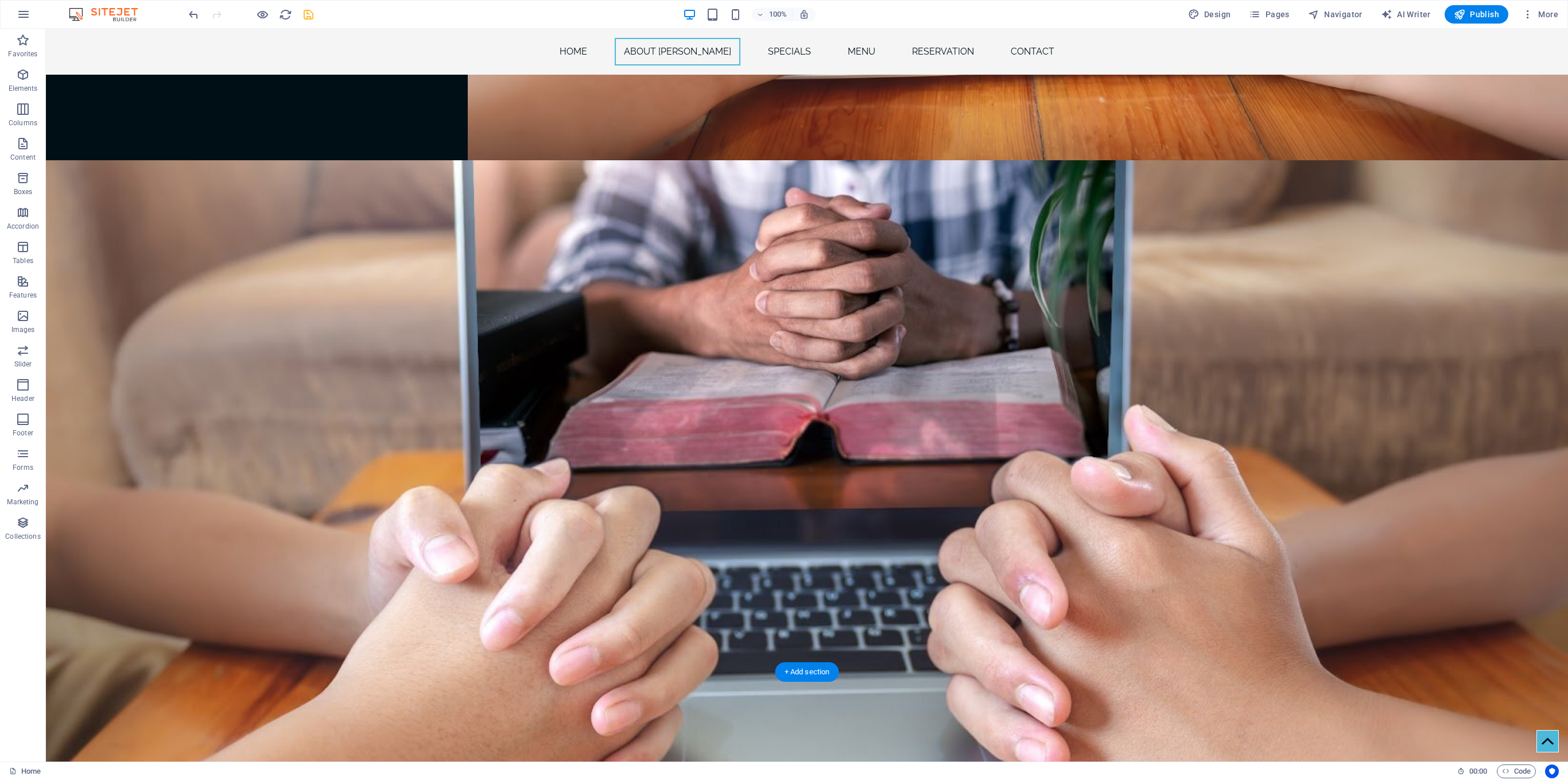
drag, startPoint x: 1258, startPoint y: 722, endPoint x: 1263, endPoint y: 400, distance: 322.0
drag, startPoint x: 1464, startPoint y: 454, endPoint x: 1437, endPoint y: 698, distance: 245.5
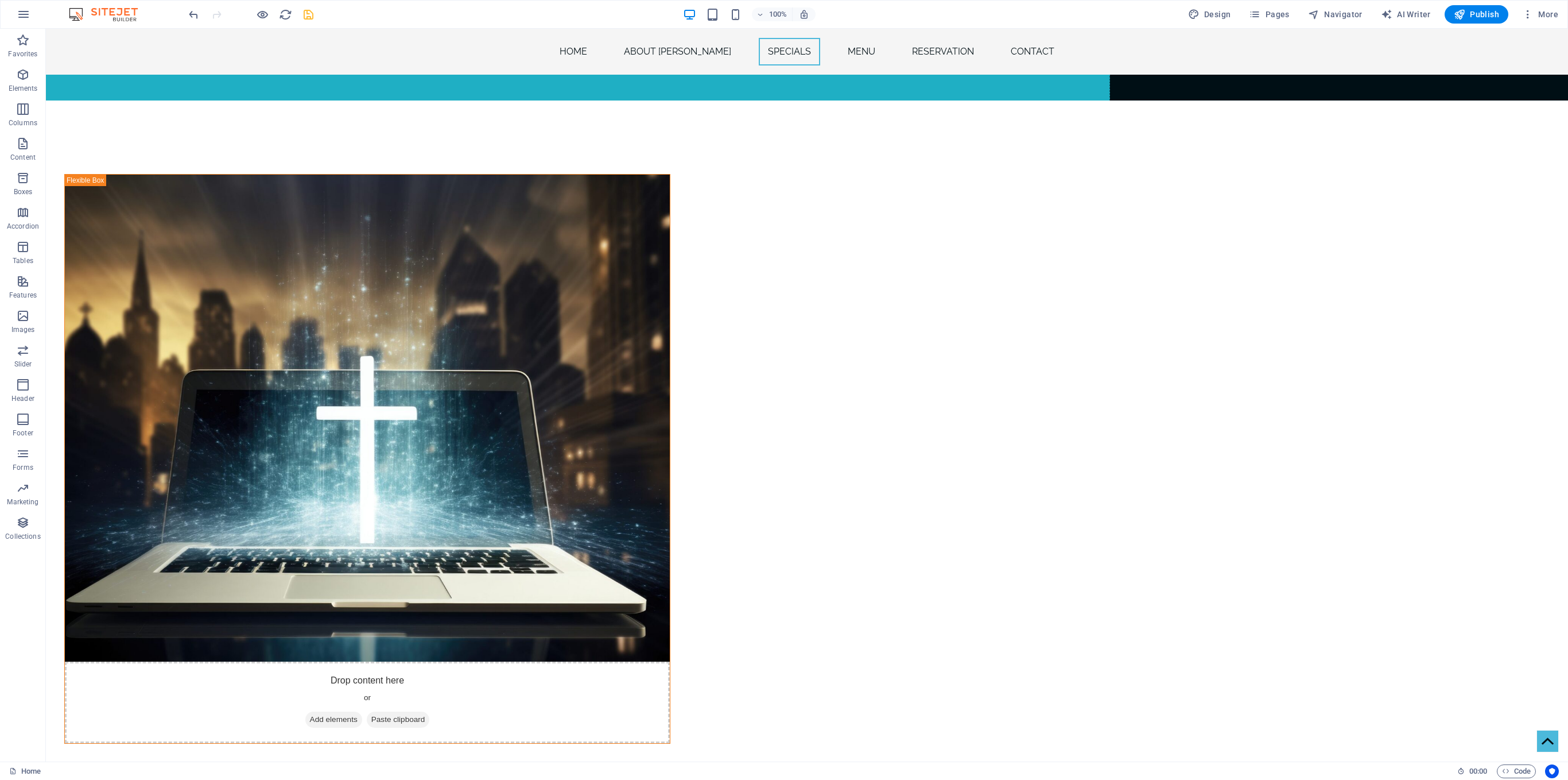
scroll to position [2604, 0]
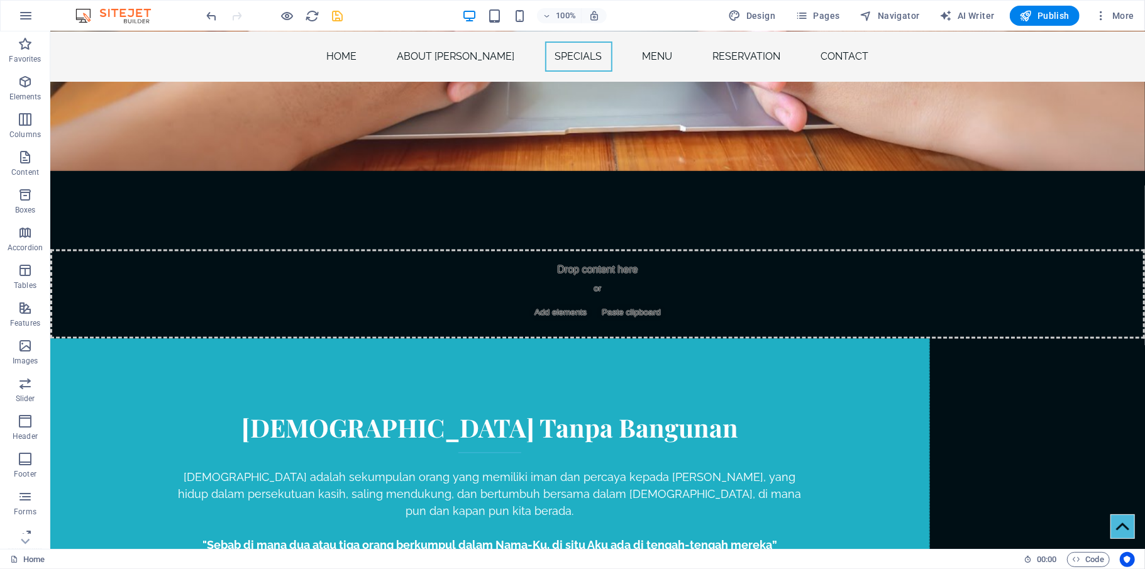
scroll to position [1877, 0]
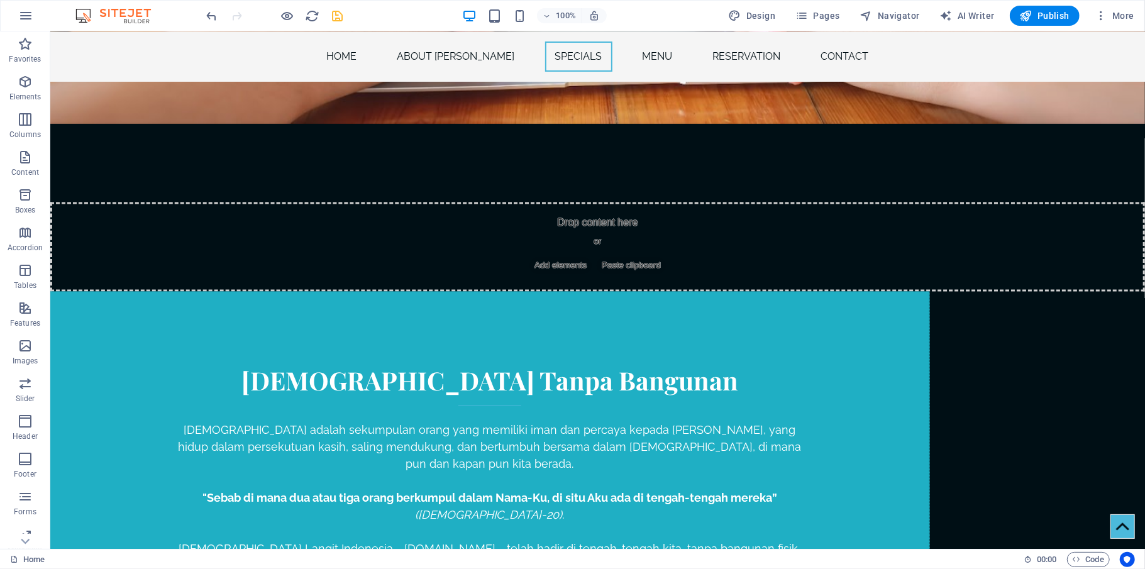
scroll to position [1881, 0]
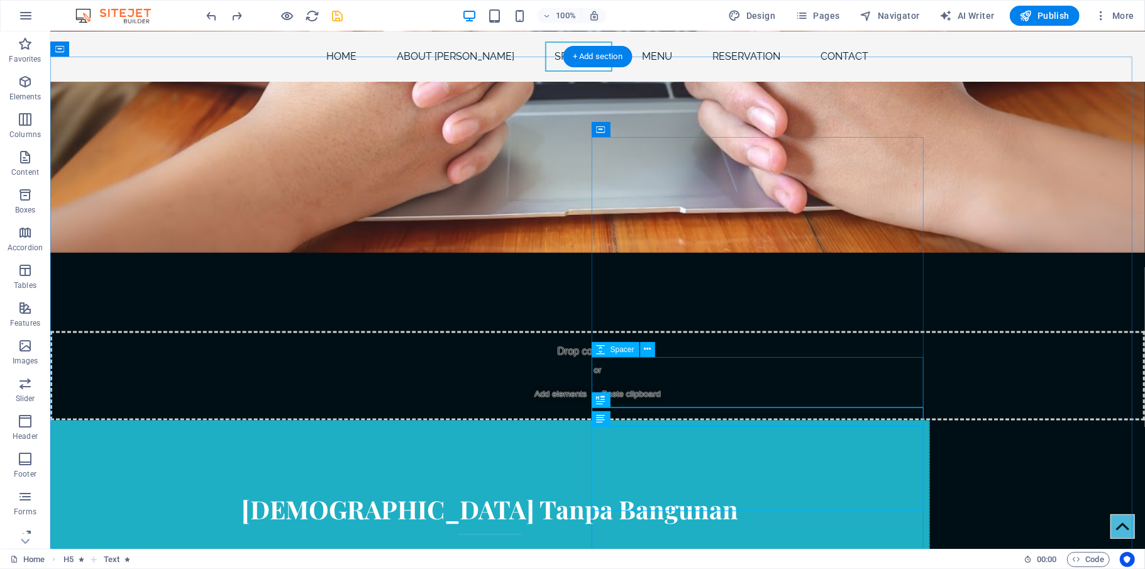
scroll to position [1678, 0]
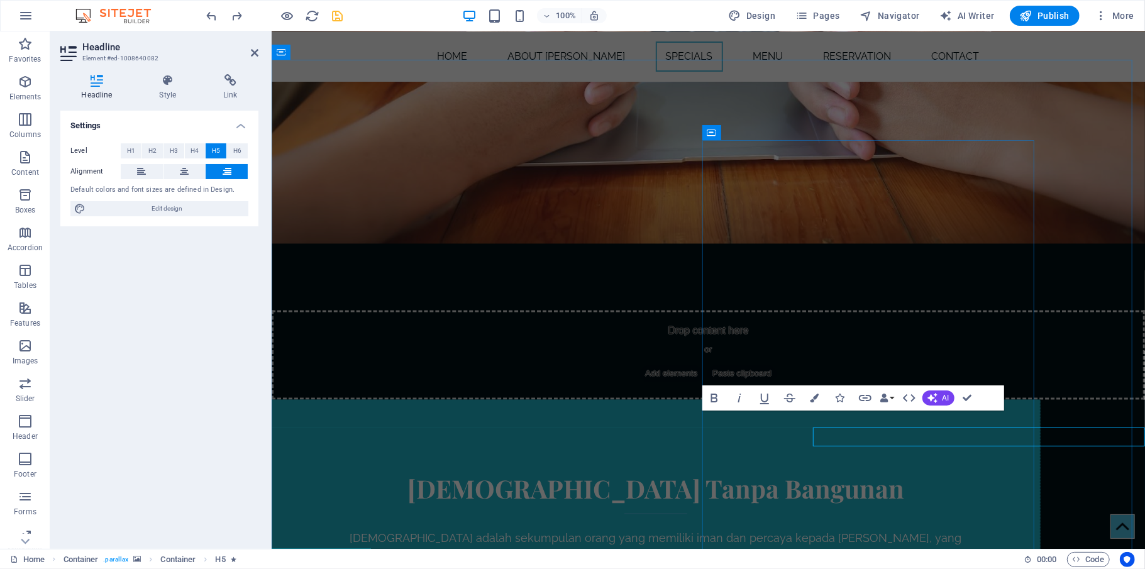
scroll to position [1661, 0]
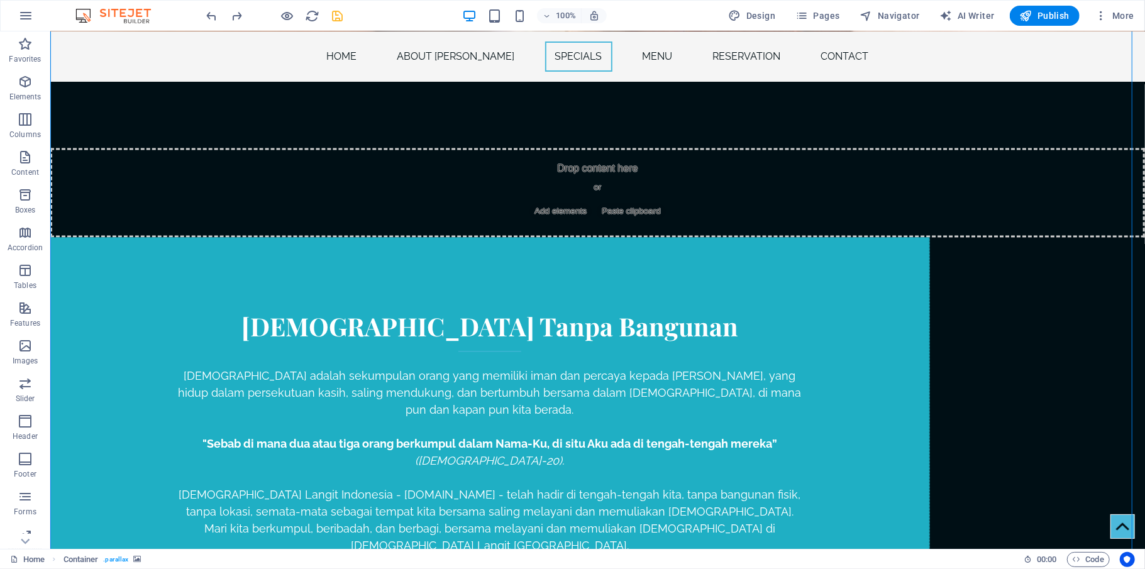
scroll to position [1877, 0]
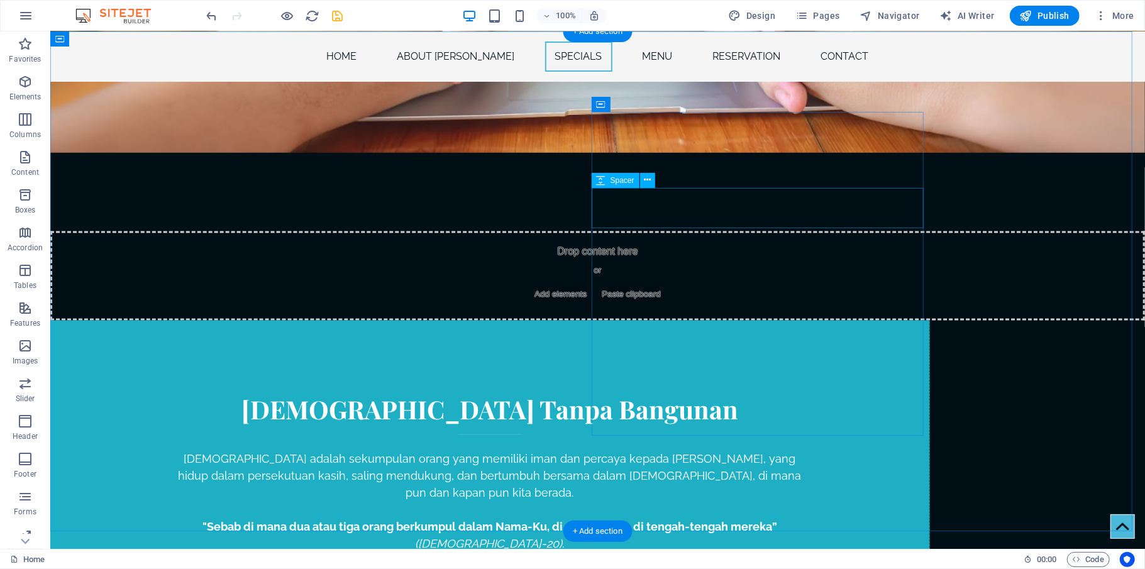
scroll to position [1677, 0]
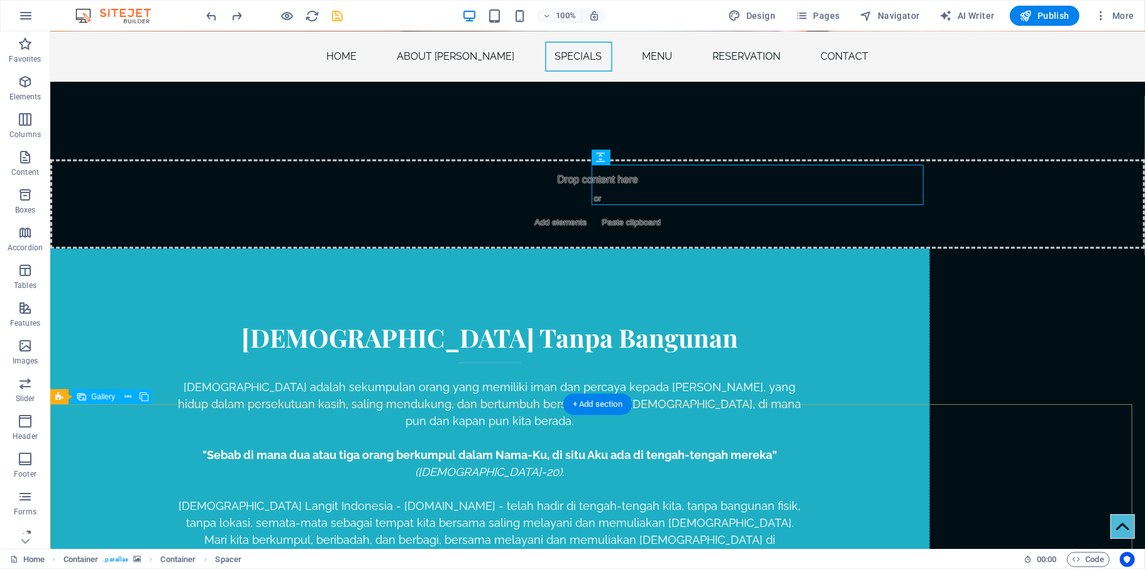
scroll to position [1890, 0]
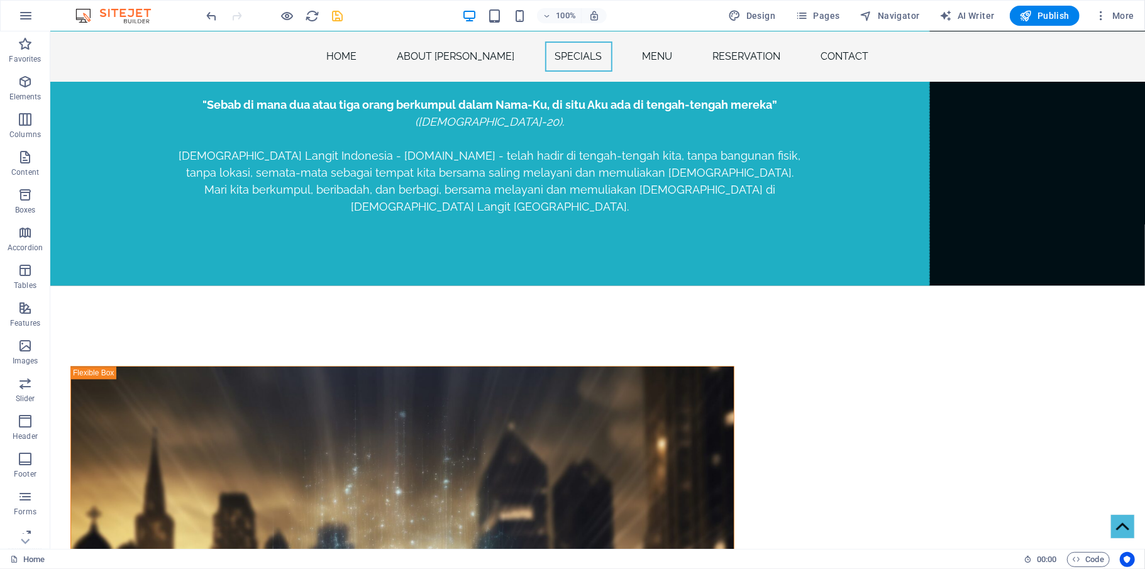
scroll to position [2112, 0]
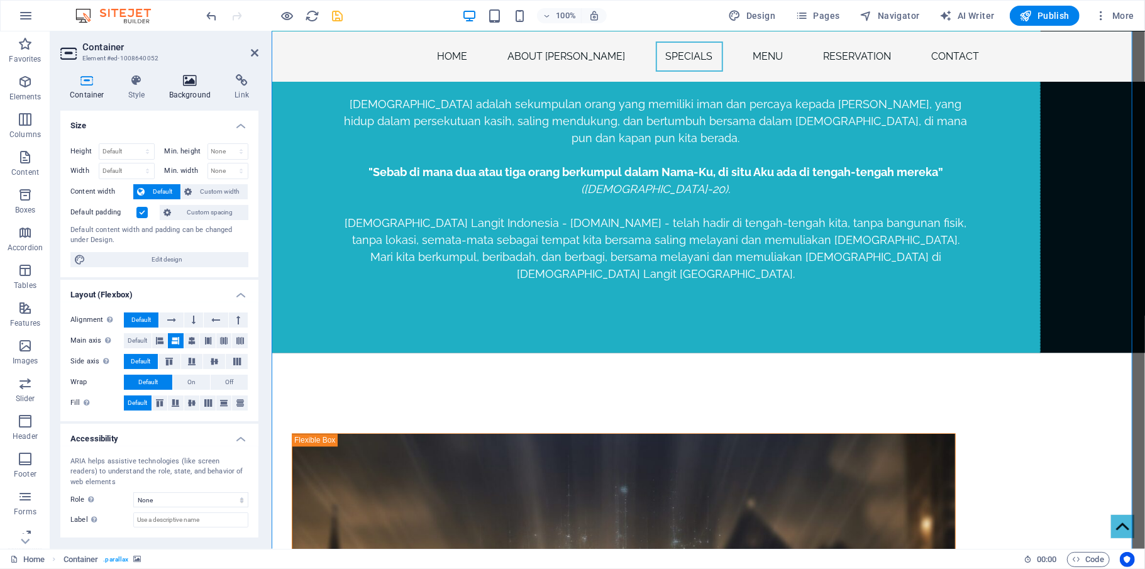
click at [190, 84] on icon at bounding box center [190, 80] width 61 height 13
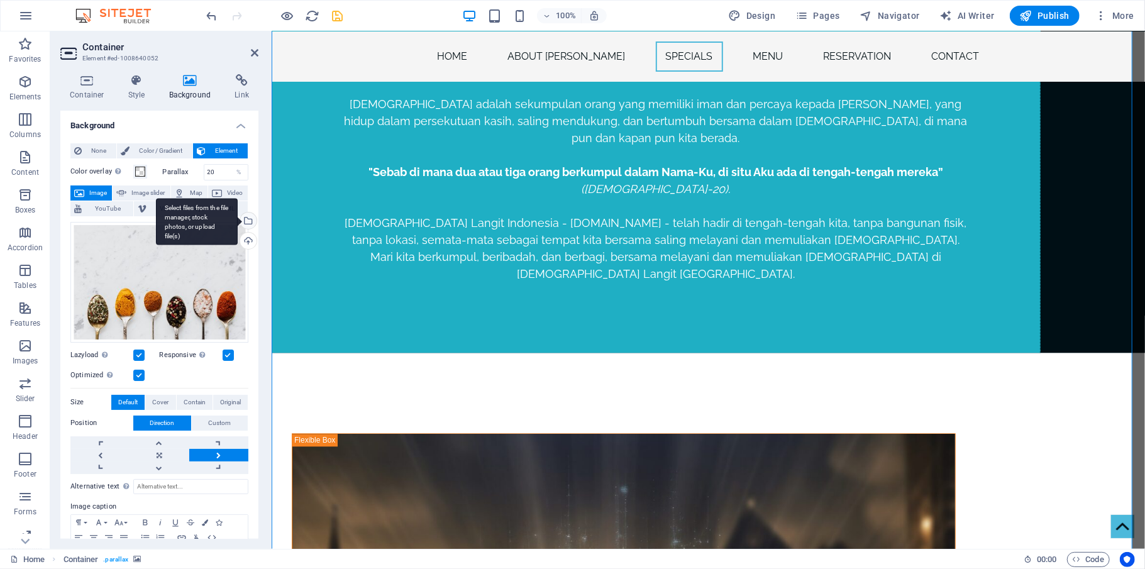
click at [246, 222] on div "Select files from the file manager, stock photos, or upload file(s)" at bounding box center [247, 221] width 19 height 19
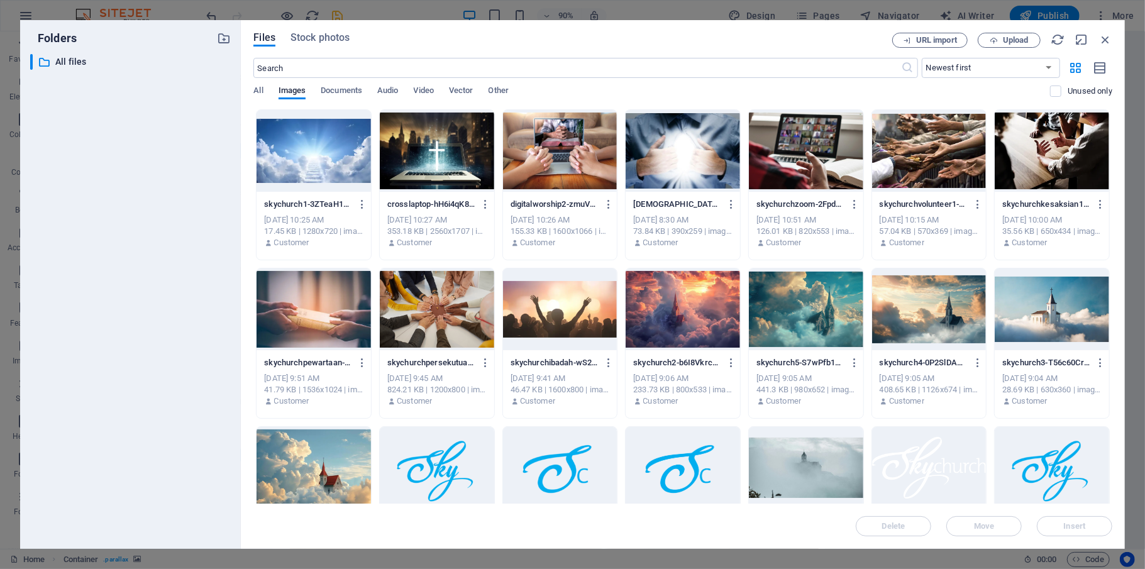
click at [773, 465] on div at bounding box center [806, 468] width 114 height 82
click at [773, 465] on div "1" at bounding box center [806, 468] width 114 height 82
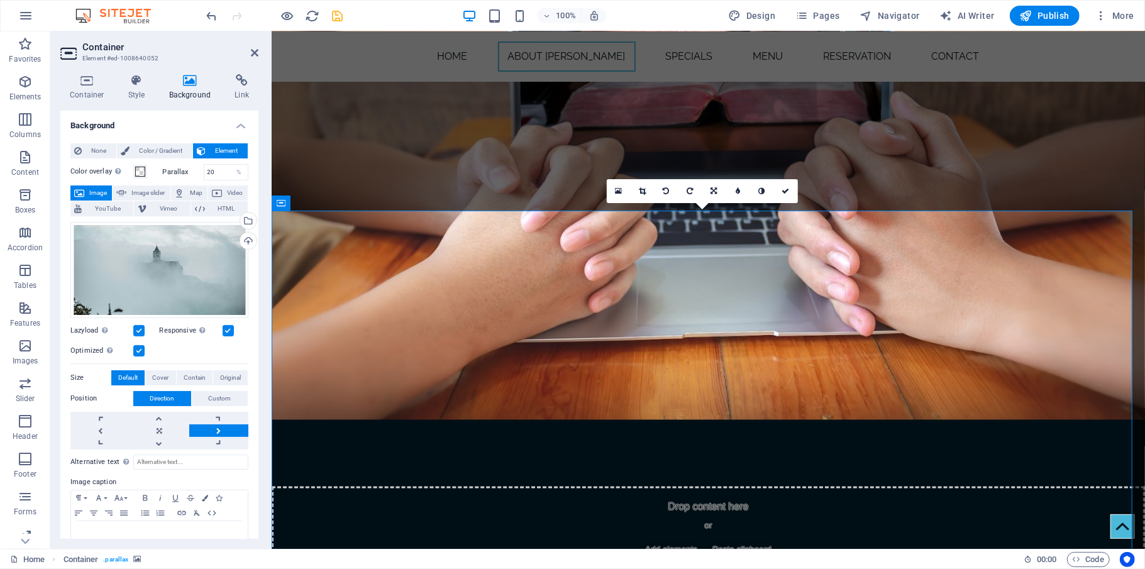
scroll to position [1496, 0]
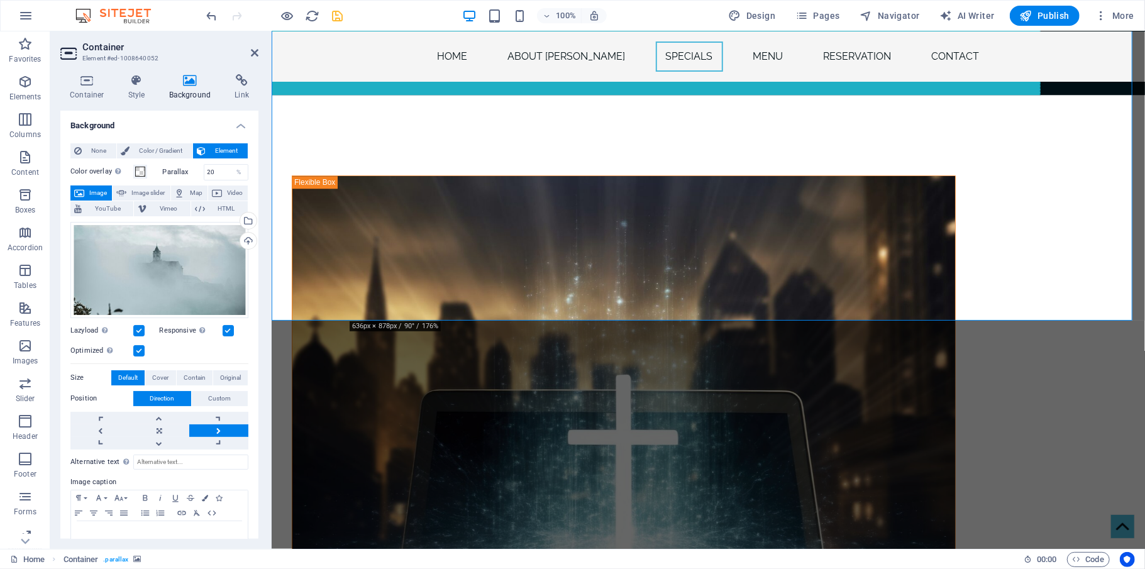
scroll to position [2379, 0]
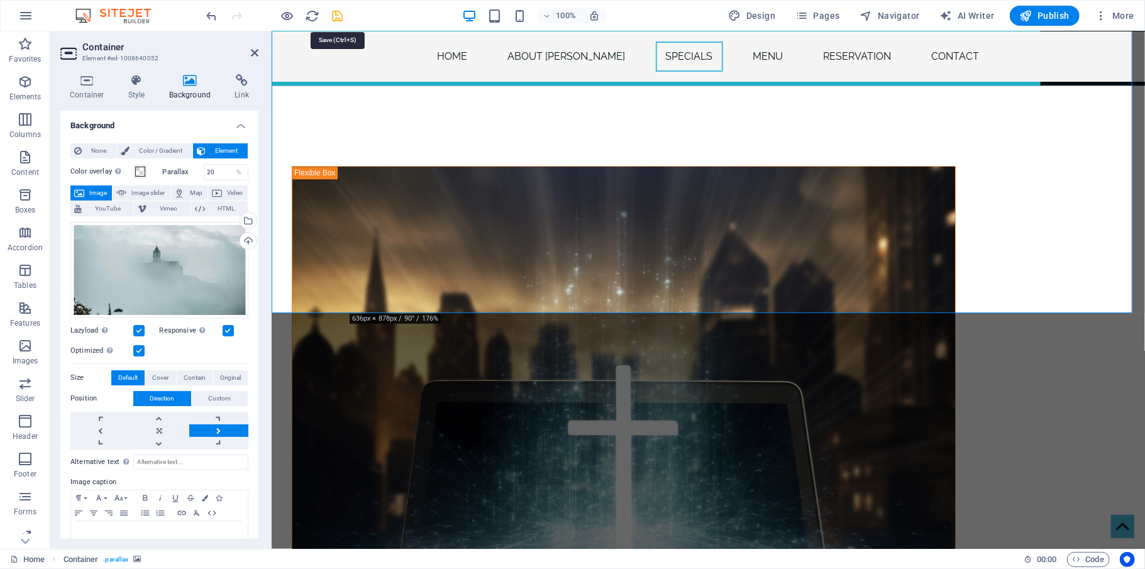
click at [341, 20] on icon "save" at bounding box center [338, 16] width 14 height 14
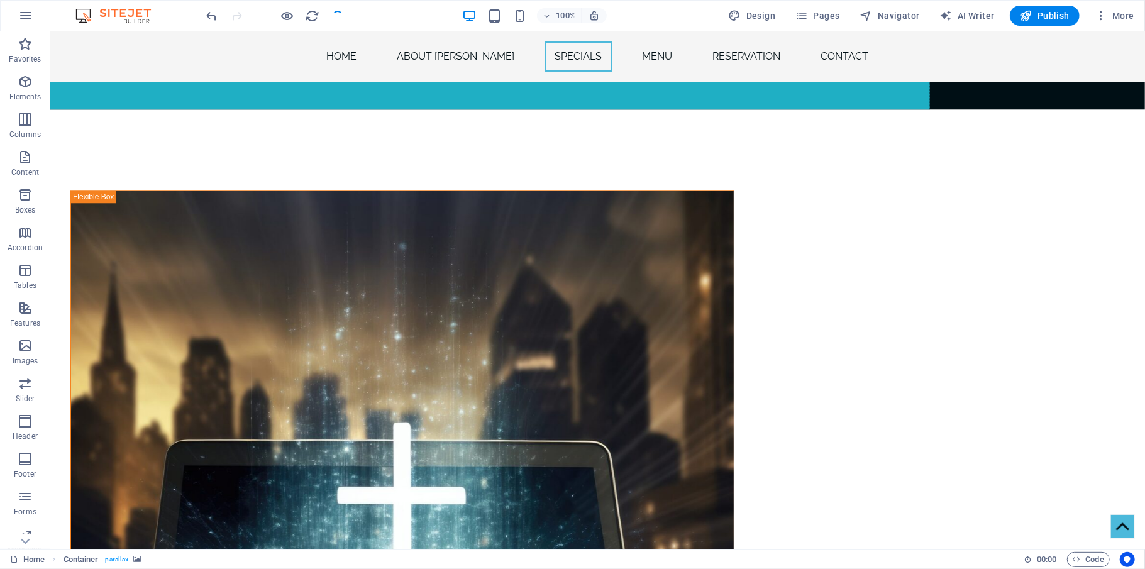
checkbox input "false"
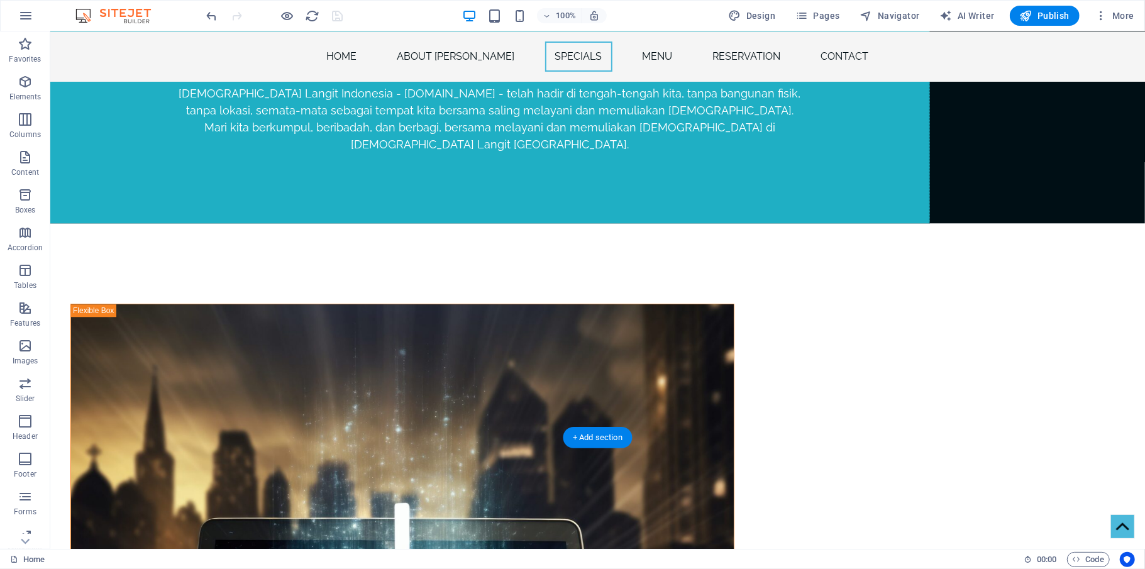
scroll to position [2277, 0]
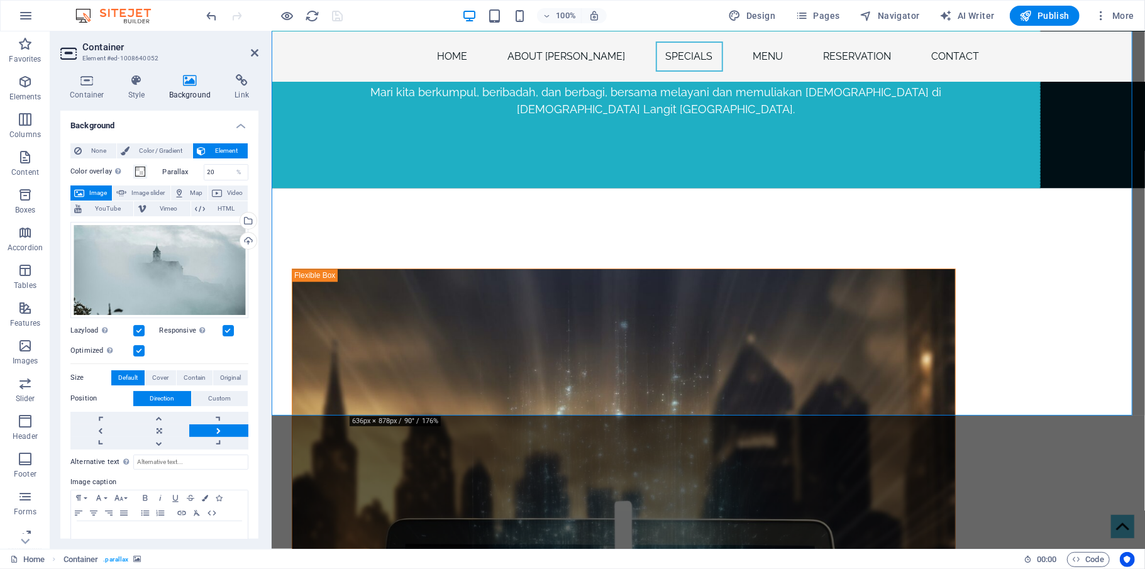
click at [250, 219] on div "Select files from the file manager, stock photos, or upload file(s)" at bounding box center [247, 221] width 19 height 19
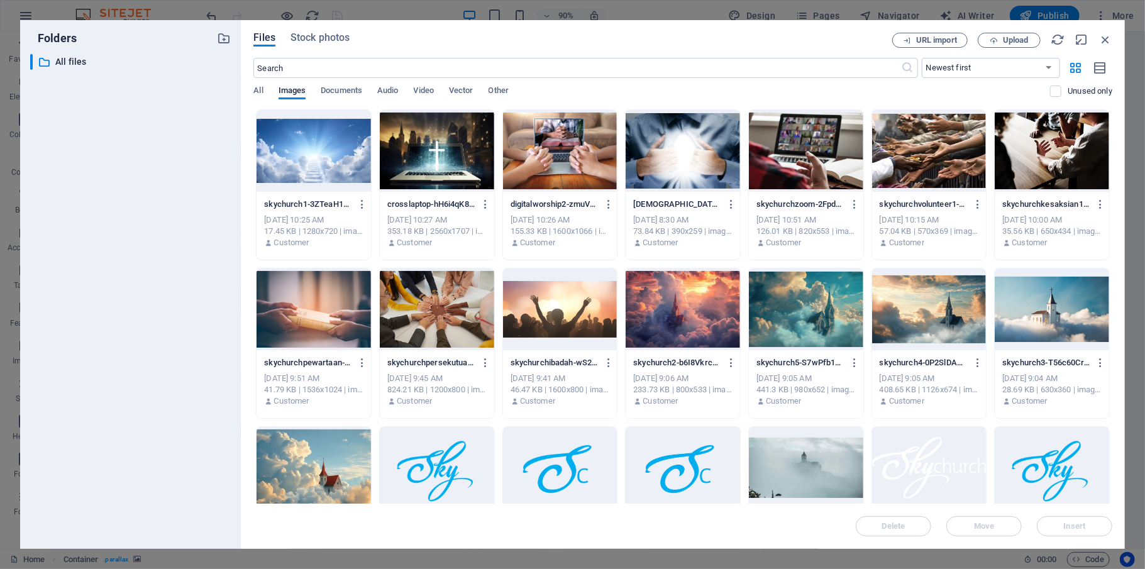
click at [811, 473] on div at bounding box center [806, 468] width 114 height 82
click at [1059, 520] on button "Insert" at bounding box center [1074, 526] width 75 height 20
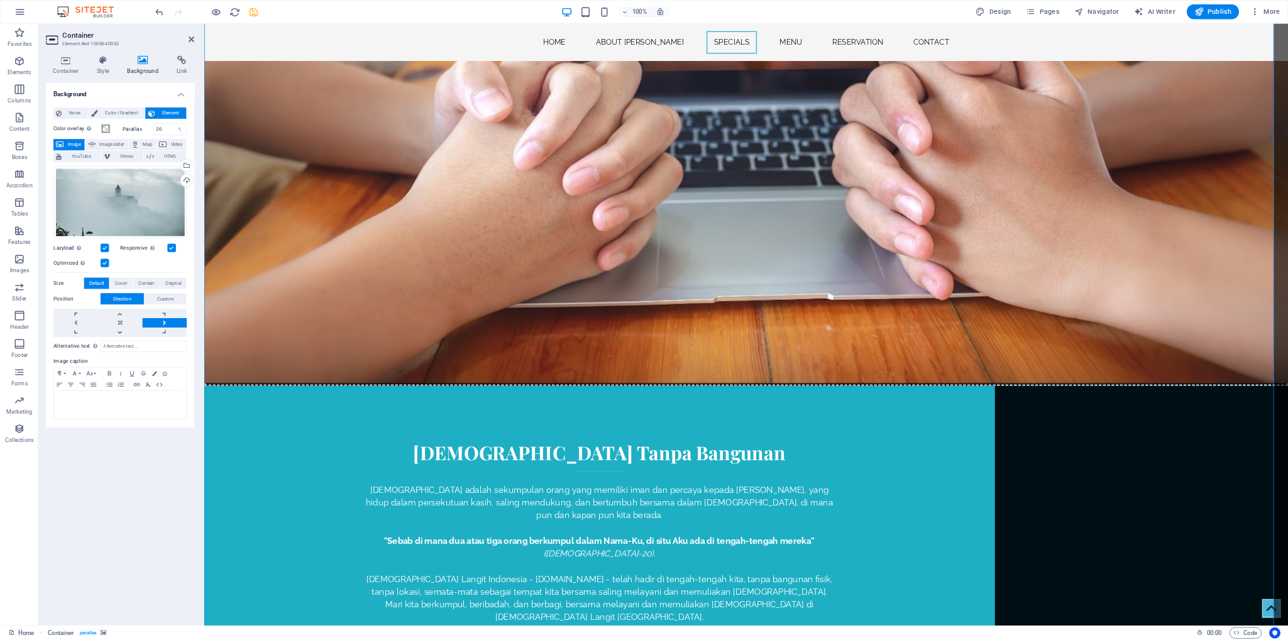
scroll to position [2040, 0]
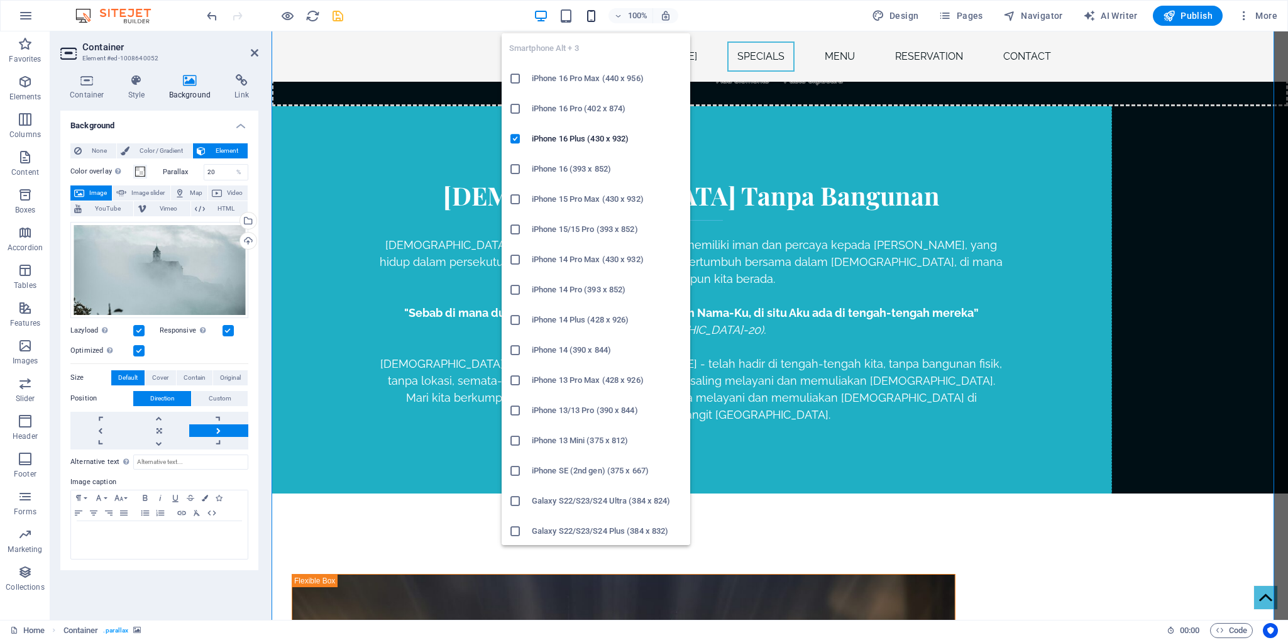
click at [592, 14] on icon "button" at bounding box center [591, 16] width 14 height 14
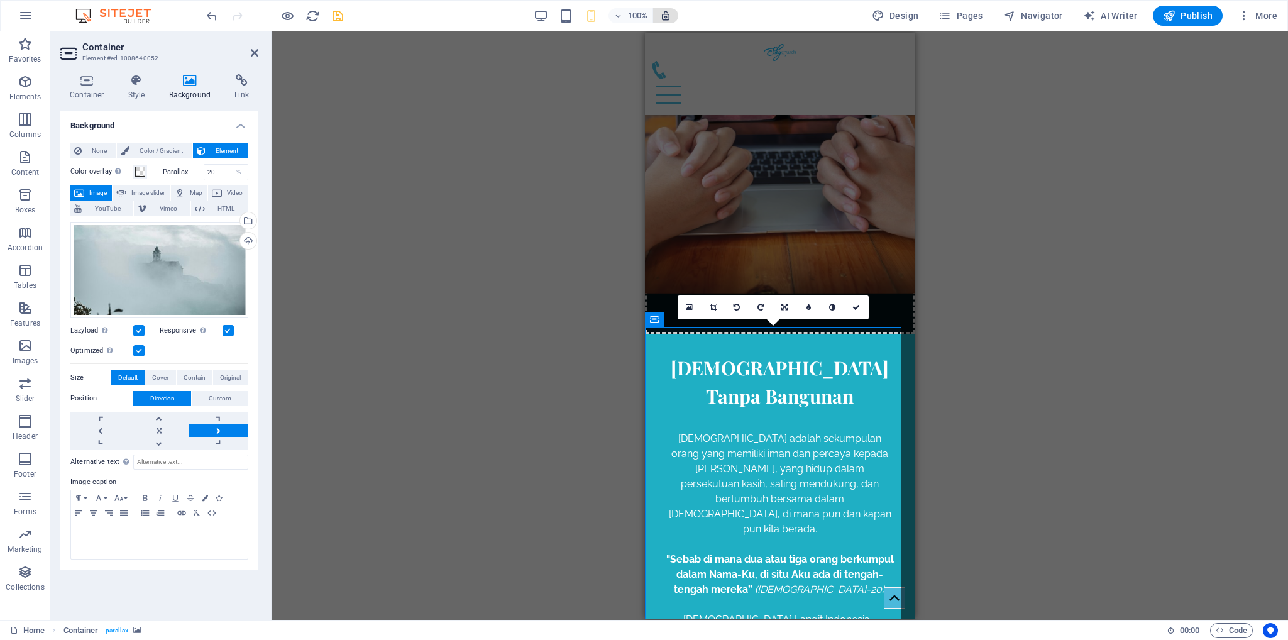
scroll to position [1484, 0]
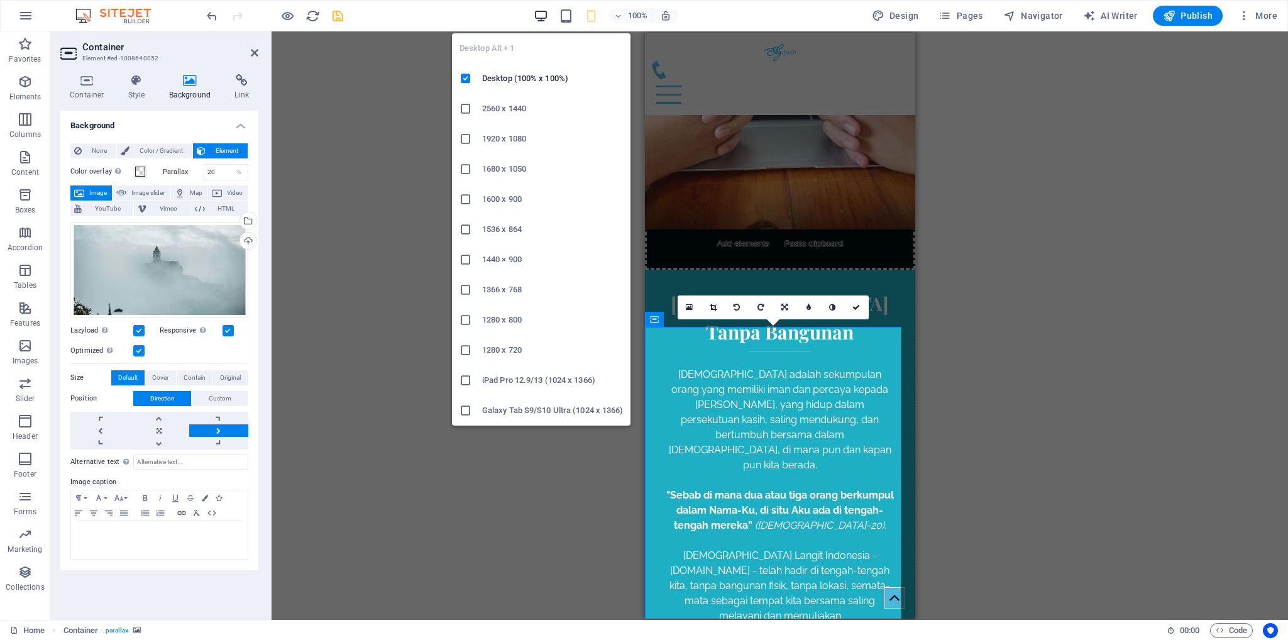
click at [542, 17] on icon "button" at bounding box center [541, 16] width 14 height 14
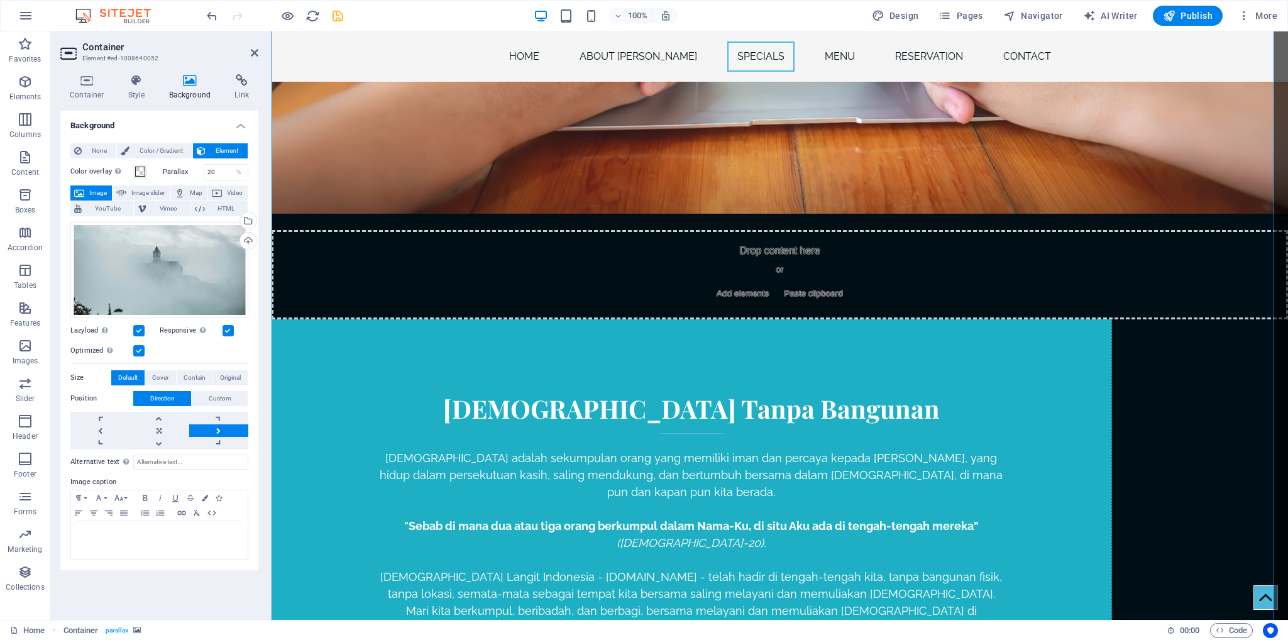
scroll to position [1877, 0]
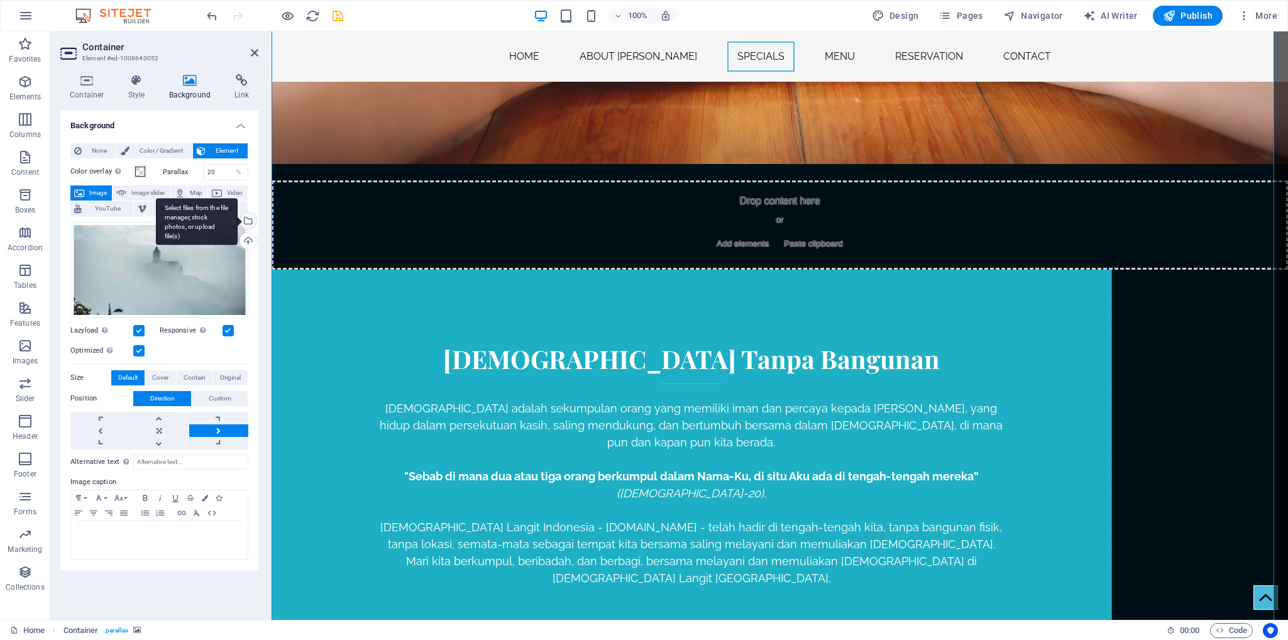
click at [238, 217] on div "Select files from the file manager, stock photos, or upload file(s)" at bounding box center [197, 221] width 82 height 47
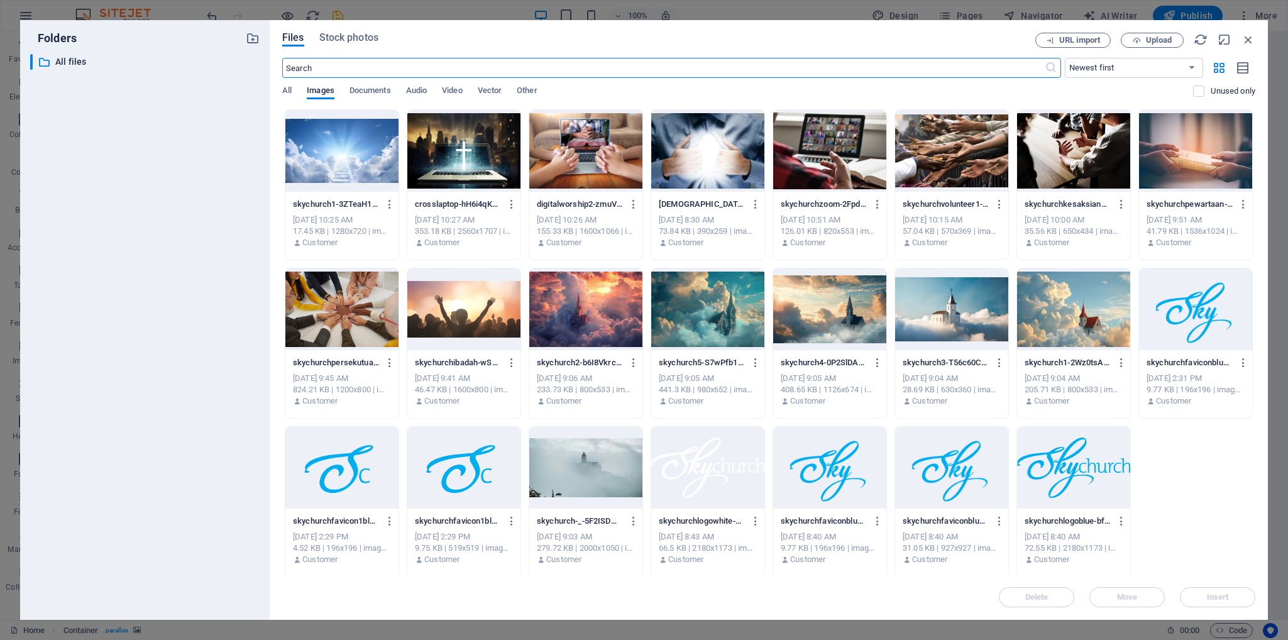
click at [730, 325] on div at bounding box center [707, 309] width 113 height 82
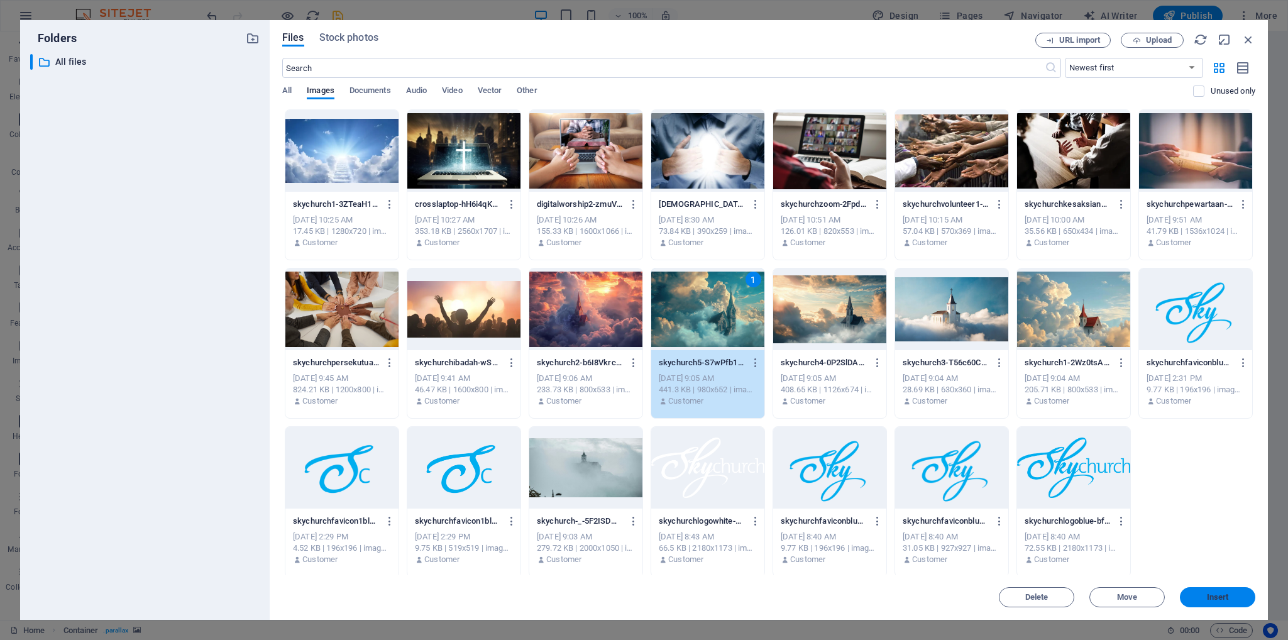
click at [1072, 532] on button "Insert" at bounding box center [1217, 597] width 75 height 20
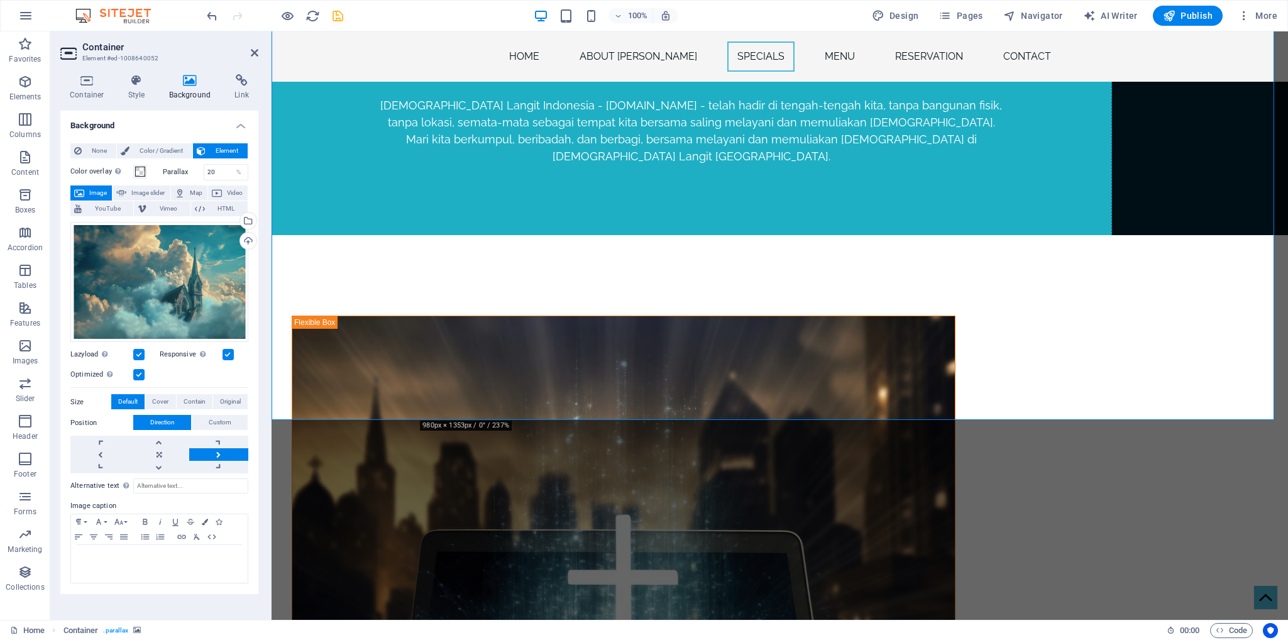
scroll to position [2301, 0]
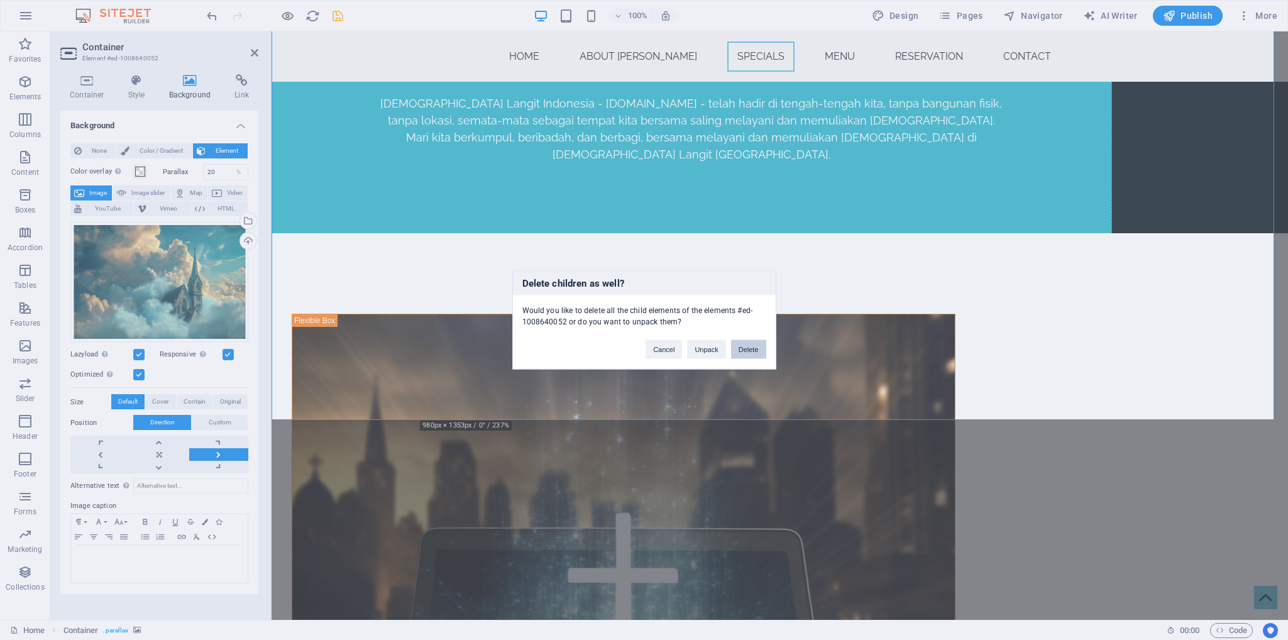
click at [740, 350] on button "Delete" at bounding box center [748, 349] width 35 height 19
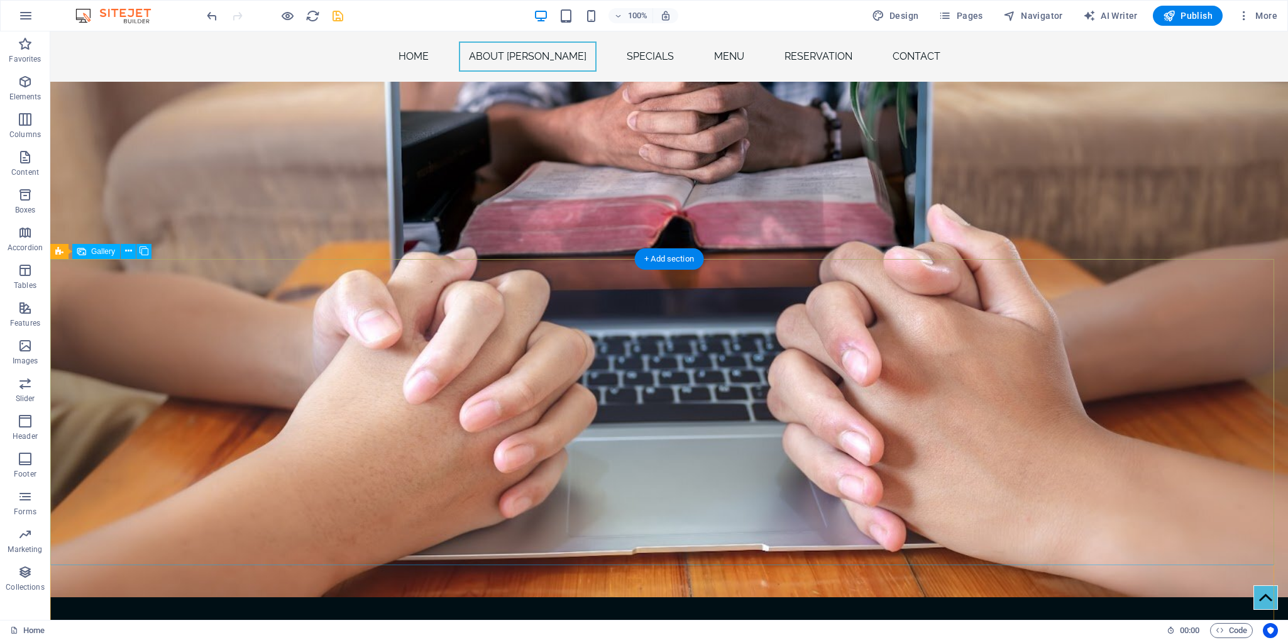
scroll to position [1532, 0]
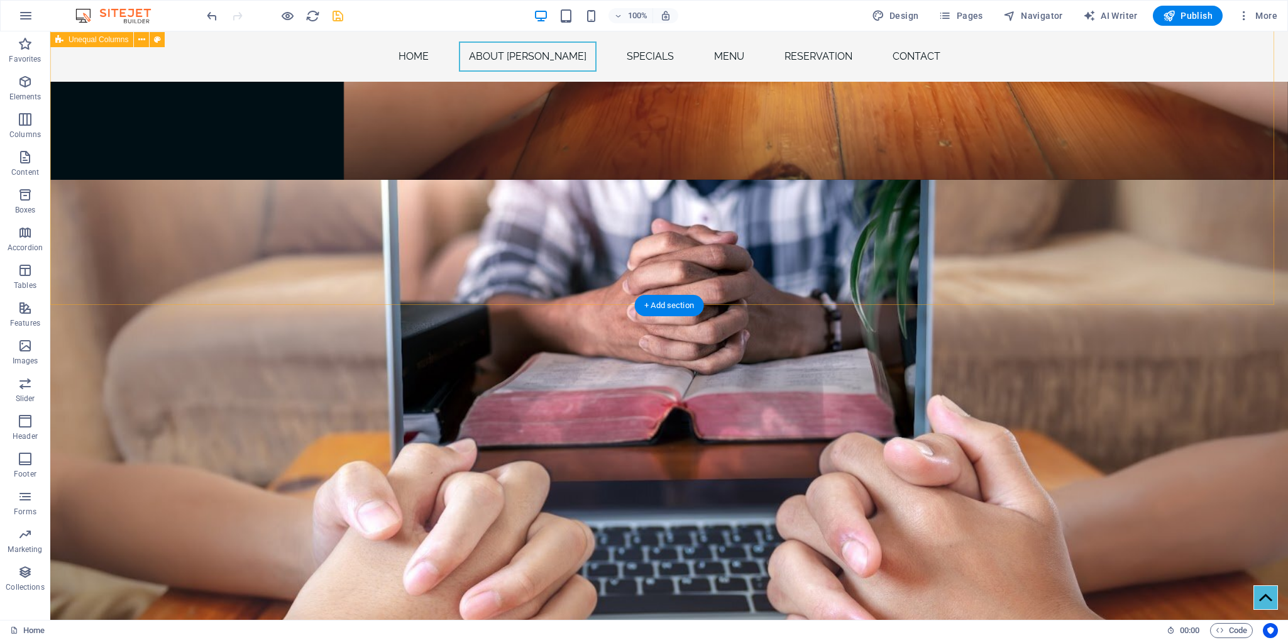
scroll to position [1480, 0]
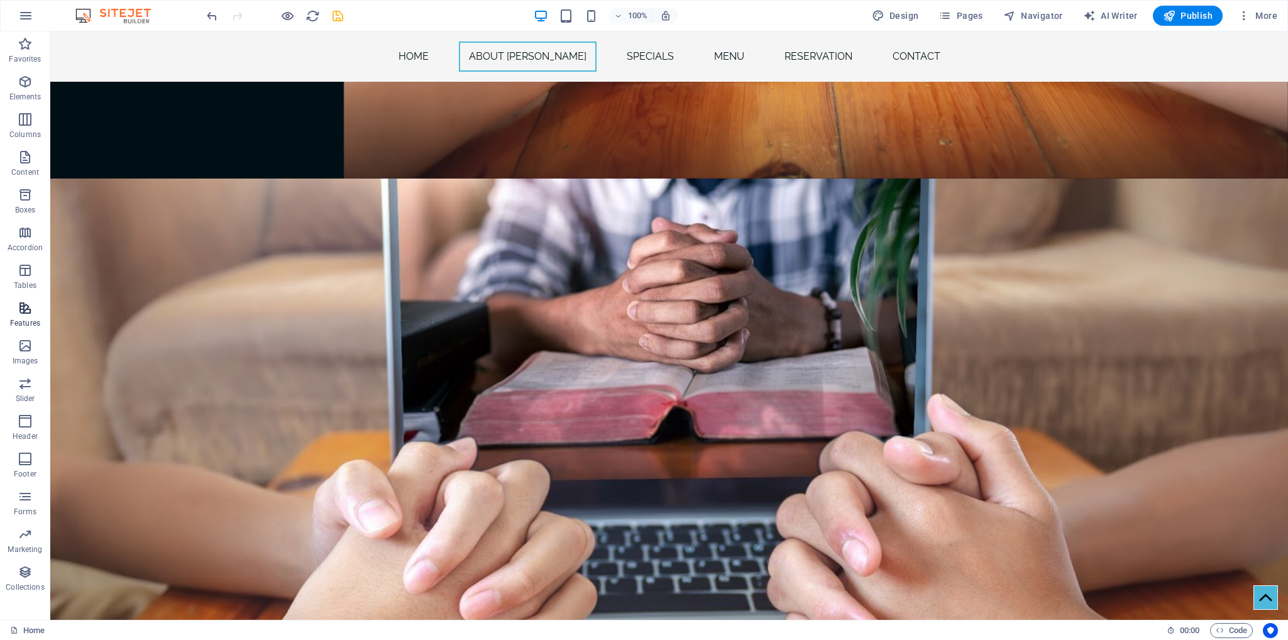
click at [25, 317] on span "Features" at bounding box center [25, 315] width 50 height 30
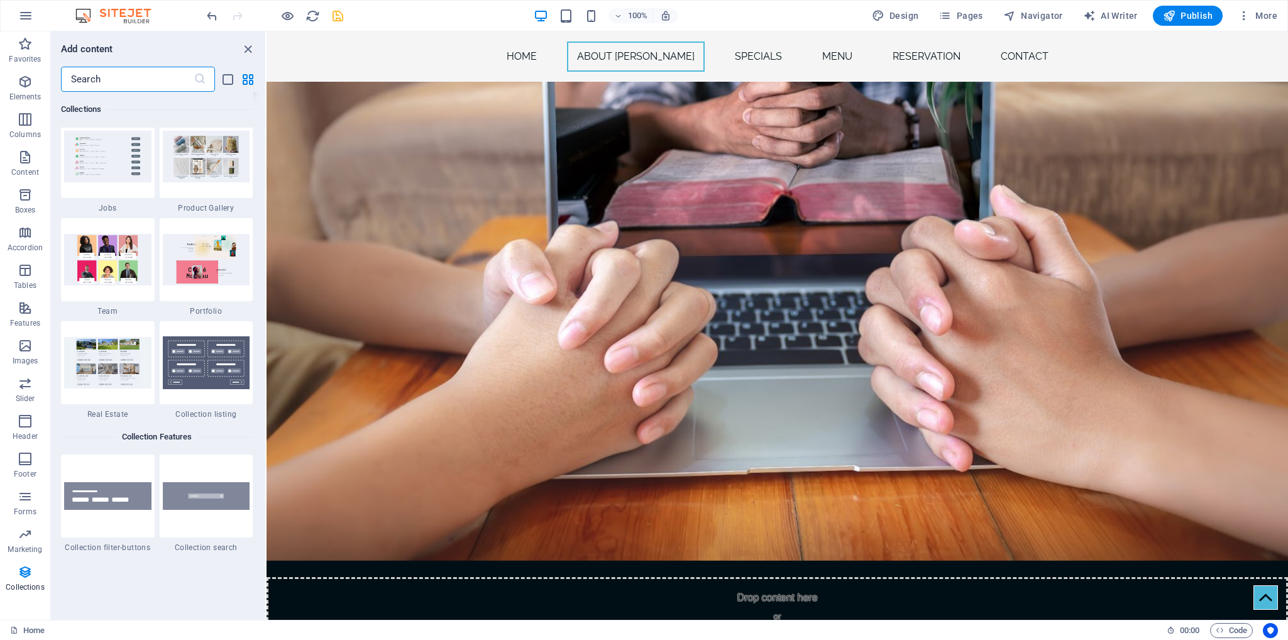
scroll to position [11664, 0]
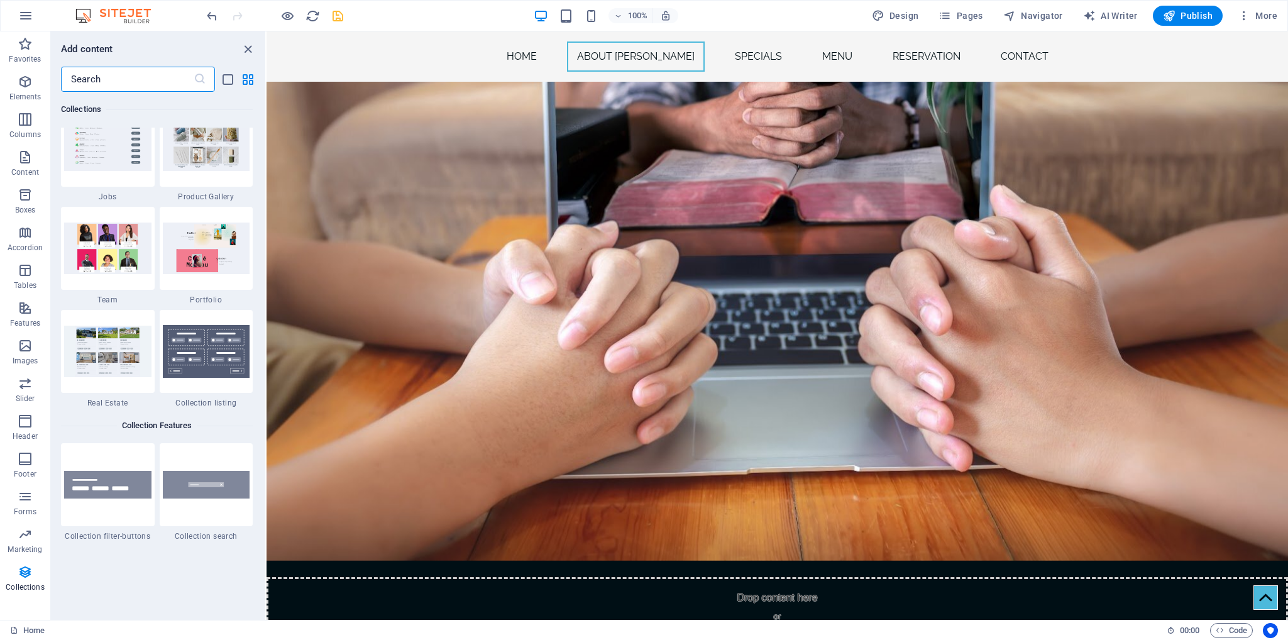
click at [208, 199] on span "Product Gallery" at bounding box center [207, 197] width 94 height 10
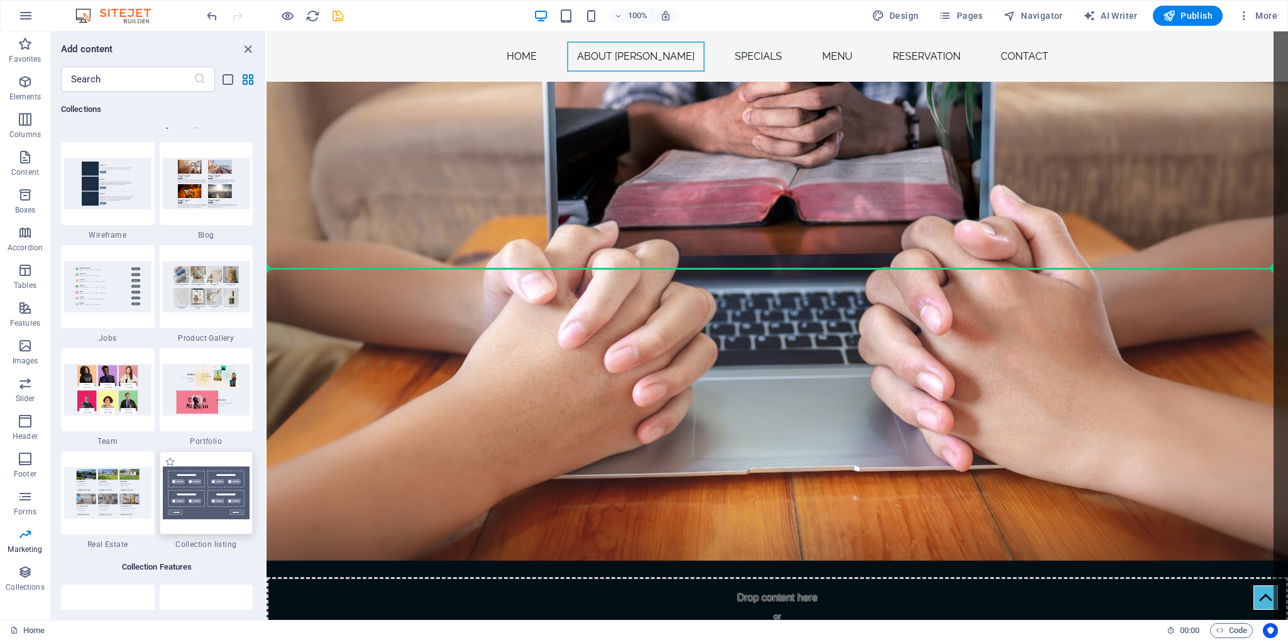
scroll to position [11470, 0]
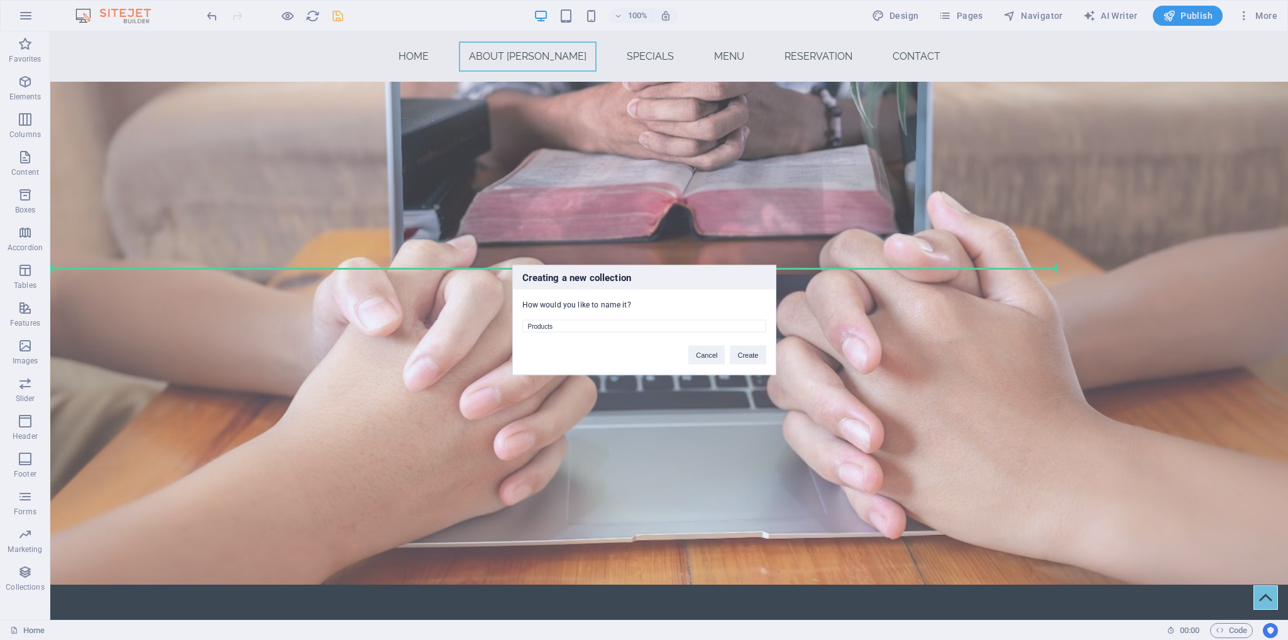
drag, startPoint x: 583, startPoint y: 328, endPoint x: 514, endPoint y: 317, distance: 70.6
click at [514, 317] on div "Products" at bounding box center [644, 322] width 263 height 23
type input "Services"
click at [758, 349] on button "Create" at bounding box center [748, 355] width 36 height 19
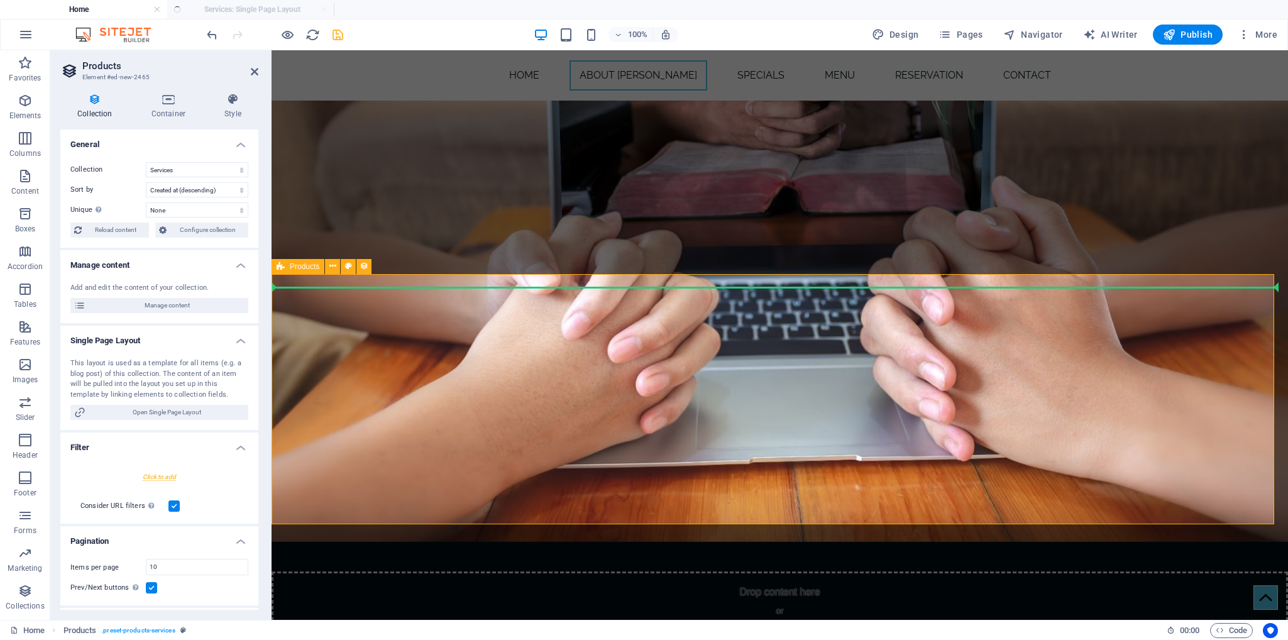
select select "createdAt_DESC"
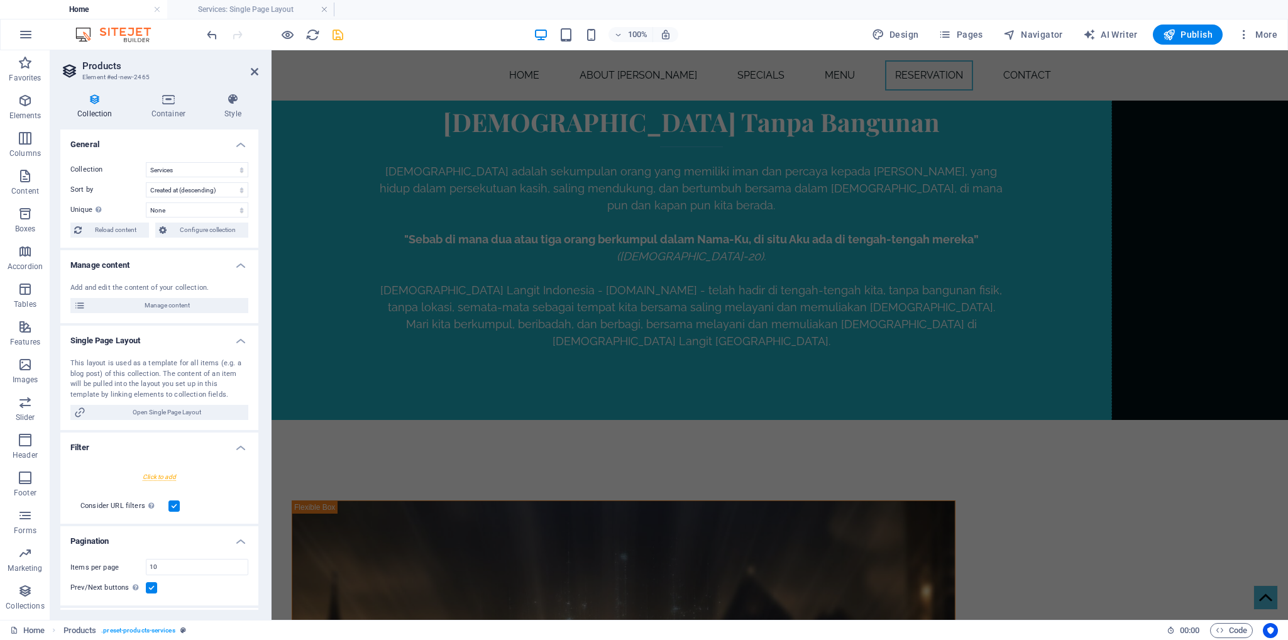
scroll to position [2537, 0]
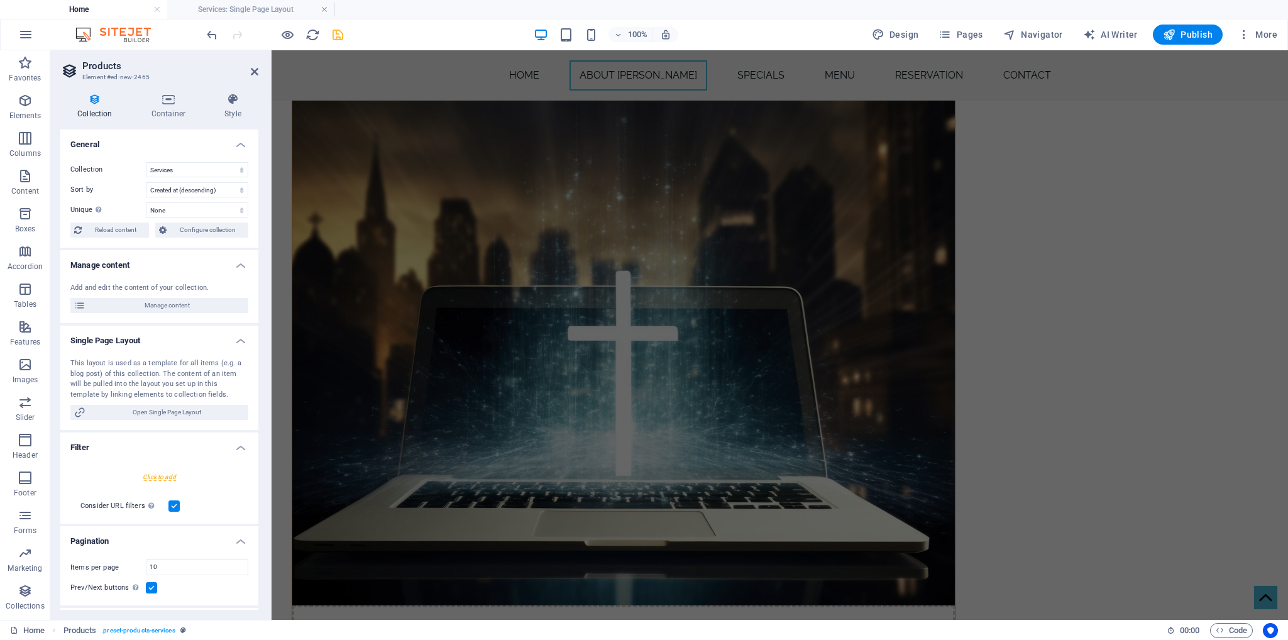
drag, startPoint x: 1279, startPoint y: 451, endPoint x: 864, endPoint y: 86, distance: 552.3
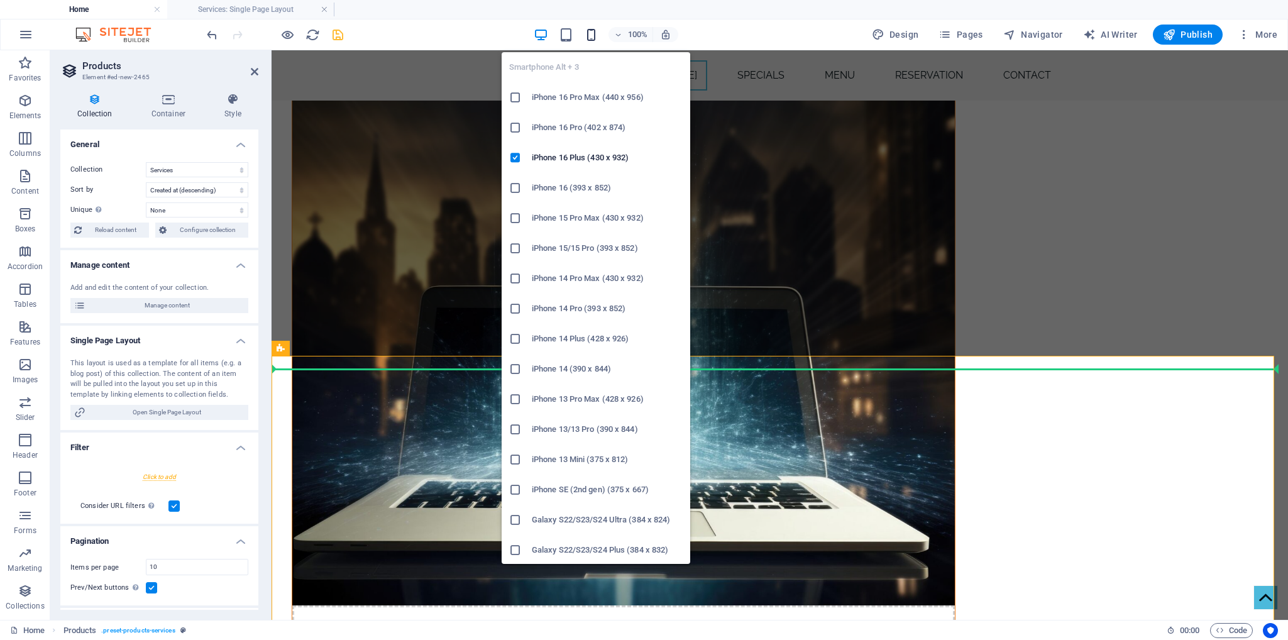
click at [593, 36] on icon "button" at bounding box center [591, 35] width 14 height 14
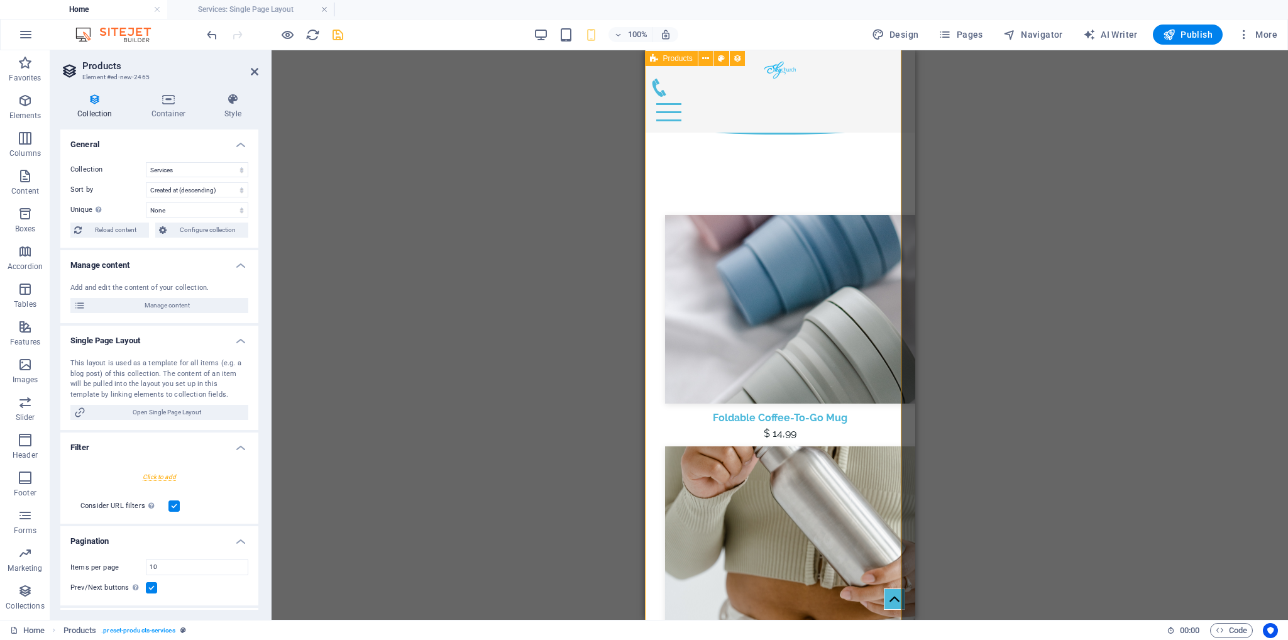
scroll to position [3091, 0]
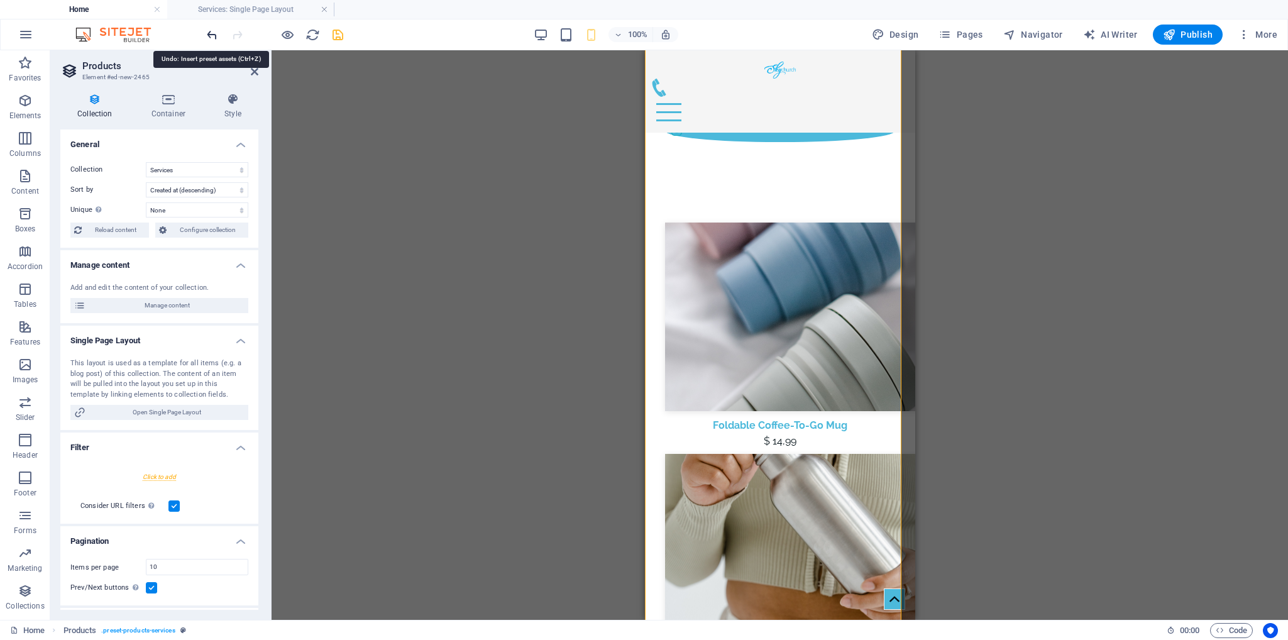
click at [210, 32] on icon "undo" at bounding box center [212, 35] width 14 height 14
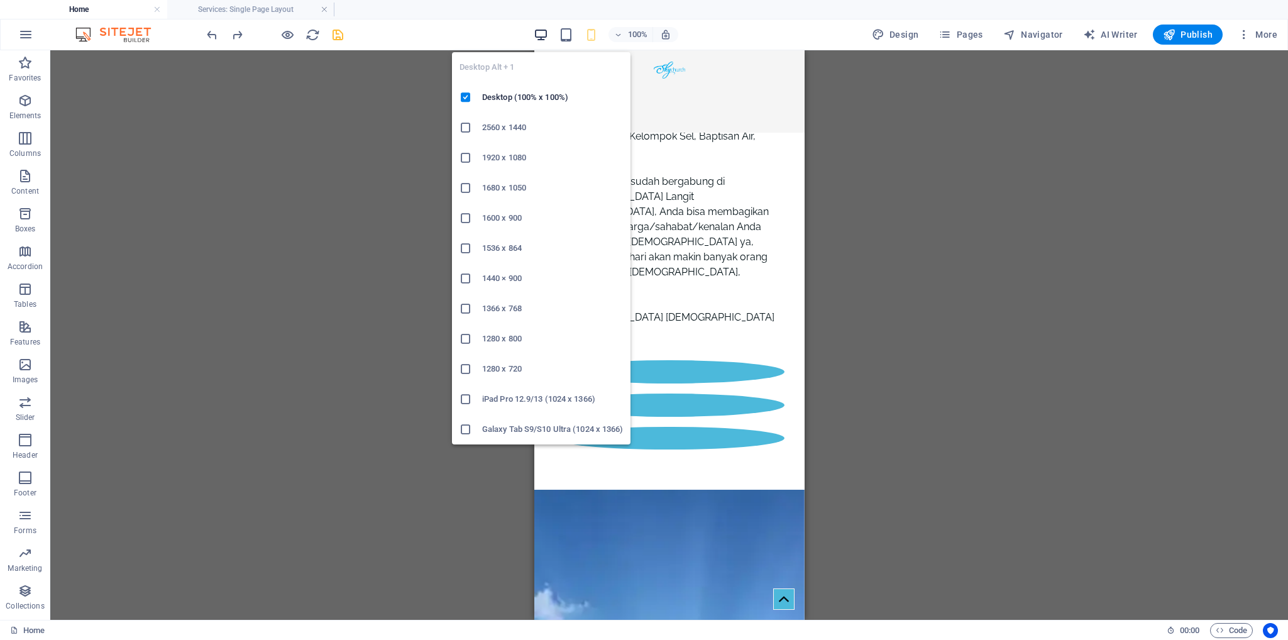
click at [547, 35] on icon "button" at bounding box center [541, 35] width 14 height 14
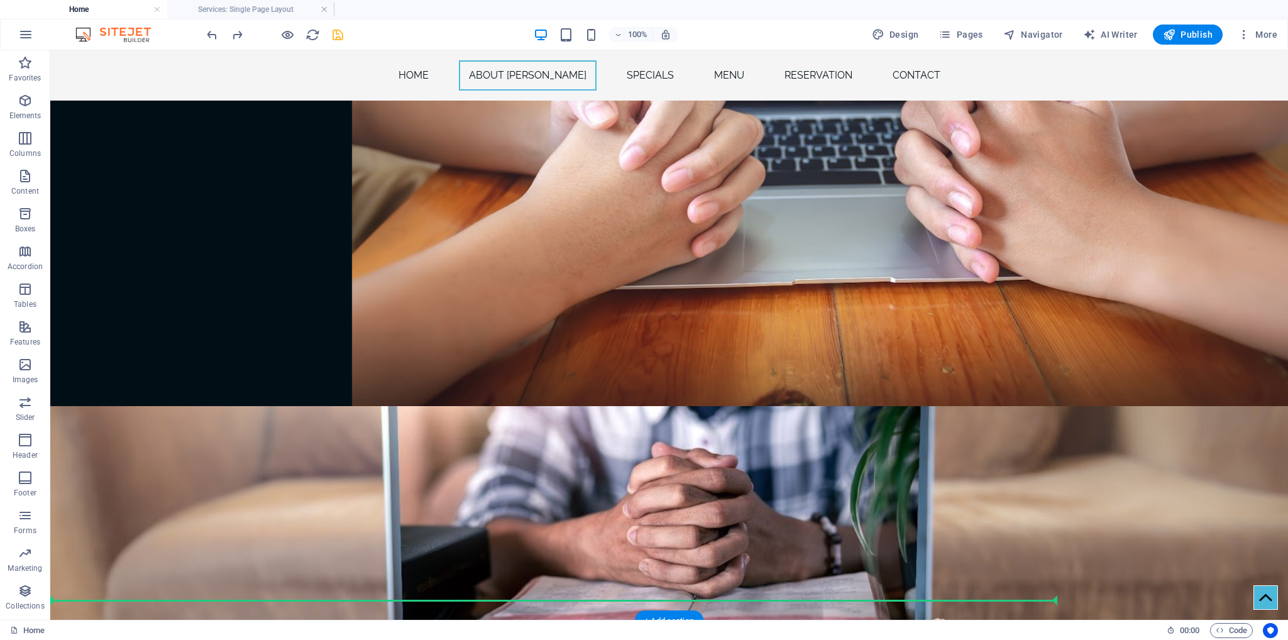
scroll to position [1296, 0]
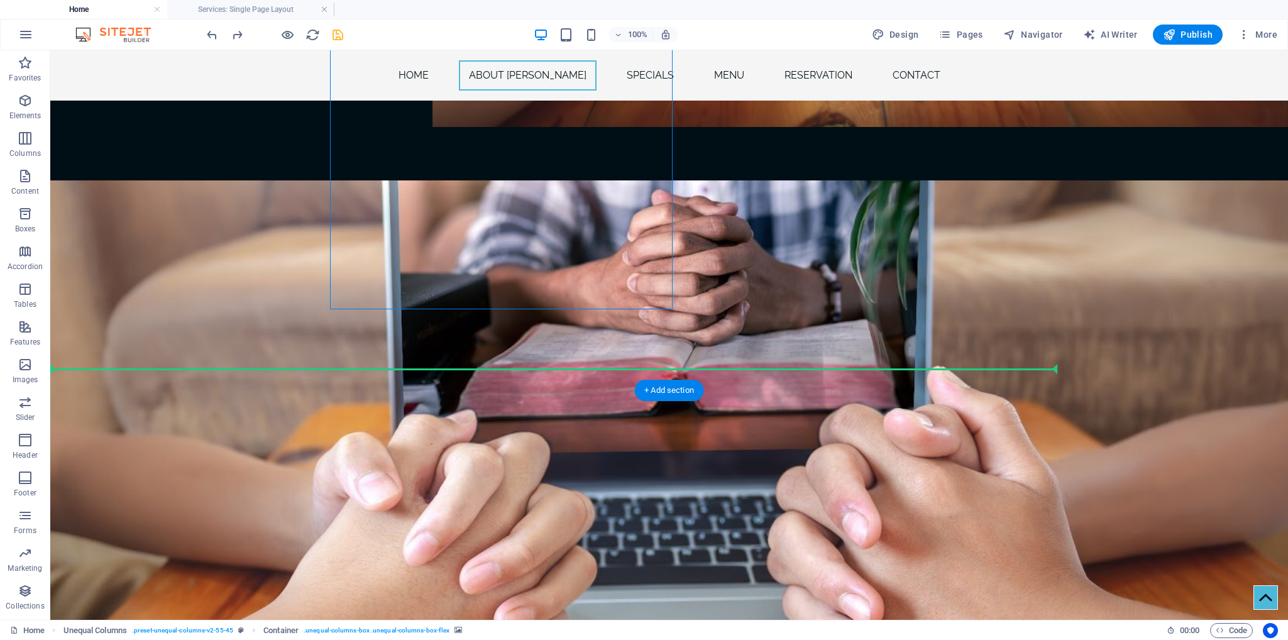
scroll to position [1401, 0]
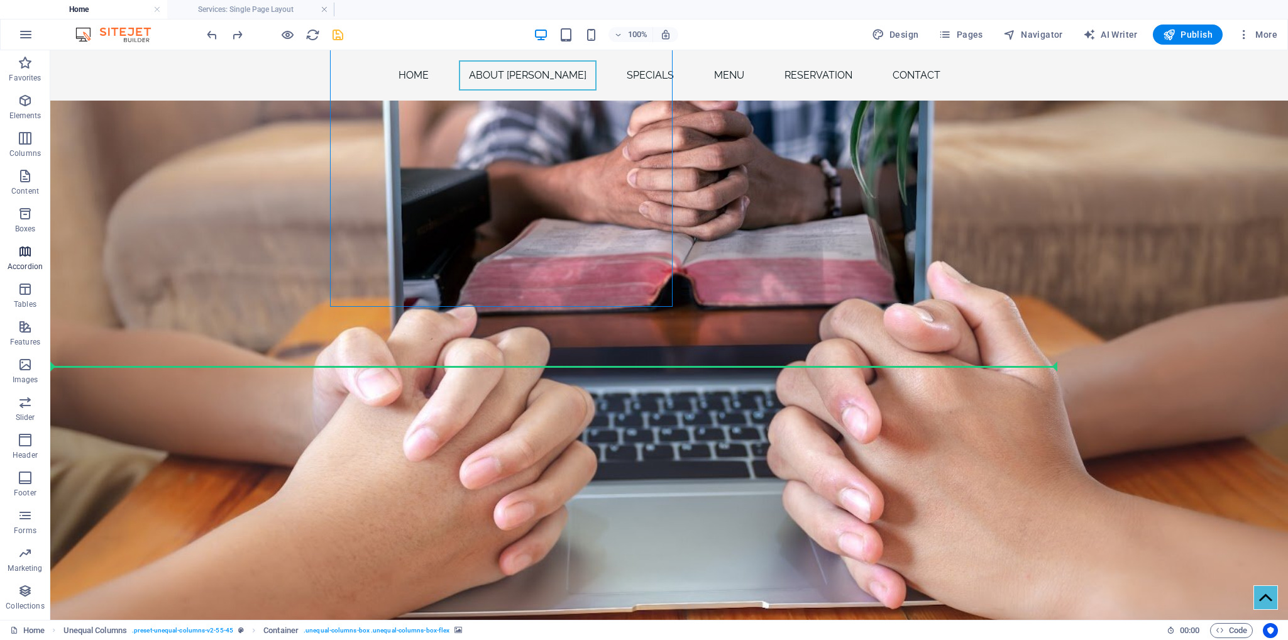
click at [27, 248] on icon "button" at bounding box center [25, 251] width 15 height 15
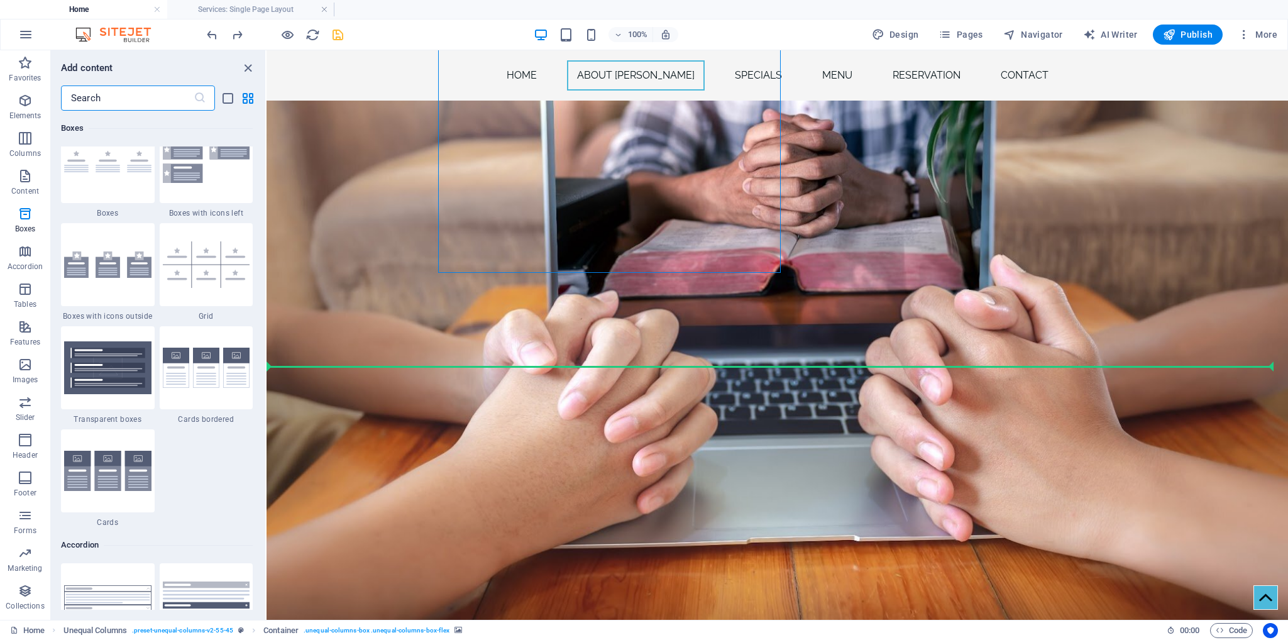
scroll to position [3676, 0]
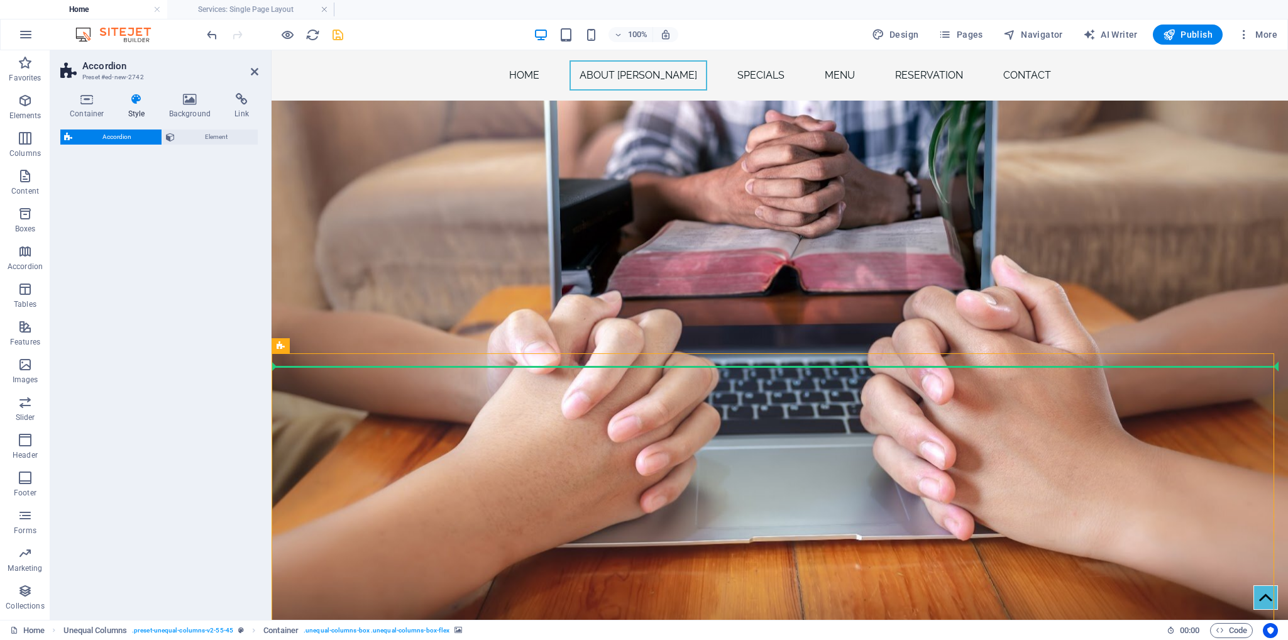
select select "rem"
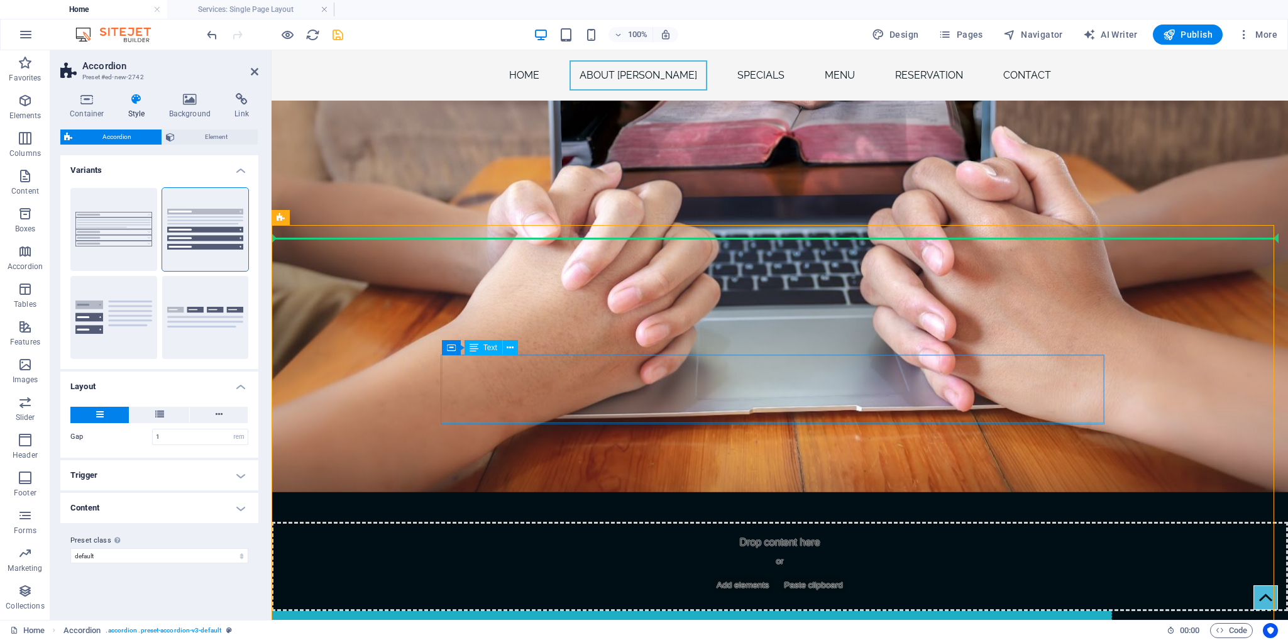
scroll to position [1533, 0]
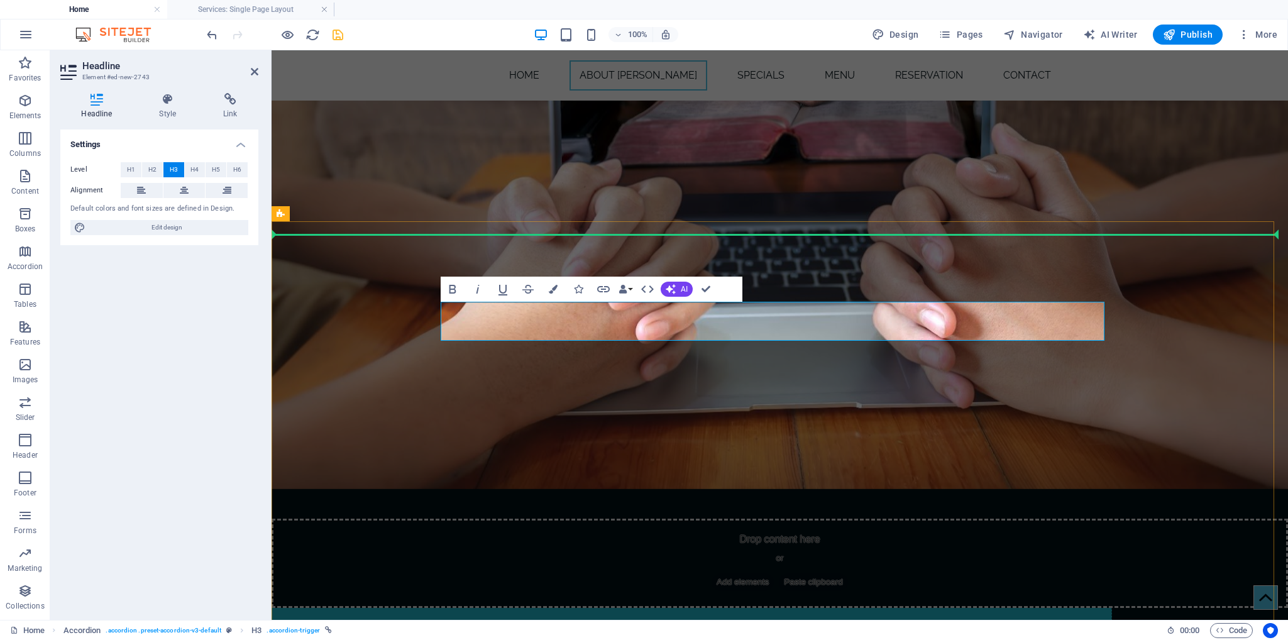
click at [19, 364] on icon "button" at bounding box center [25, 364] width 15 height 15
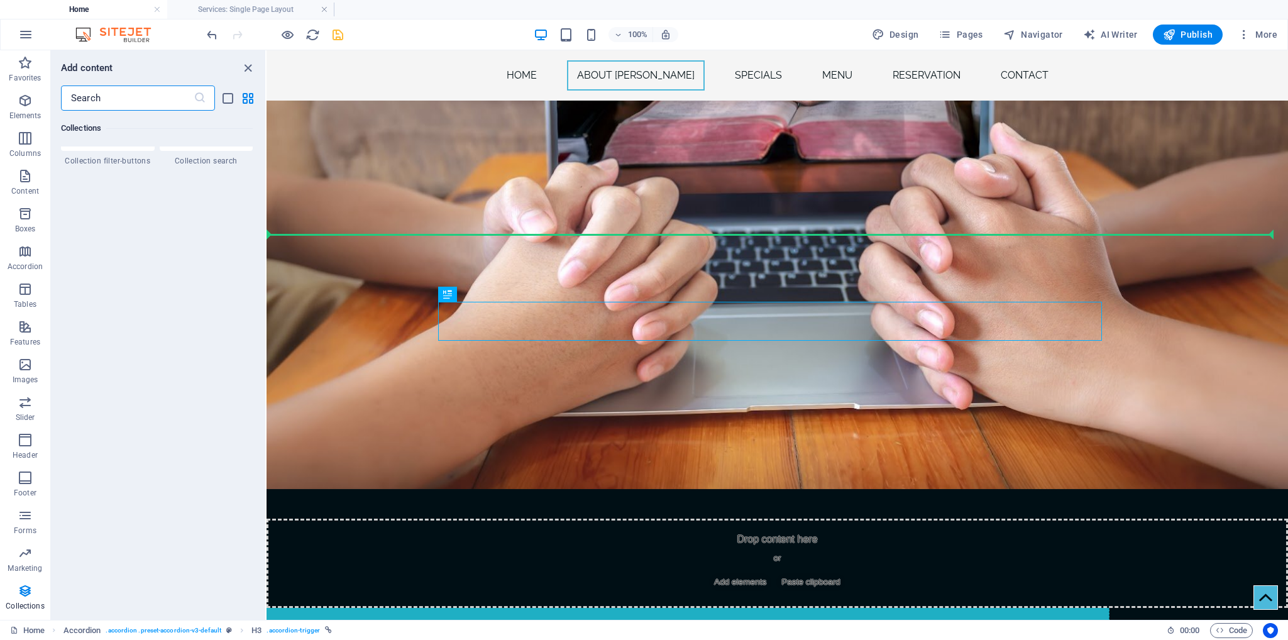
scroll to position [12064, 0]
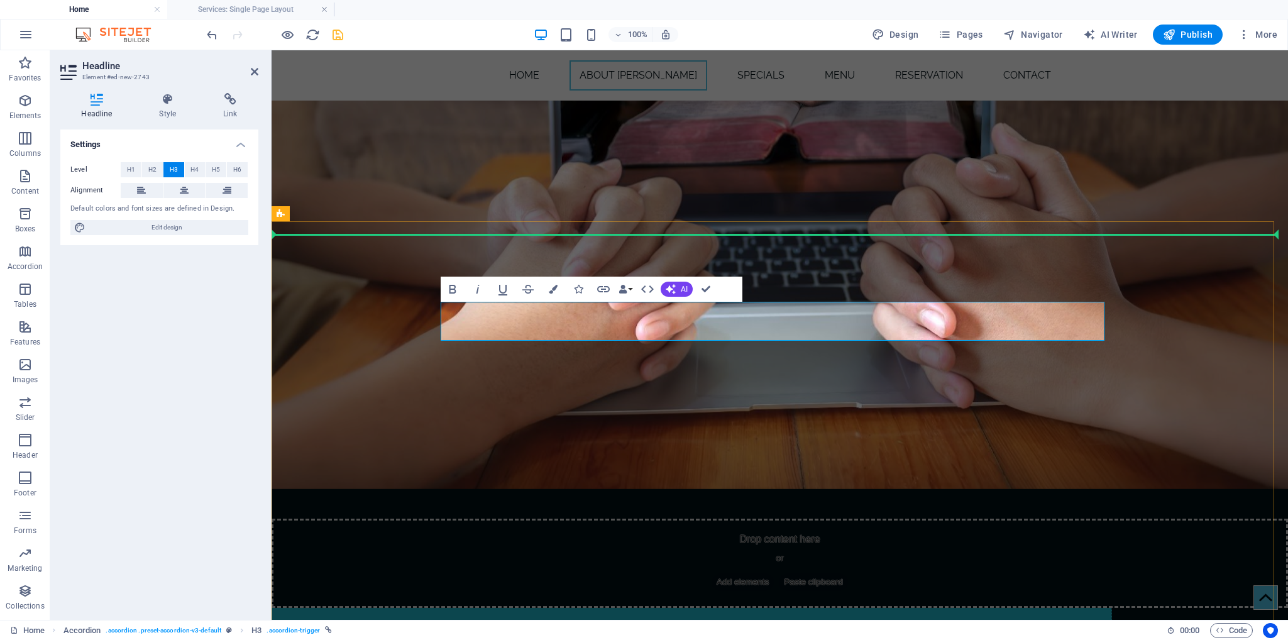
drag, startPoint x: 565, startPoint y: 319, endPoint x: 540, endPoint y: 319, distance: 25.2
click at [32, 372] on icon "button" at bounding box center [25, 364] width 15 height 15
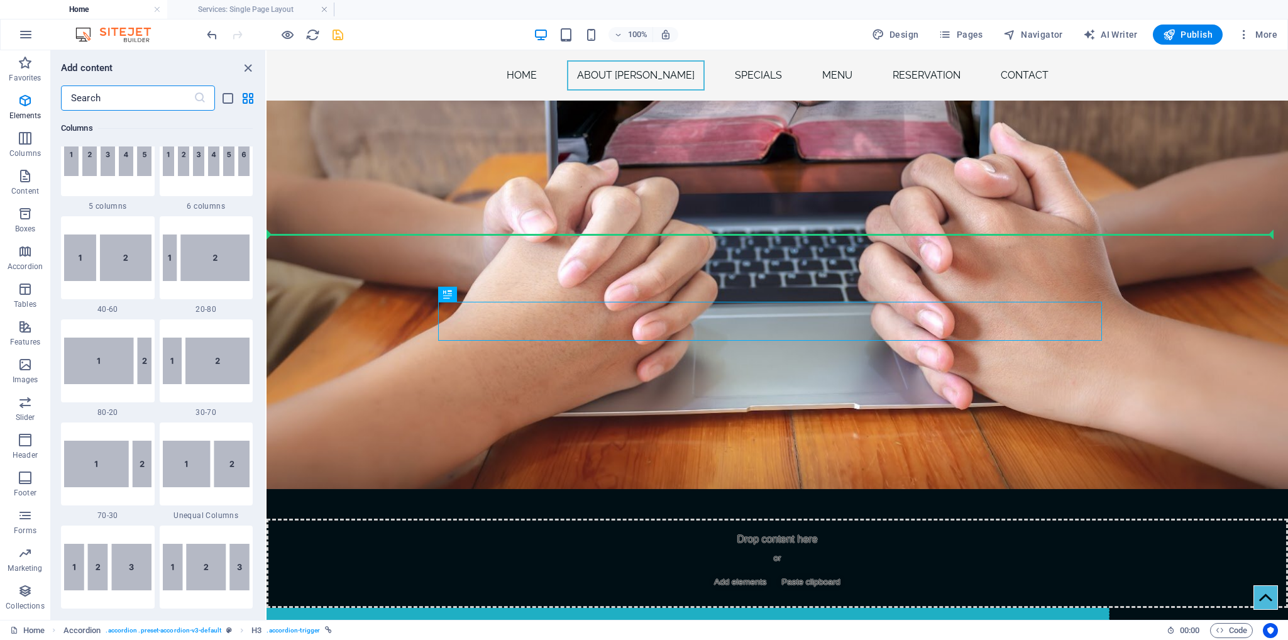
scroll to position [0, 0]
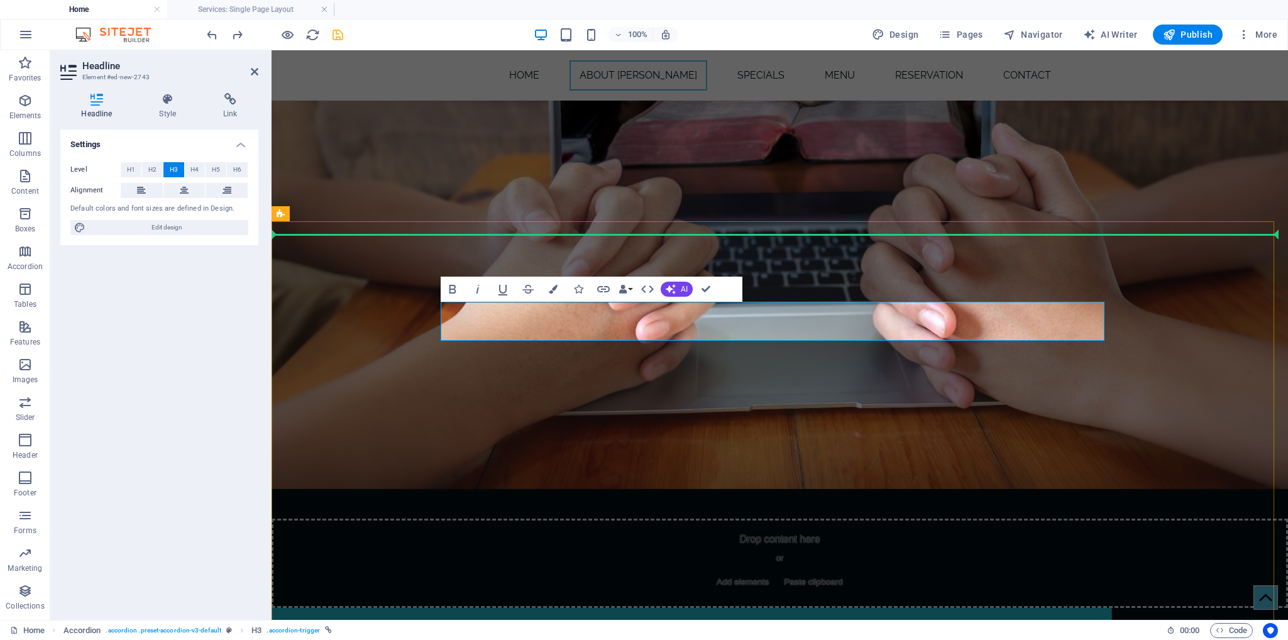
drag, startPoint x: 576, startPoint y: 321, endPoint x: 558, endPoint y: 323, distance: 17.7
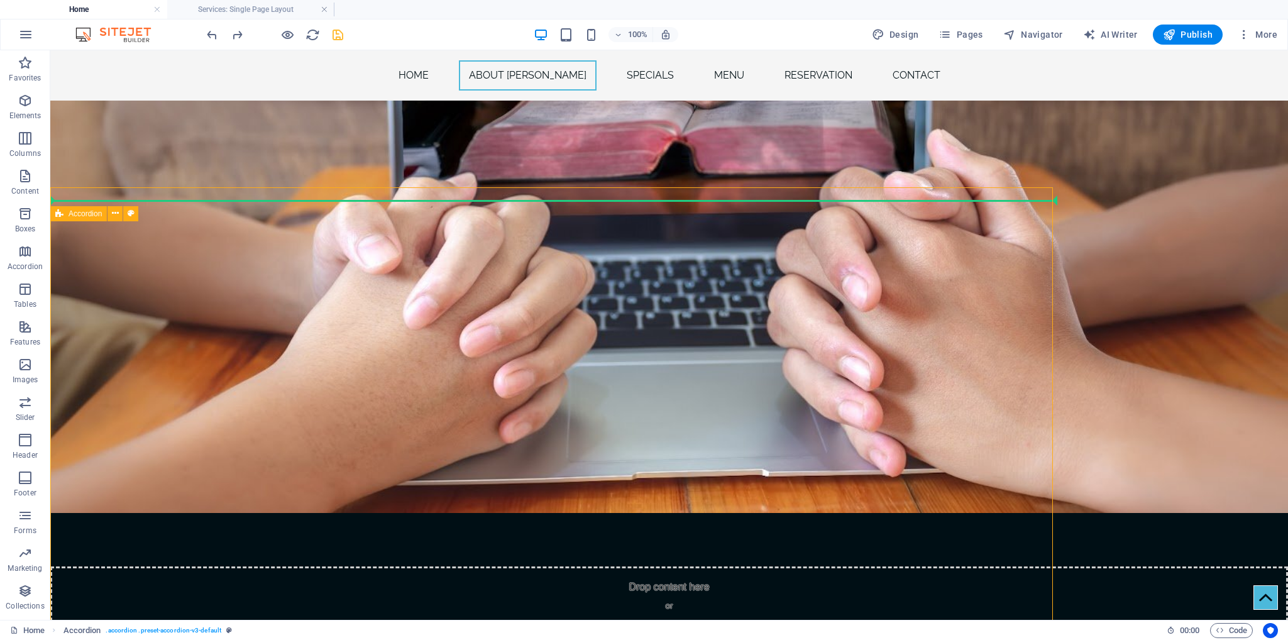
scroll to position [1567, 0]
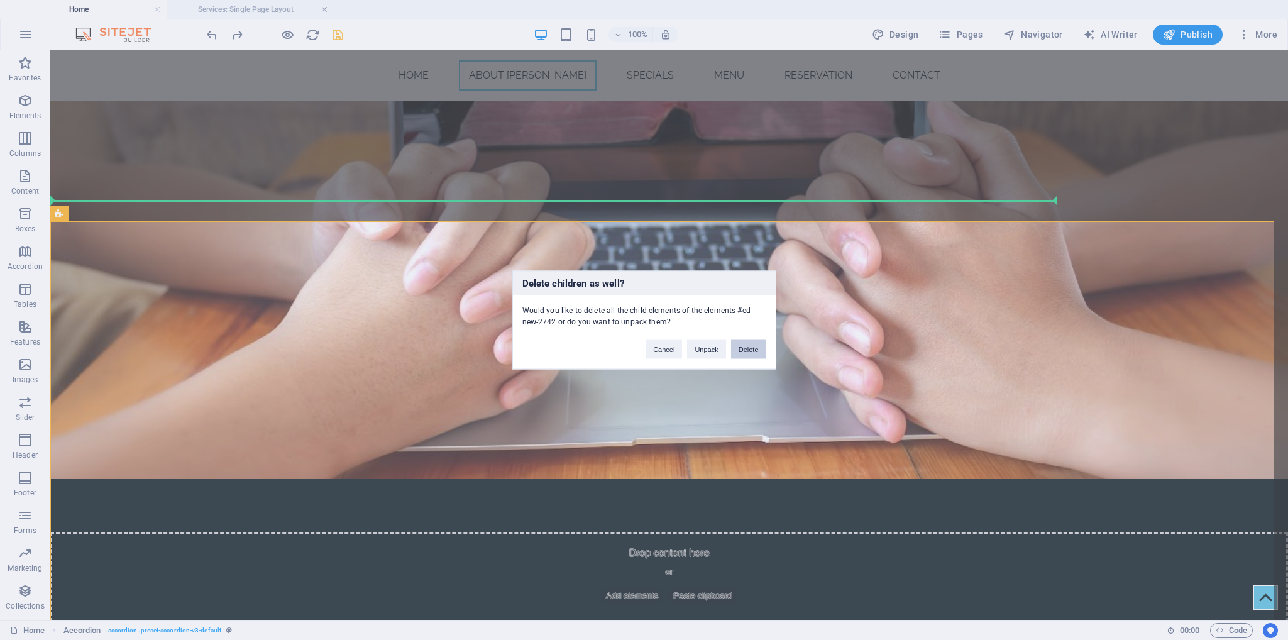
click at [747, 342] on button "Delete" at bounding box center [748, 349] width 35 height 19
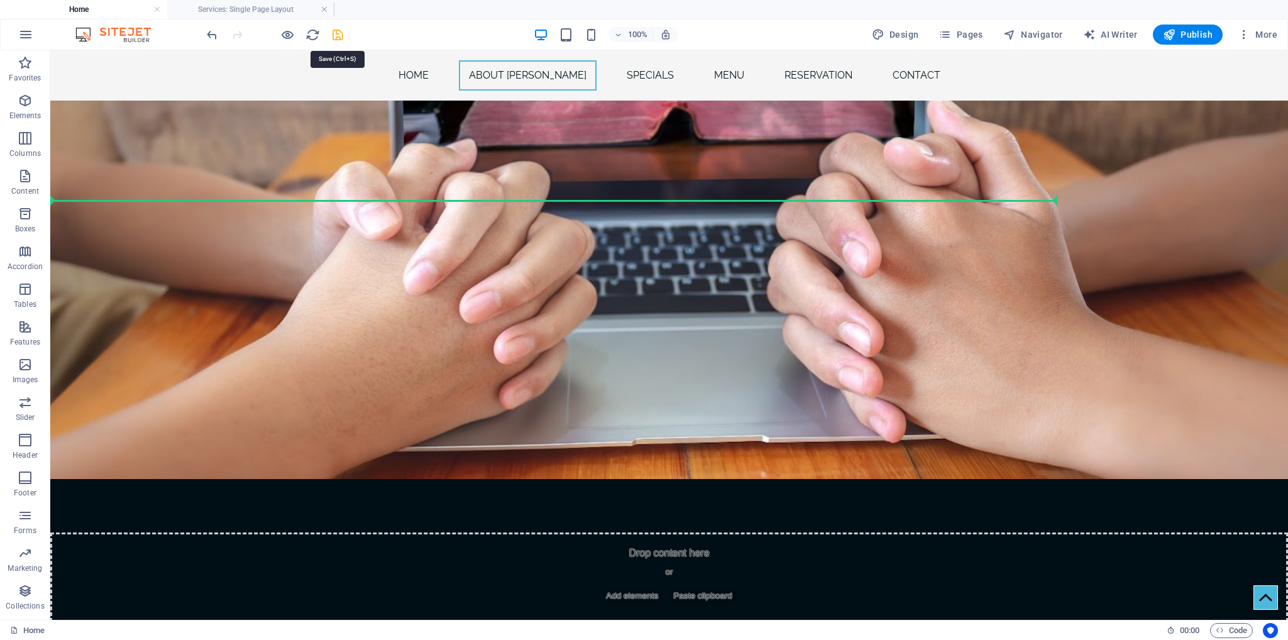
click at [331, 35] on icon "save" at bounding box center [338, 35] width 14 height 14
checkbox input "false"
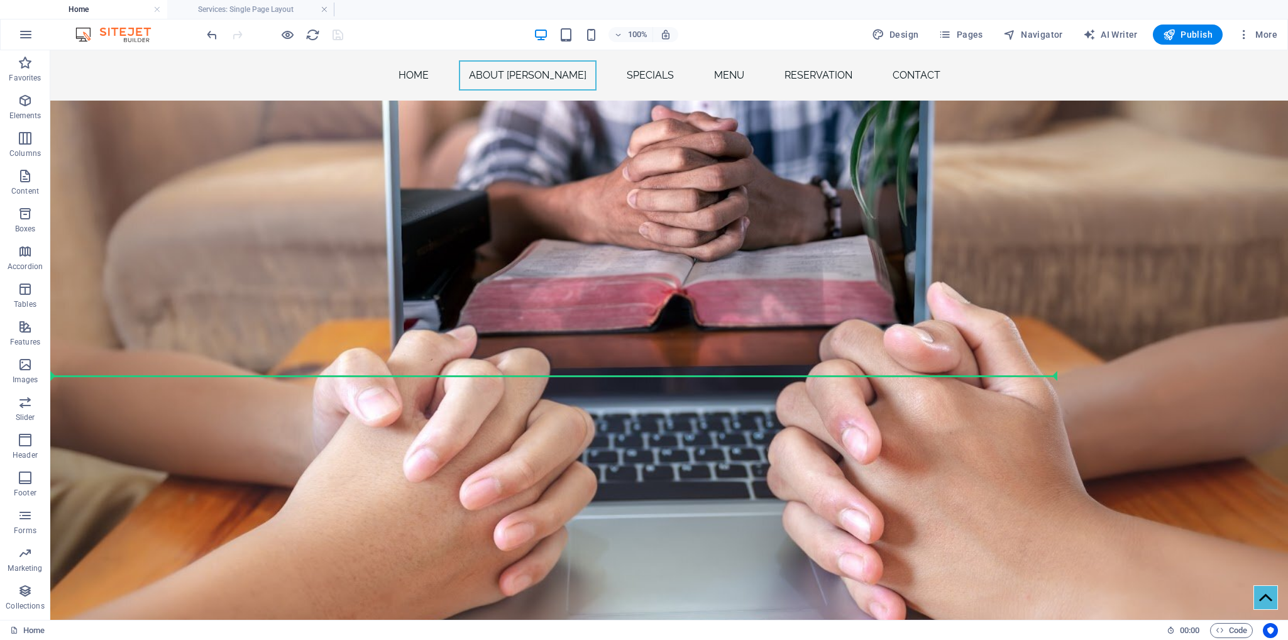
scroll to position [1392, 0]
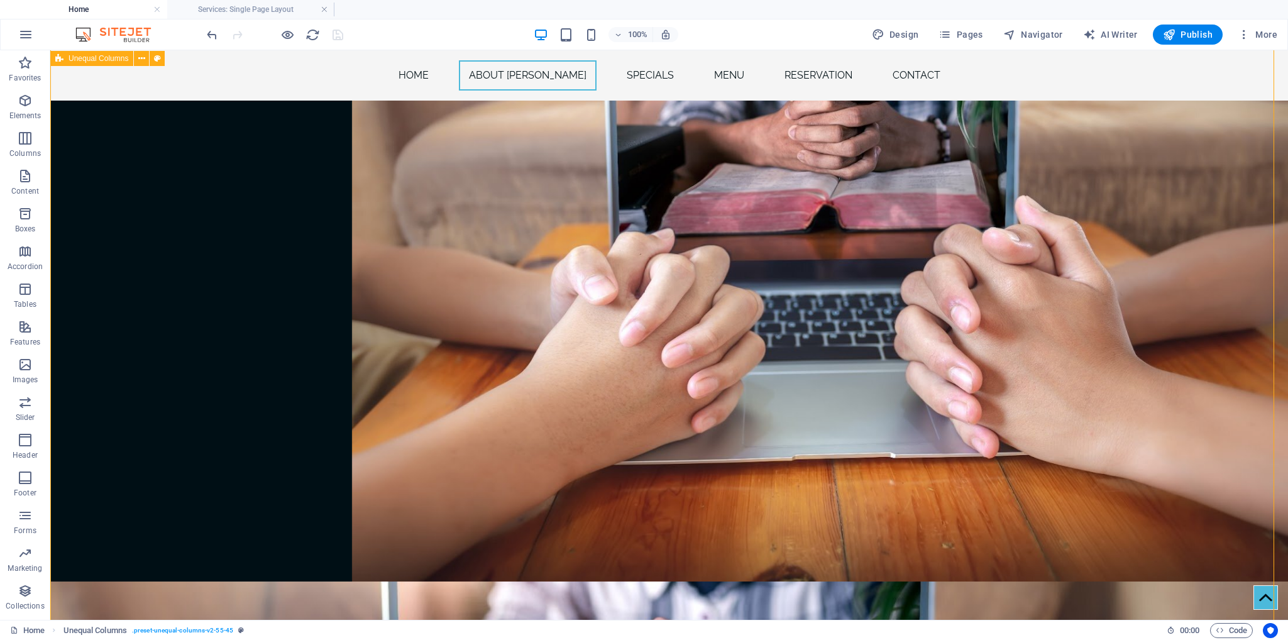
scroll to position [1328, 0]
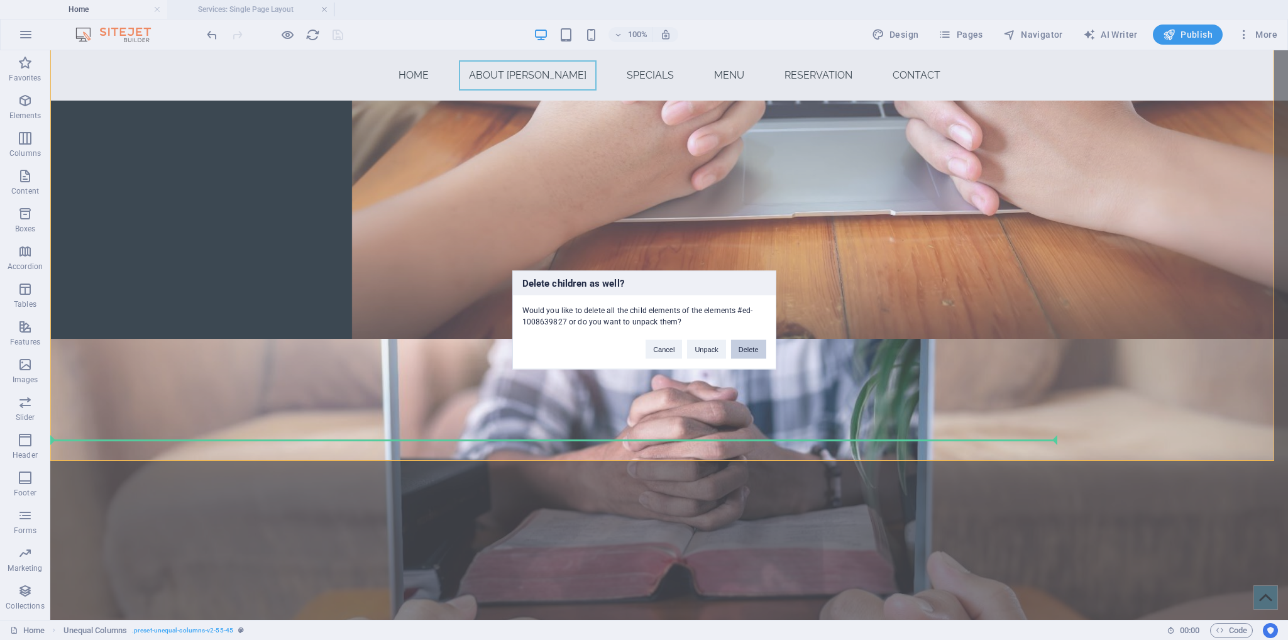
click at [753, 348] on button "Delete" at bounding box center [748, 349] width 35 height 19
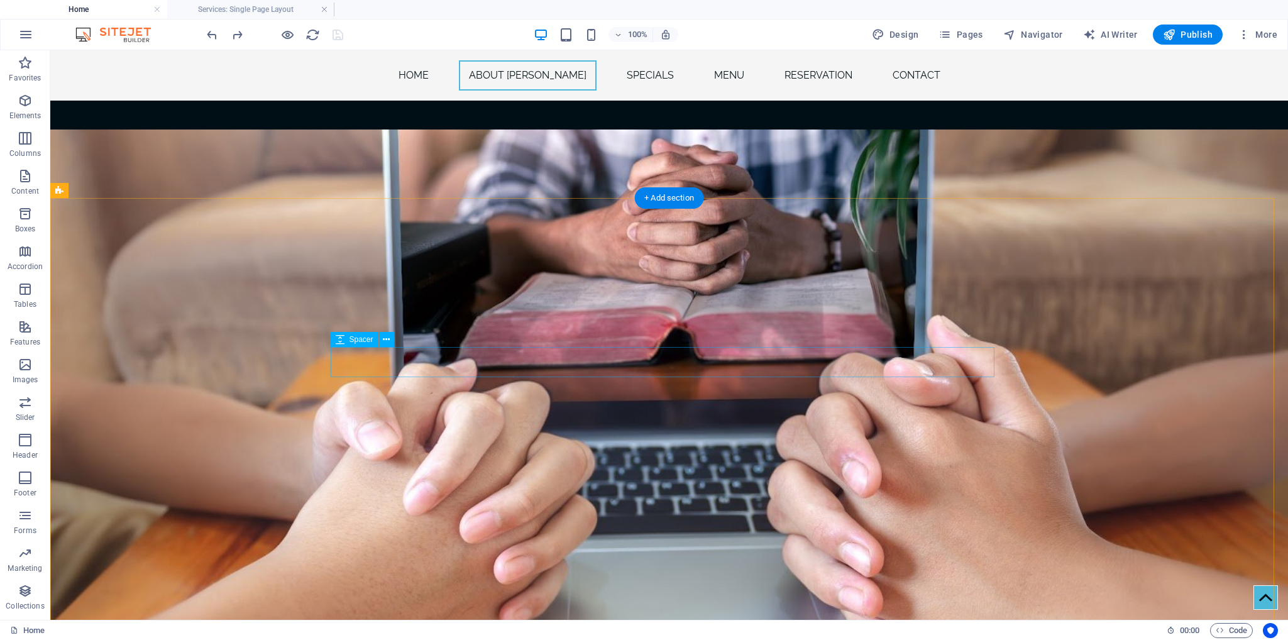
scroll to position [1106, 0]
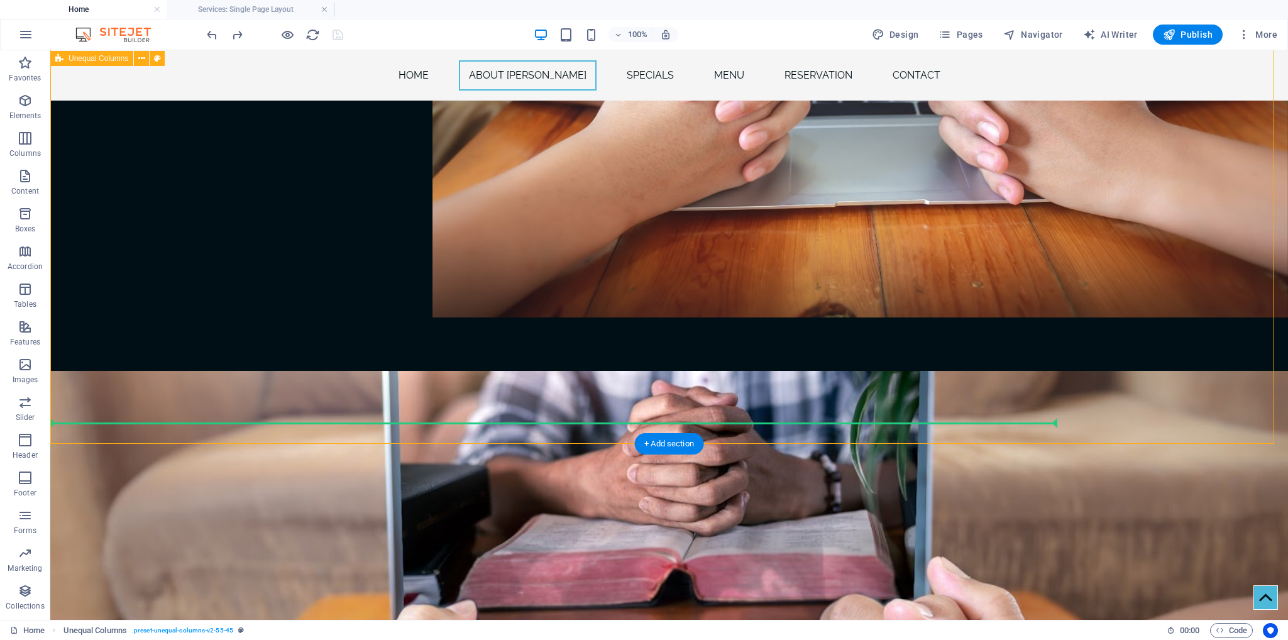
scroll to position [1351, 0]
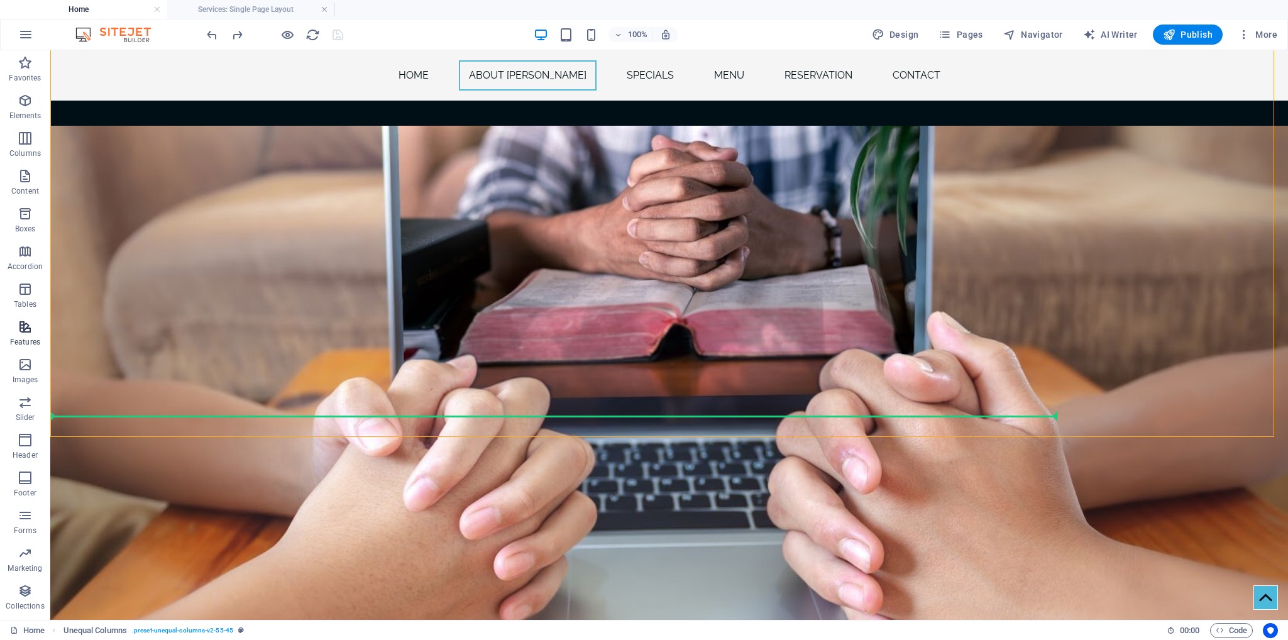
click at [31, 337] on p "Features" at bounding box center [25, 342] width 30 height 10
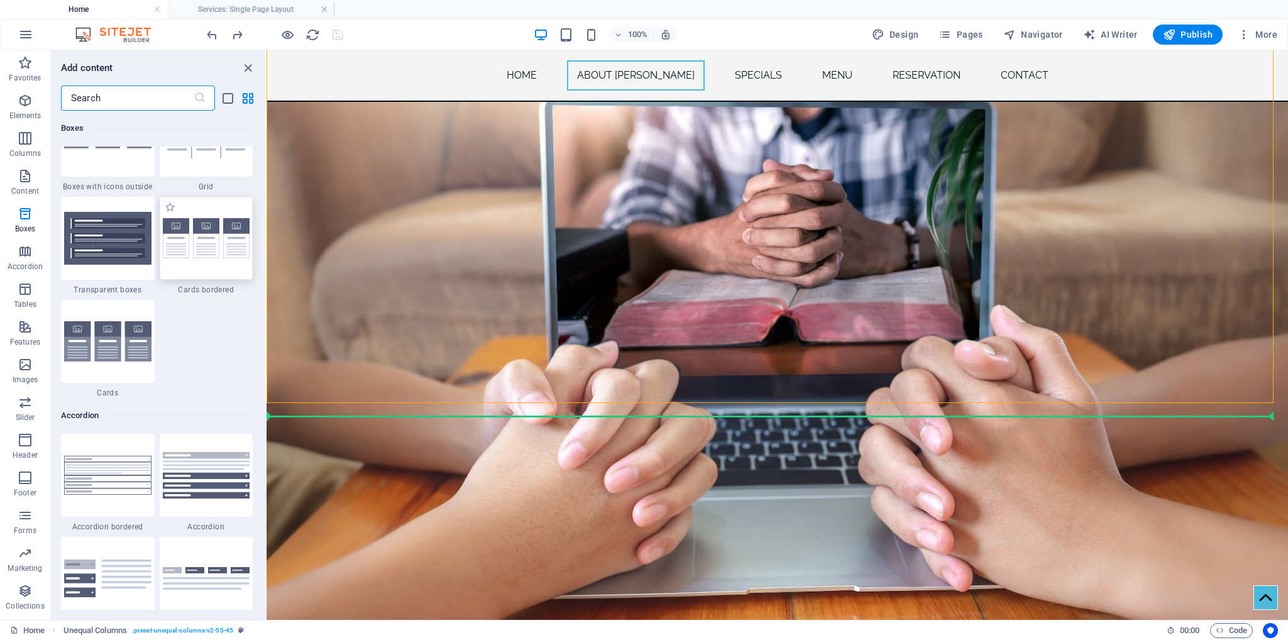
scroll to position [3728, 0]
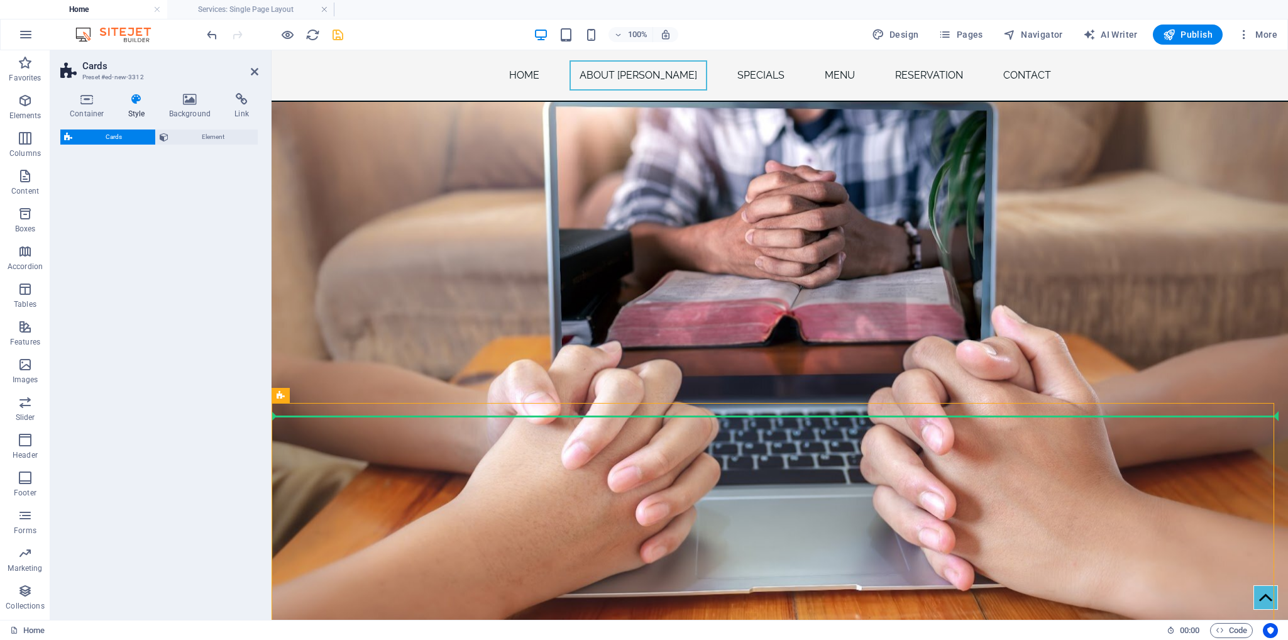
select select "rem"
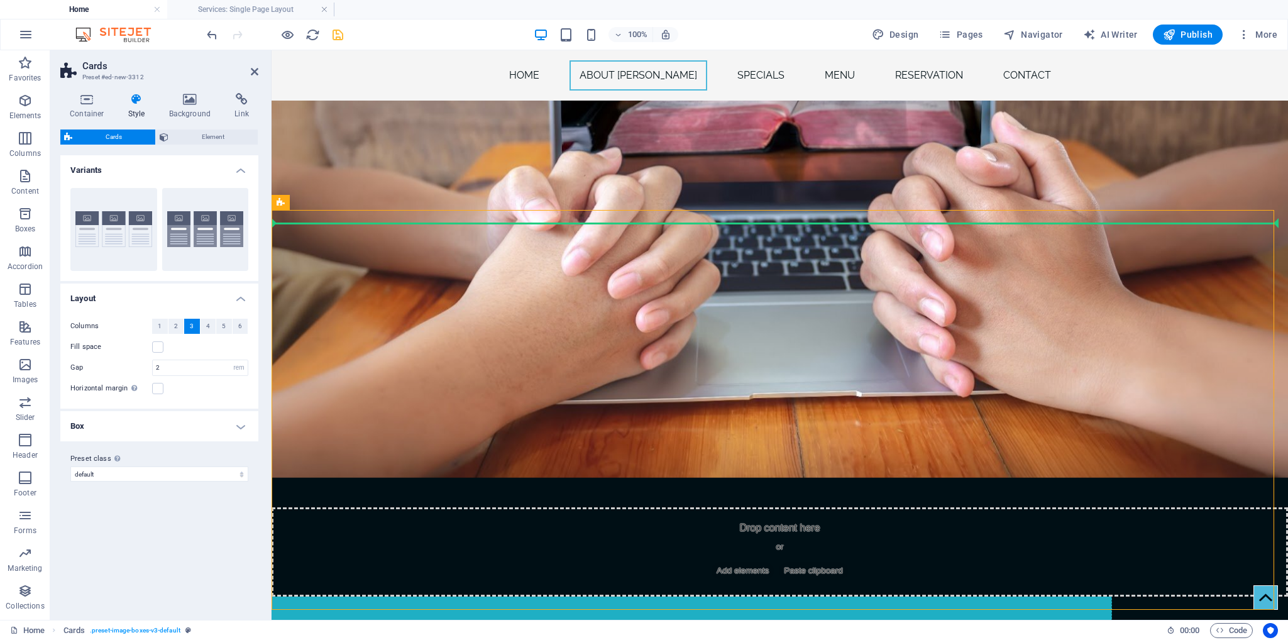
scroll to position [1530, 0]
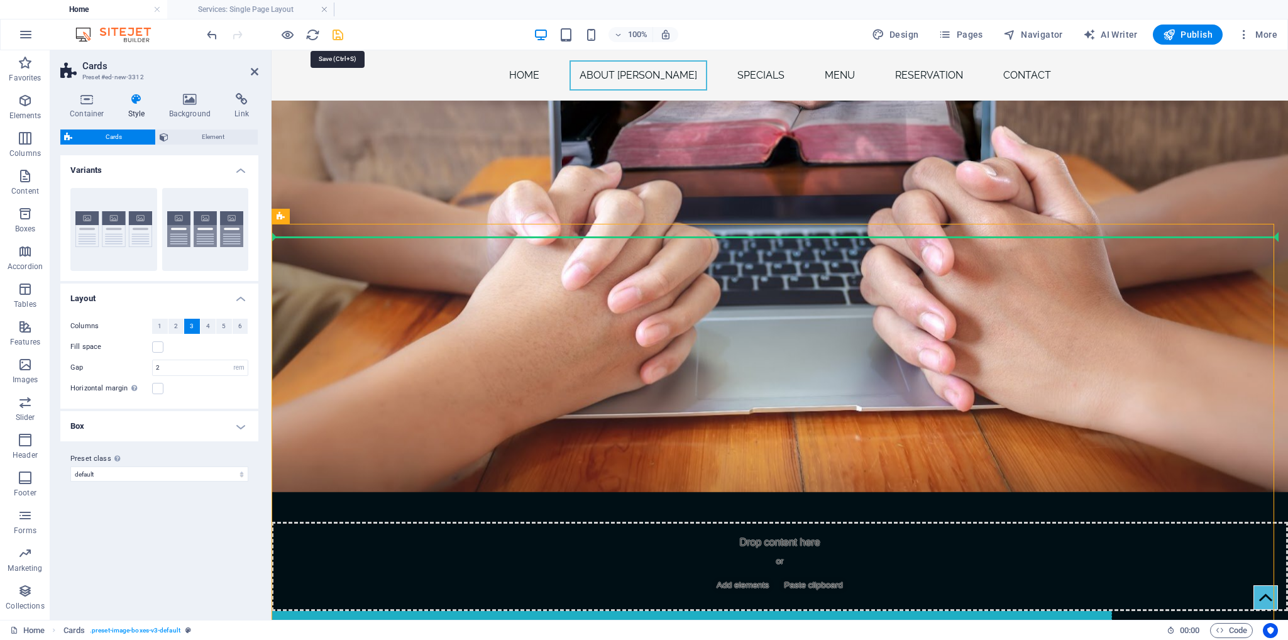
click at [331, 36] on icon "save" at bounding box center [338, 35] width 14 height 14
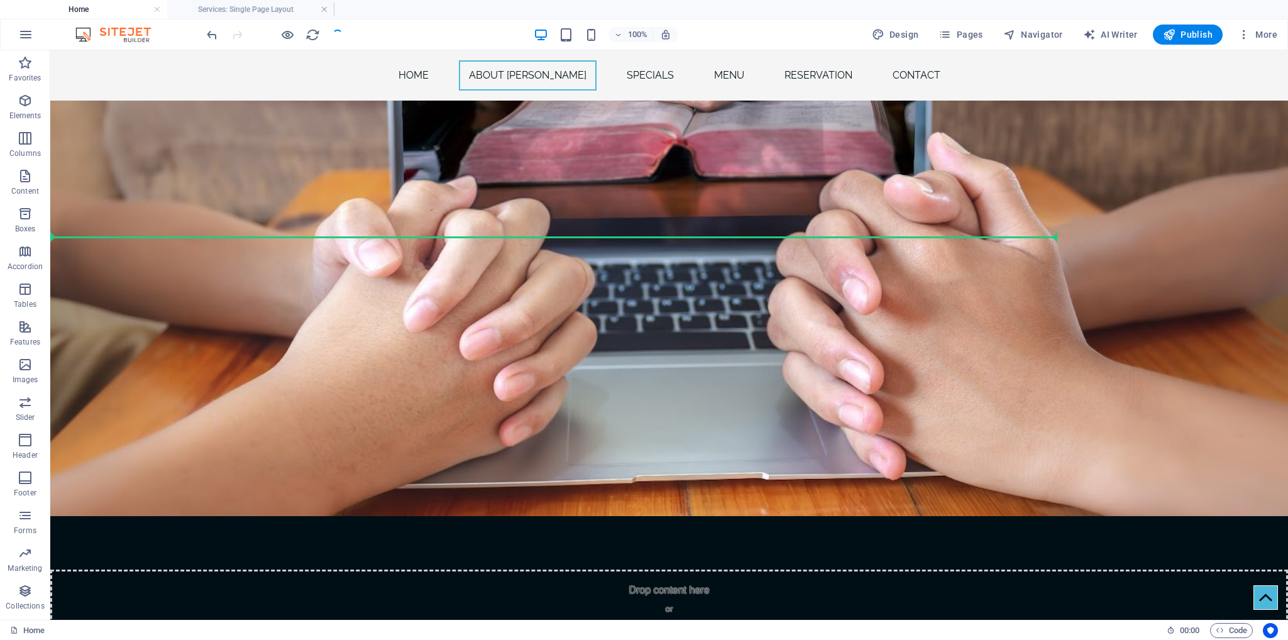
checkbox input "false"
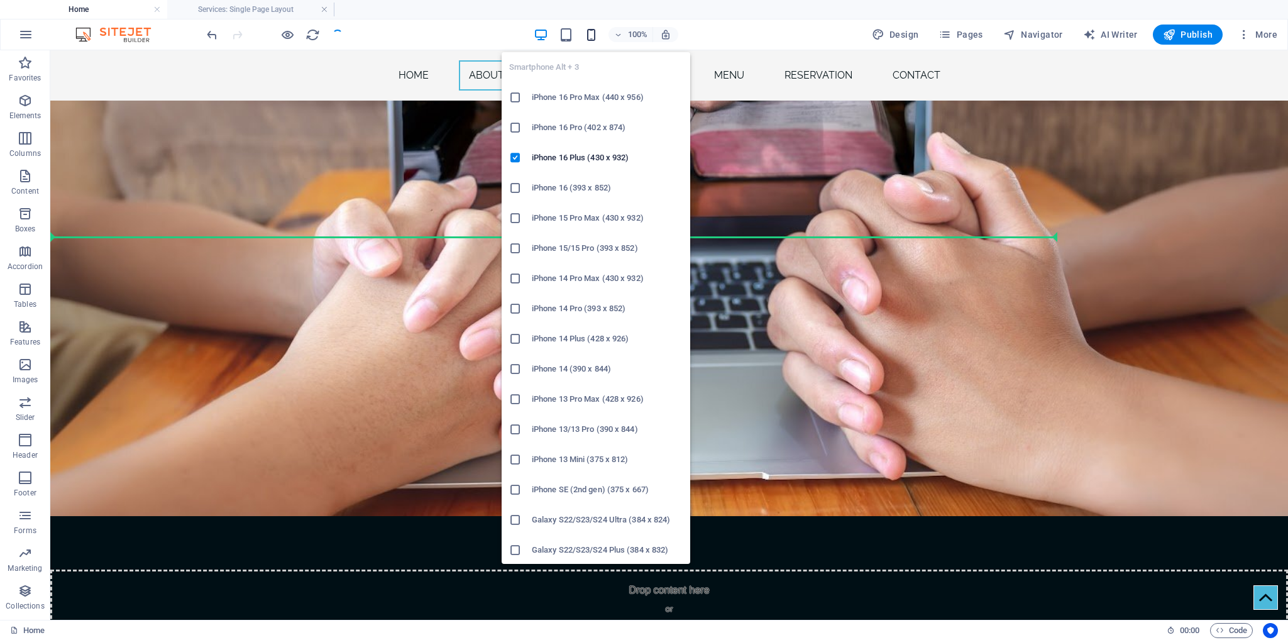
click at [595, 38] on icon "button" at bounding box center [591, 35] width 14 height 14
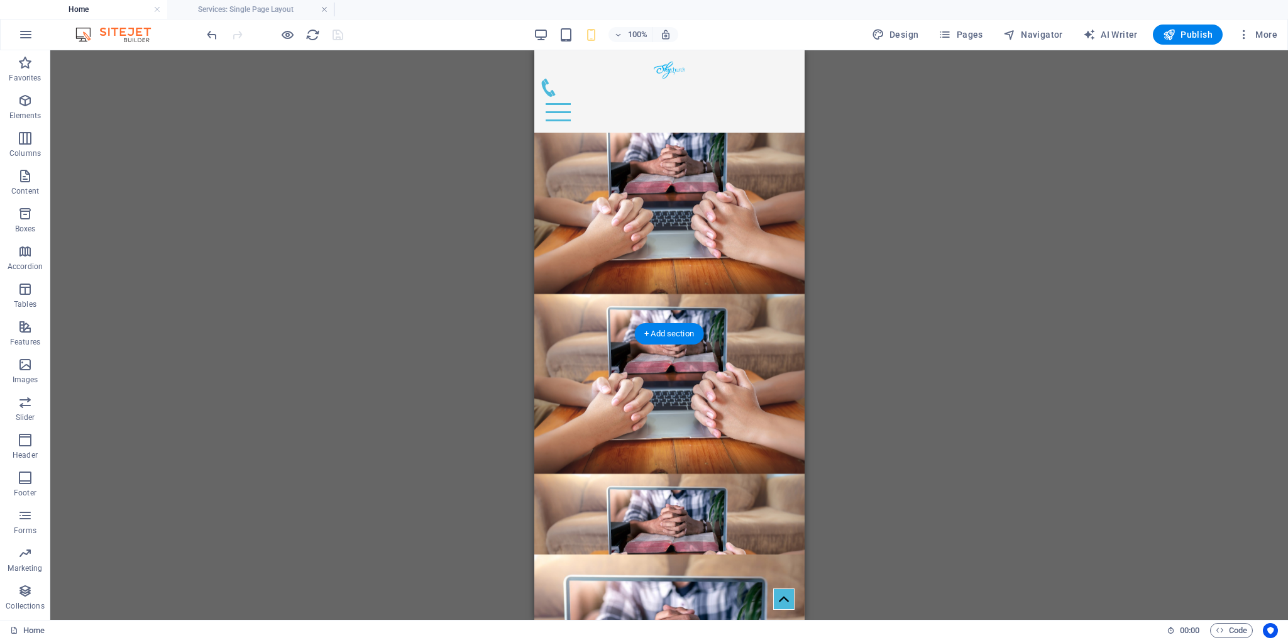
scroll to position [642, 0]
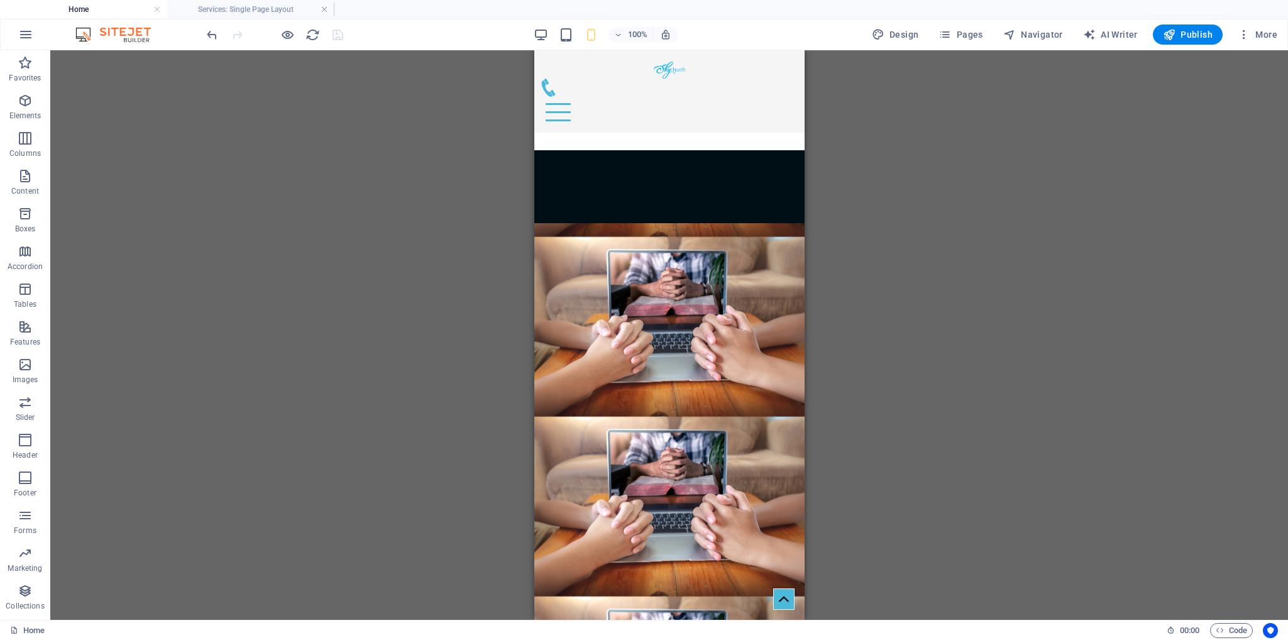
click at [336, 36] on div at bounding box center [274, 35] width 141 height 20
